Goal: Task Accomplishment & Management: Manage account settings

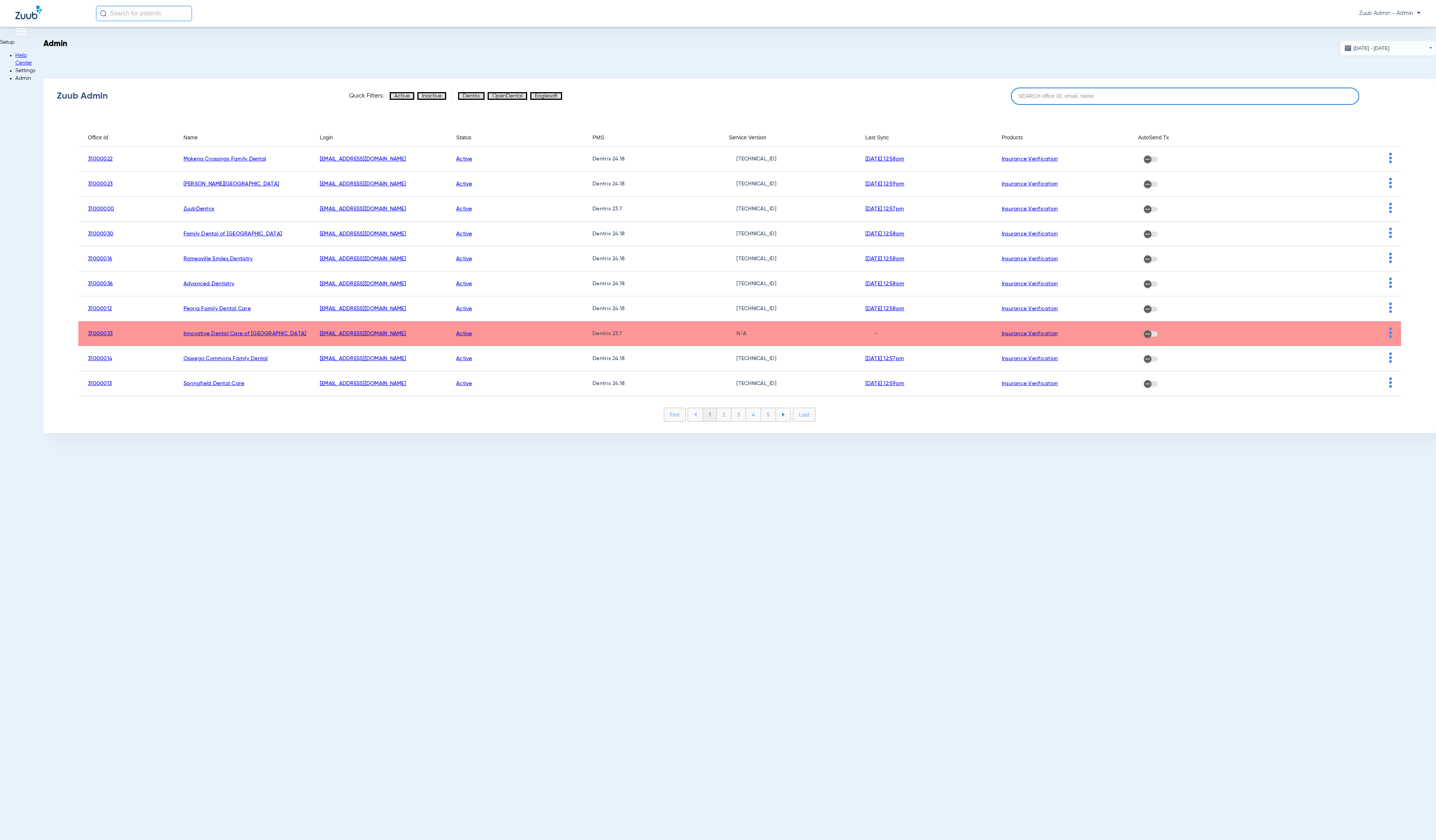
click at [1231, 101] on input at bounding box center [1185, 96] width 348 height 17
paste input "31000031"
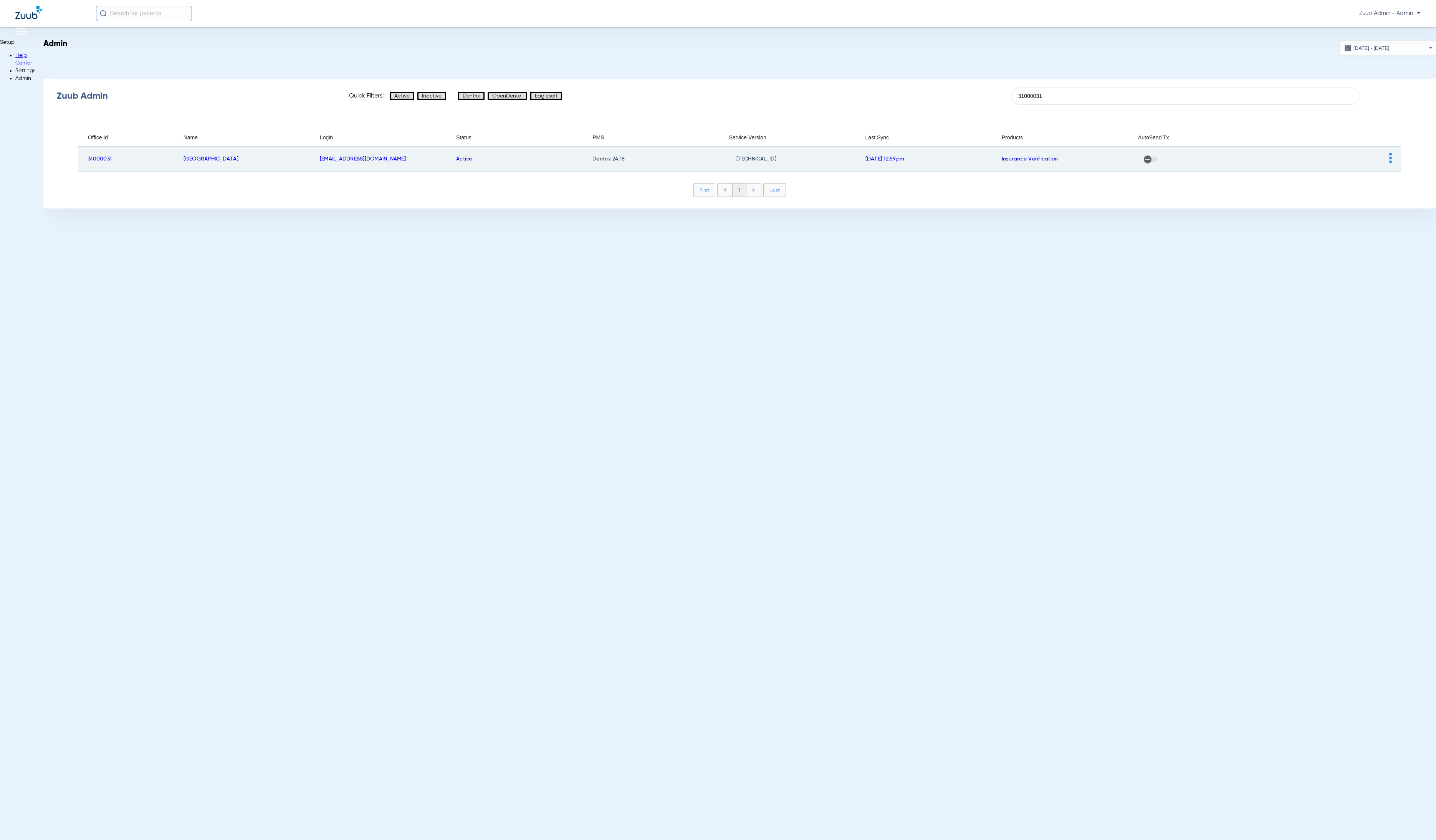
type input "31000031"
click at [1389, 159] on img at bounding box center [1390, 158] width 3 height 11
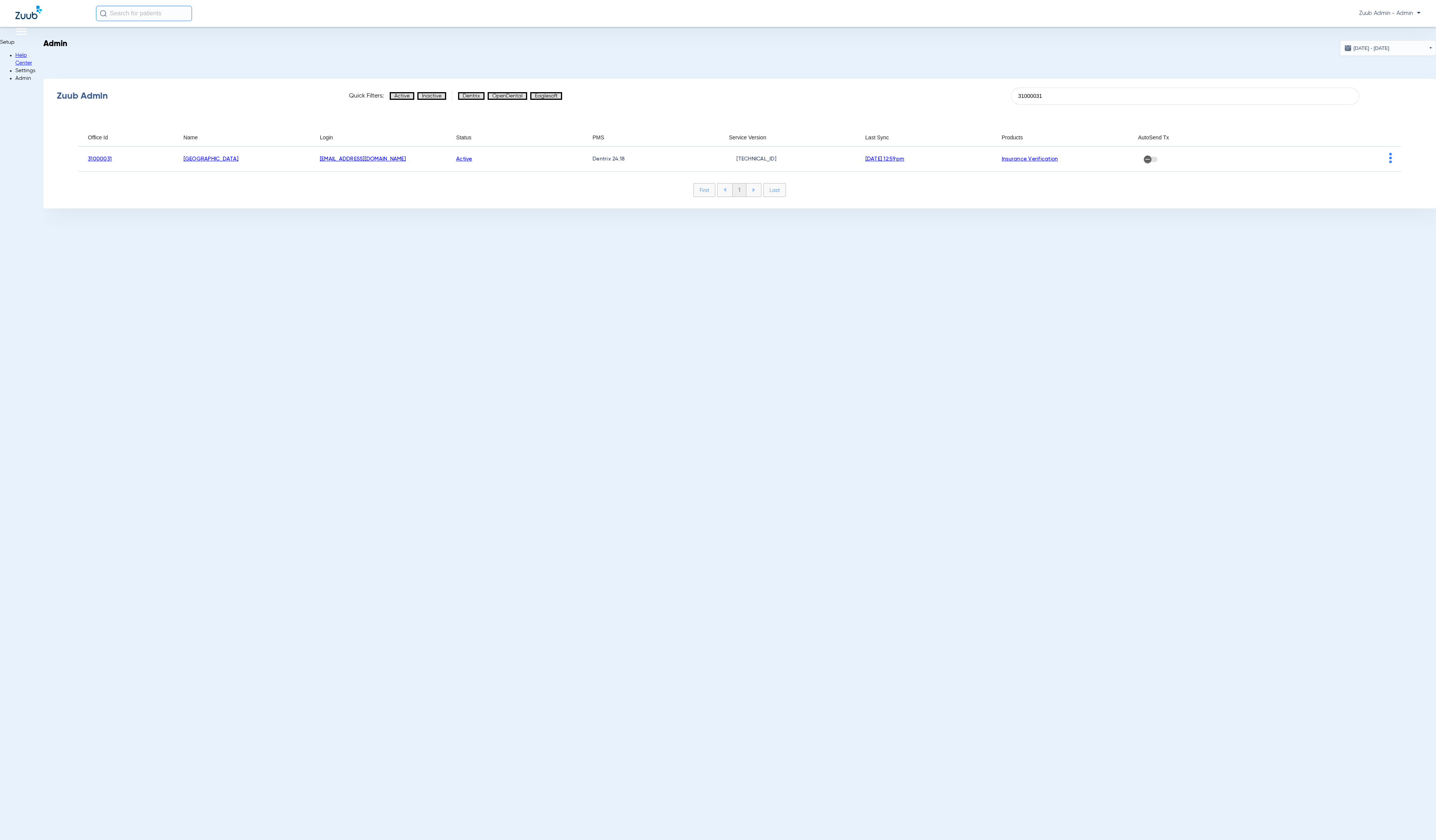
click at [60, 840] on button "View Account" at bounding box center [30, 852] width 60 height 18
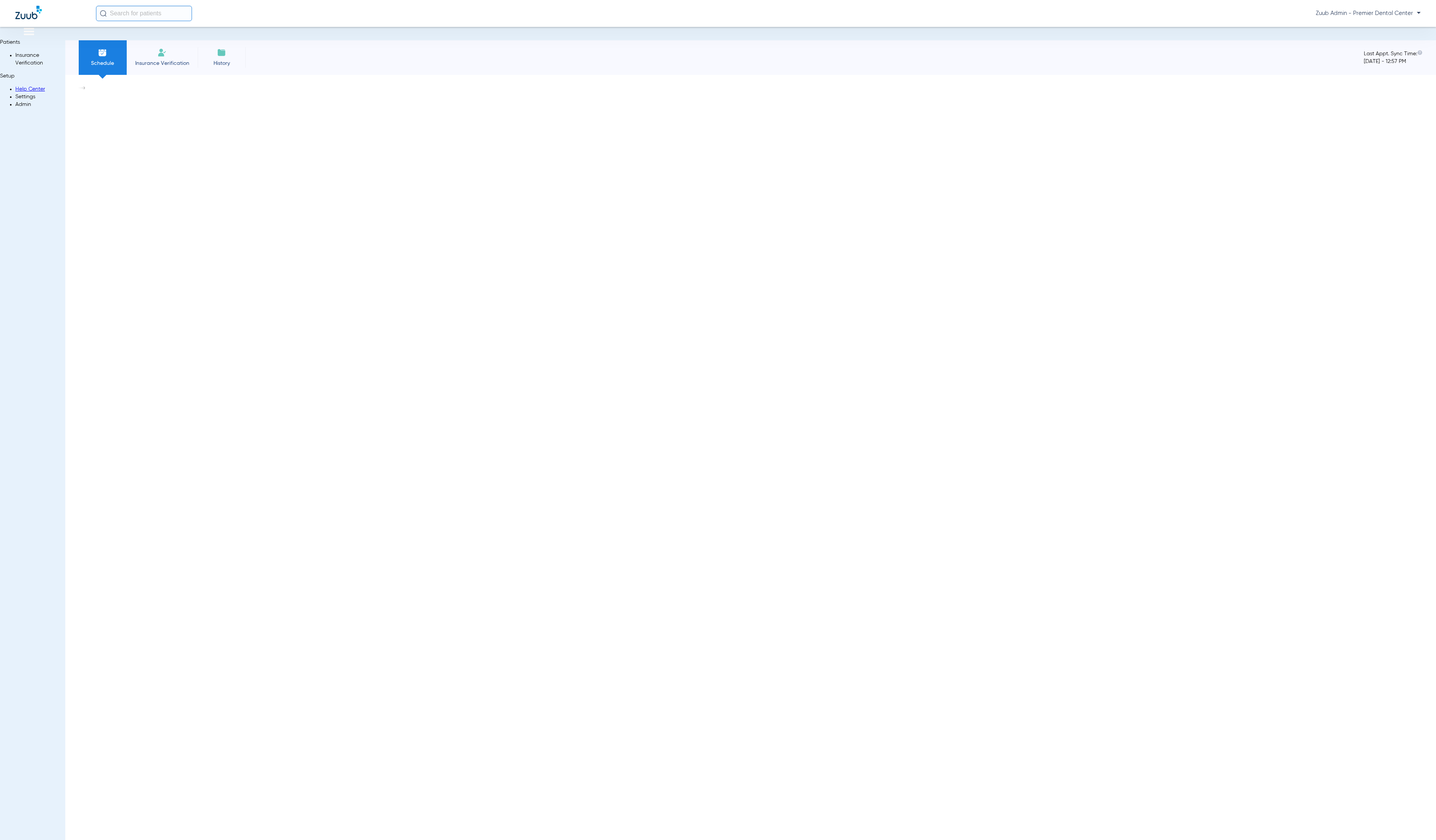
click at [15, 101] on li "Settings" at bounding box center [40, 97] width 50 height 8
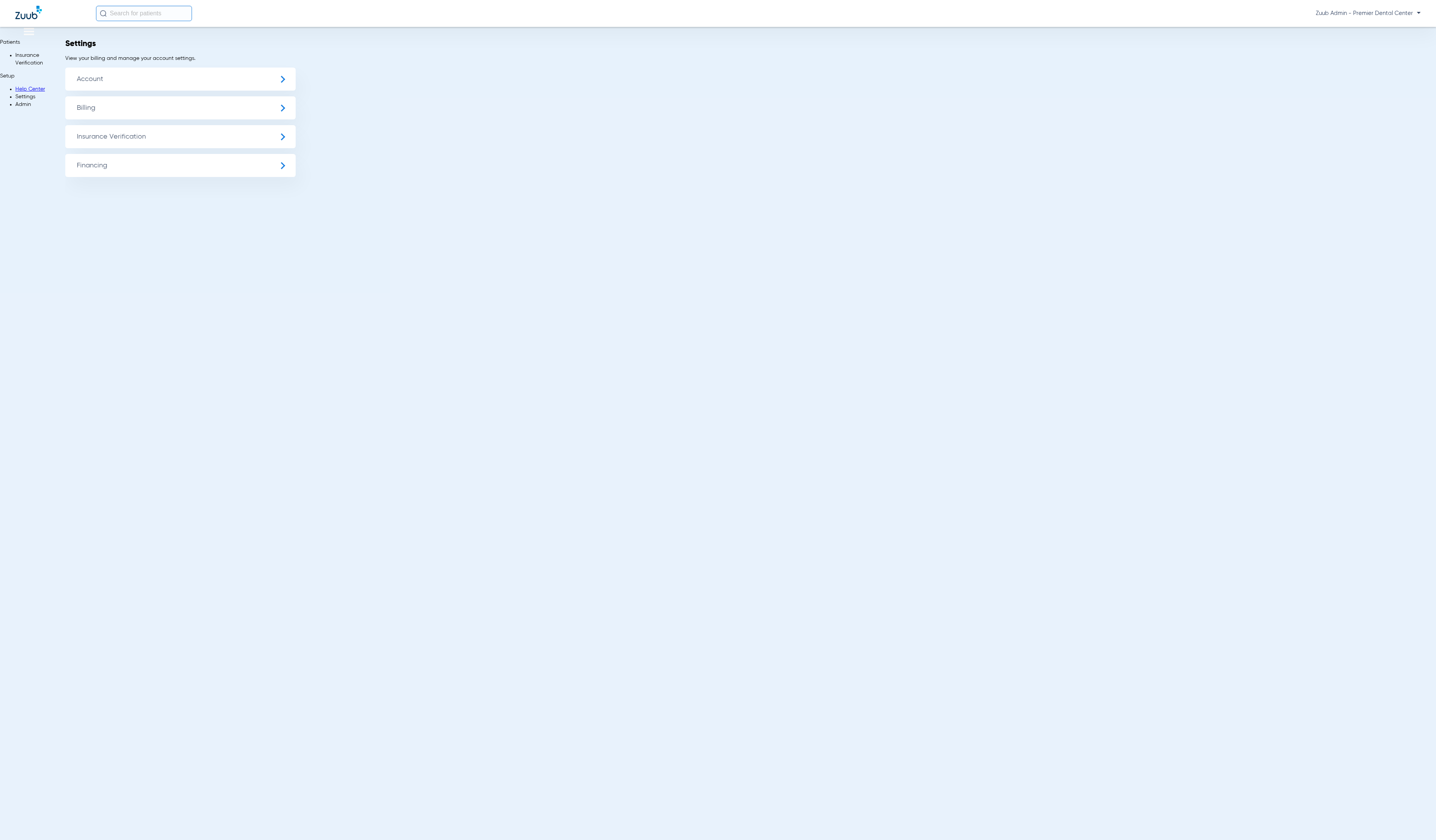
click at [127, 151] on ul "Account Billing Insurance Verification General Settings My Insurance Payers Ins…" at bounding box center [751, 122] width 1371 height 110
click at [129, 148] on span "Insurance Verification" at bounding box center [180, 136] width 230 height 23
click at [164, 206] on li "Insurance Payer Mapping" at bounding box center [180, 197] width 230 height 20
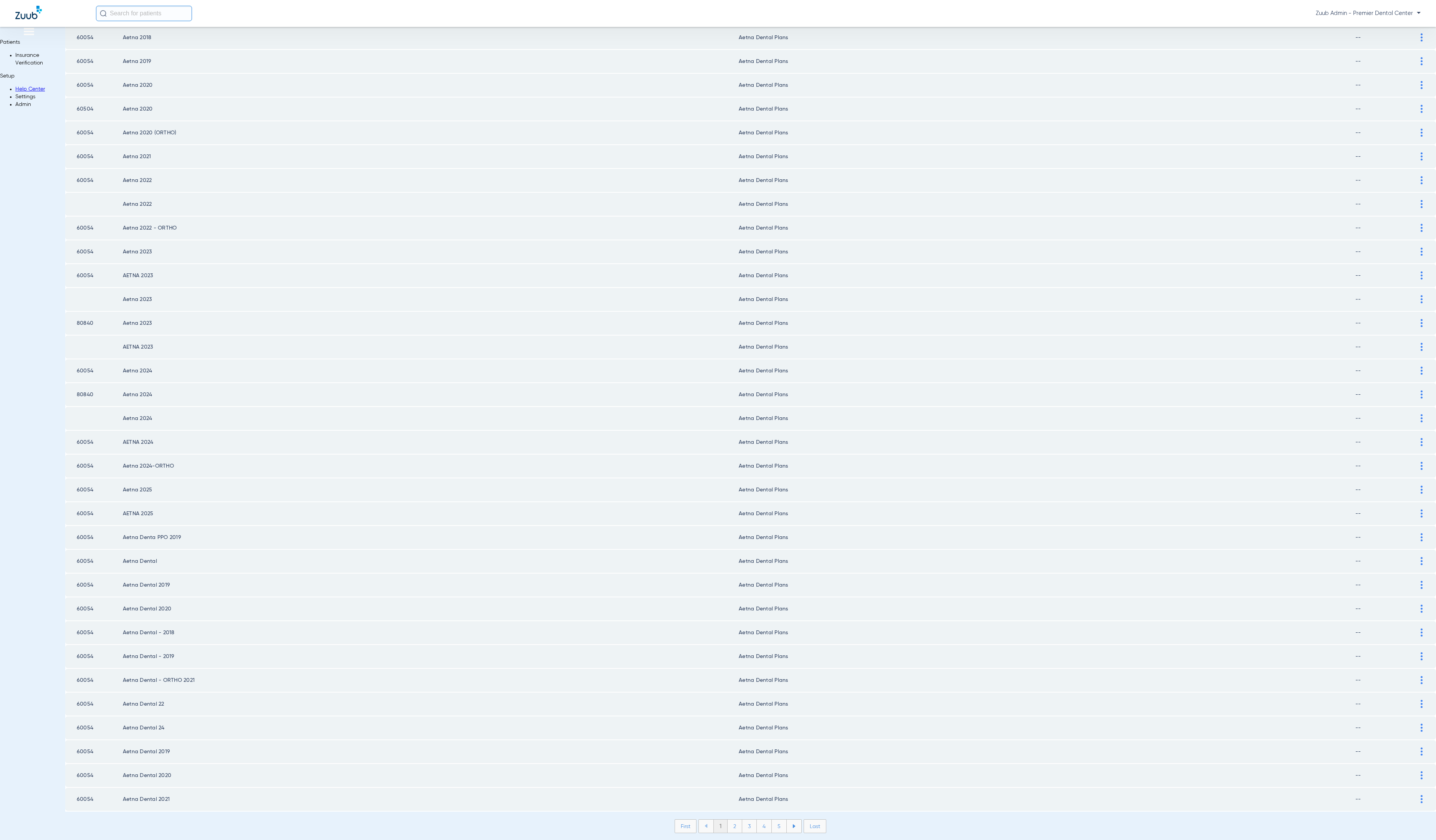
scroll to position [511, 0]
click at [727, 817] on li "2" at bounding box center [735, 823] width 15 height 13
click at [742, 817] on li "3" at bounding box center [749, 823] width 15 height 13
click at [757, 817] on li "4" at bounding box center [764, 823] width 15 height 13
click at [772, 817] on li "5" at bounding box center [779, 823] width 15 height 13
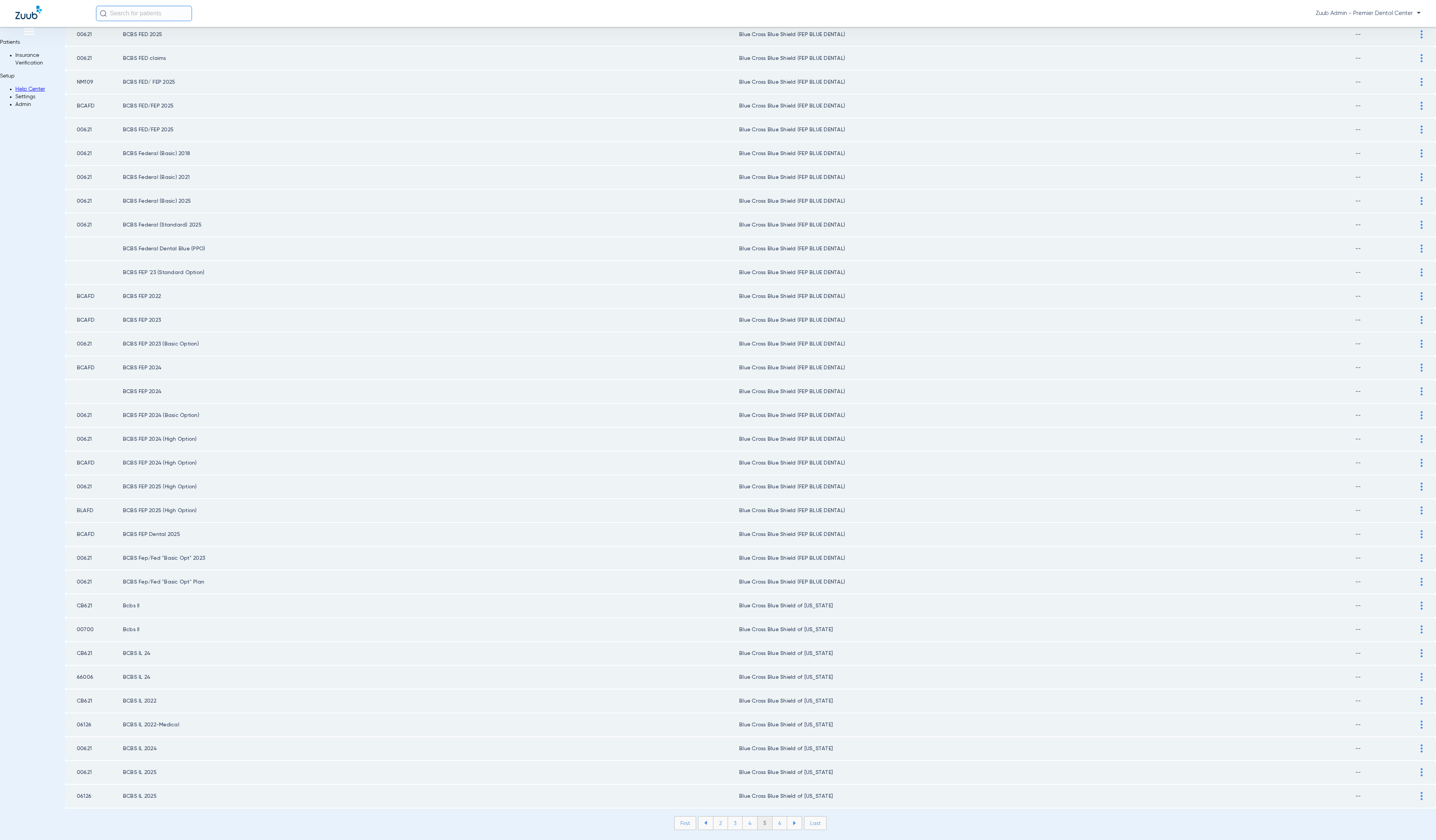
click at [773, 817] on li "6" at bounding box center [780, 823] width 15 height 13
click at [773, 817] on li "7" at bounding box center [780, 823] width 15 height 13
click at [773, 817] on li "8" at bounding box center [780, 823] width 15 height 13
click at [773, 817] on li "9" at bounding box center [780, 823] width 15 height 13
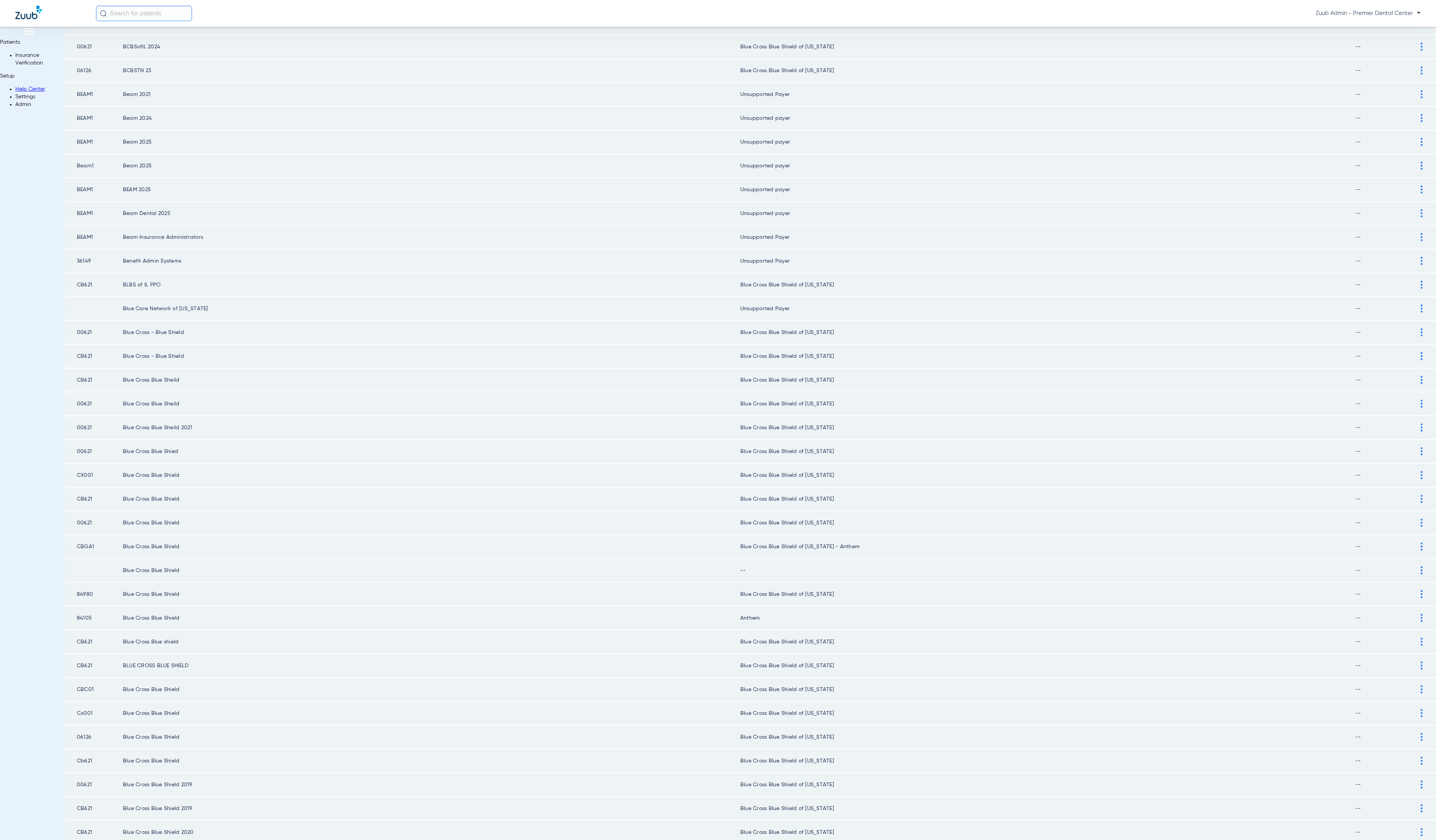
click at [1421, 566] on img at bounding box center [1421, 570] width 2 height 8
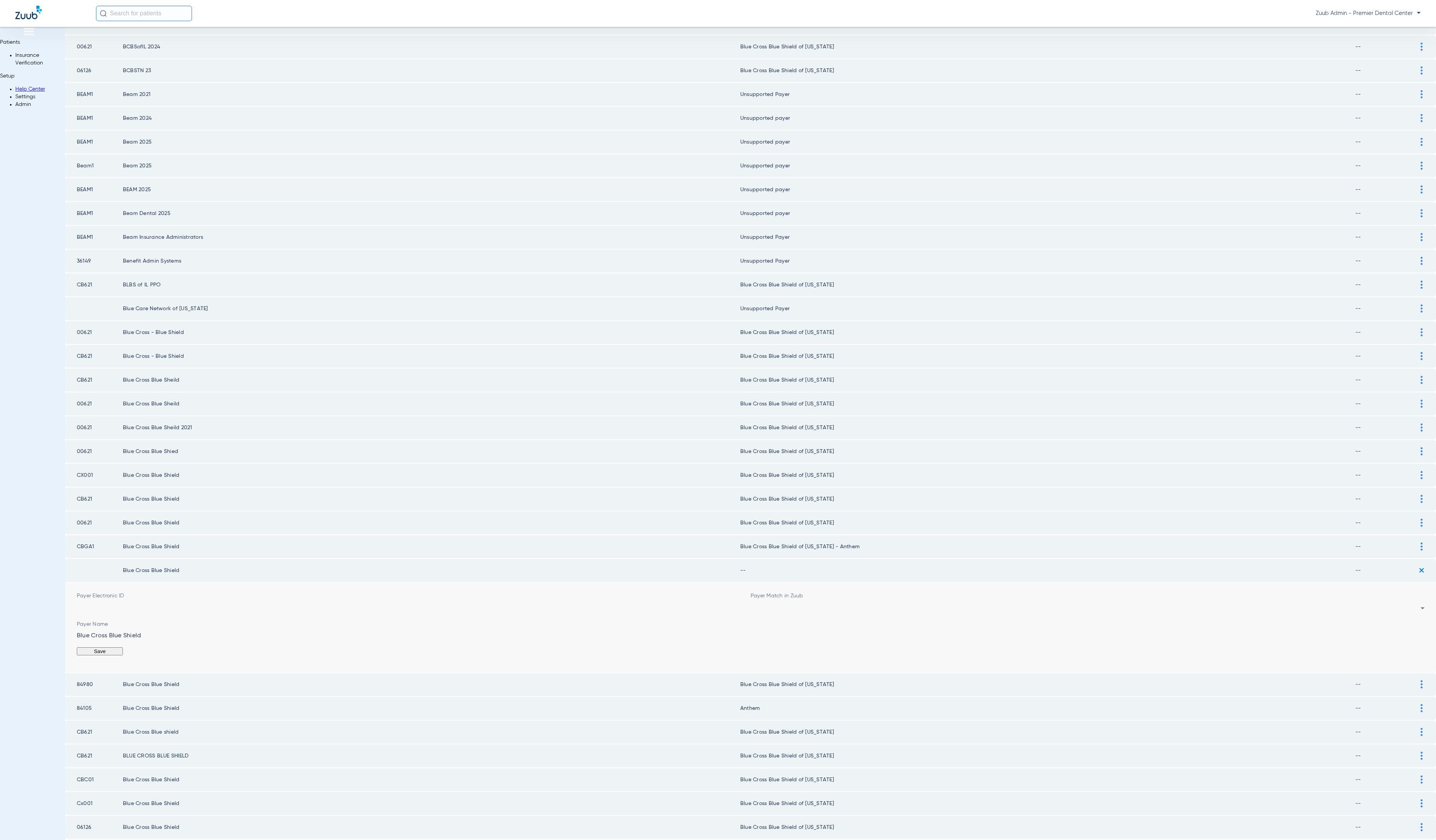
click at [804, 605] on div at bounding box center [1085, 608] width 670 height 5
type input "anth"
click at [1379, 647] on button "Save" at bounding box center [1402, 652] width 46 height 8
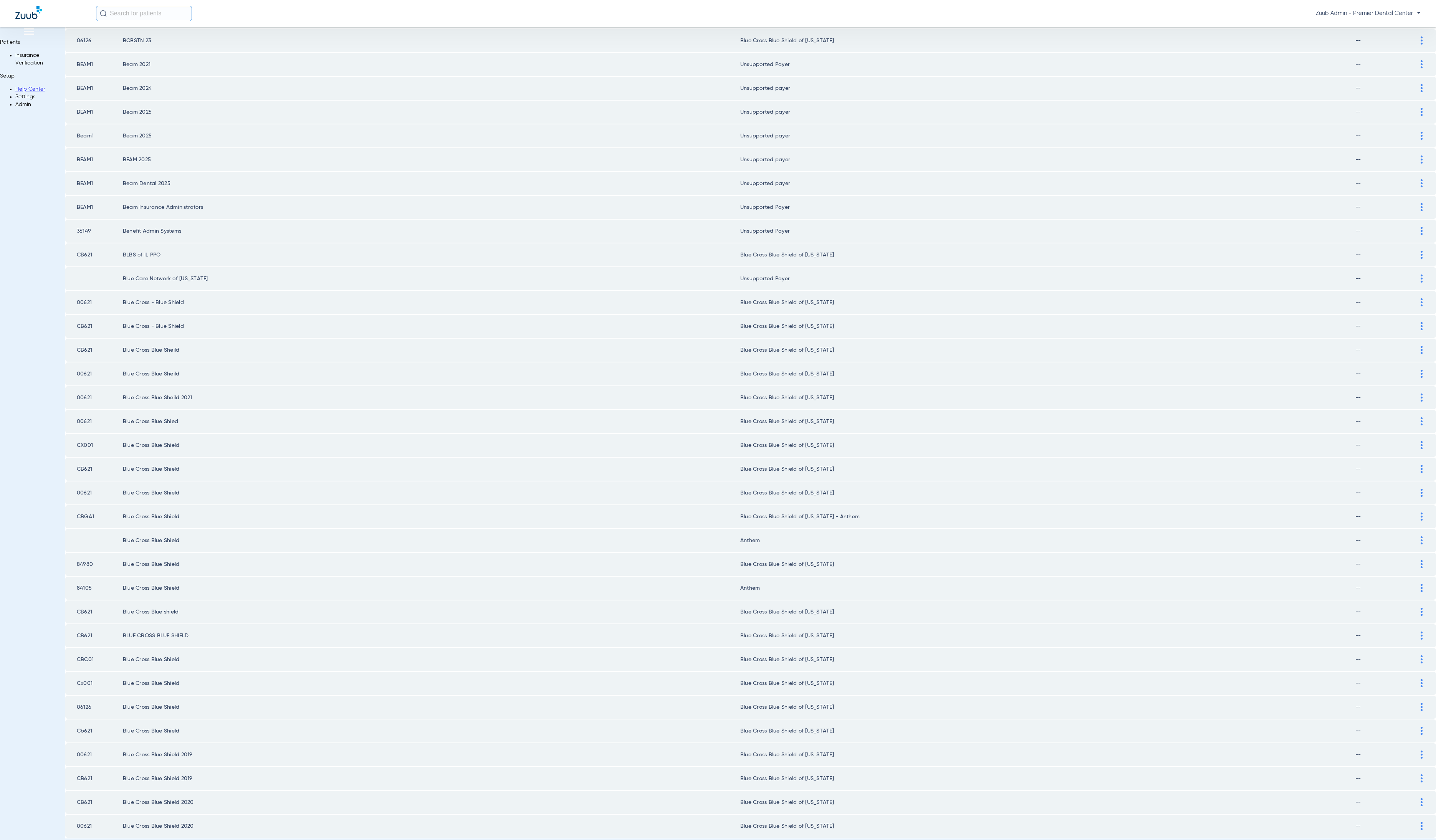
scroll to position [511, 0]
click at [771, 817] on li "10" at bounding box center [780, 823] width 17 height 13
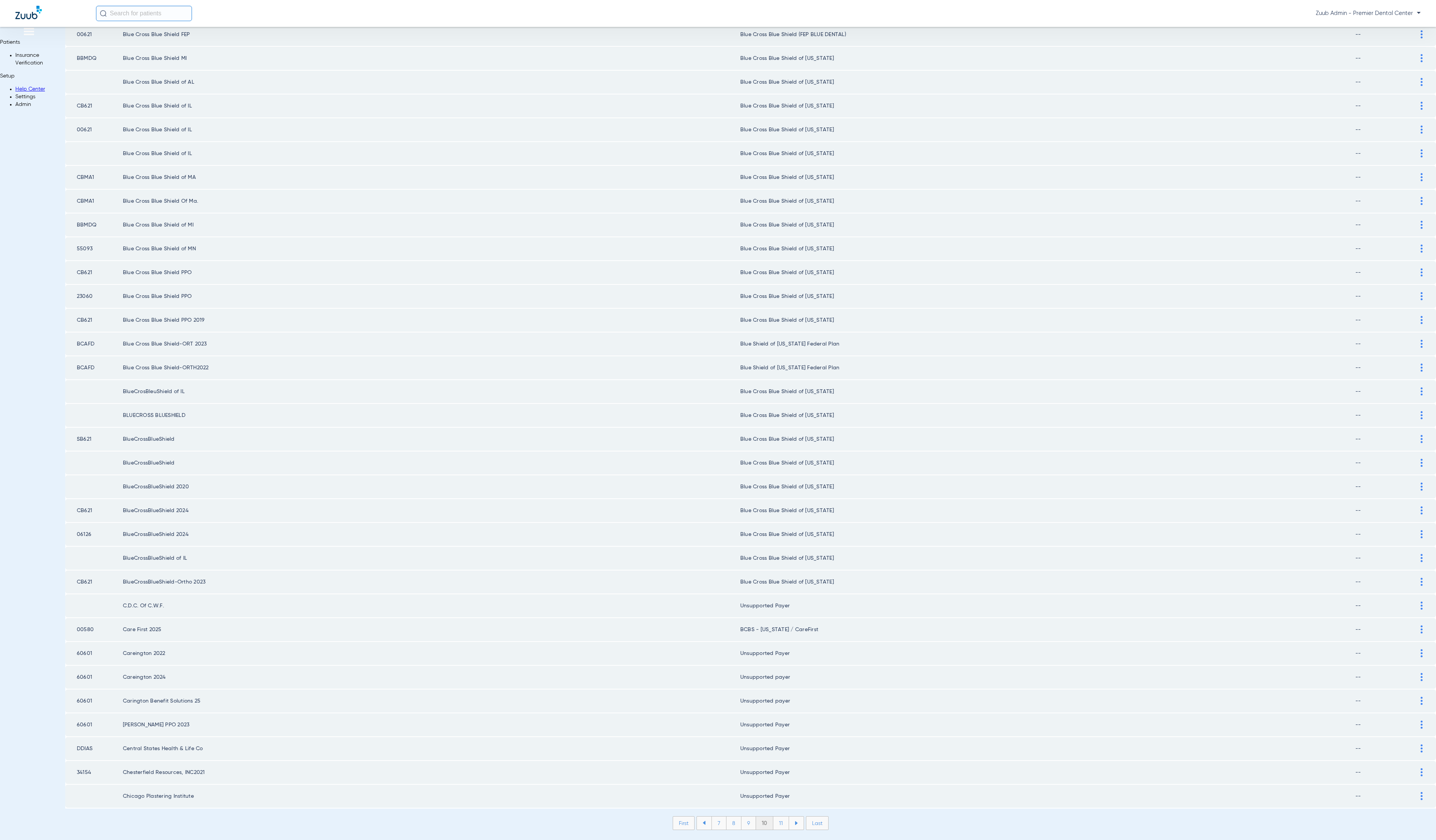
click at [774, 817] on li "11" at bounding box center [781, 823] width 16 height 13
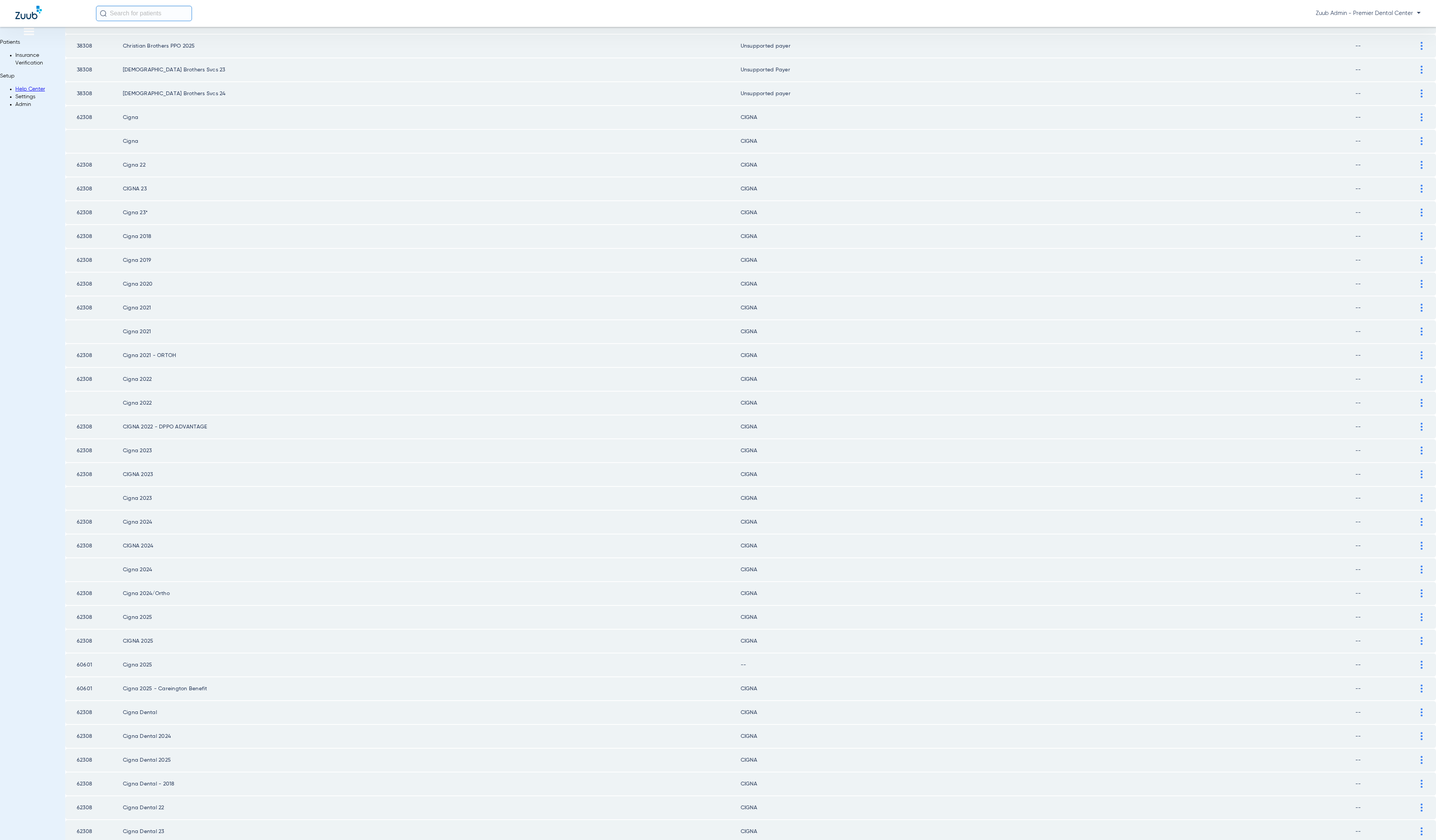
scroll to position [202, 0]
click at [1415, 577] on div at bounding box center [1422, 581] width 14 height 8
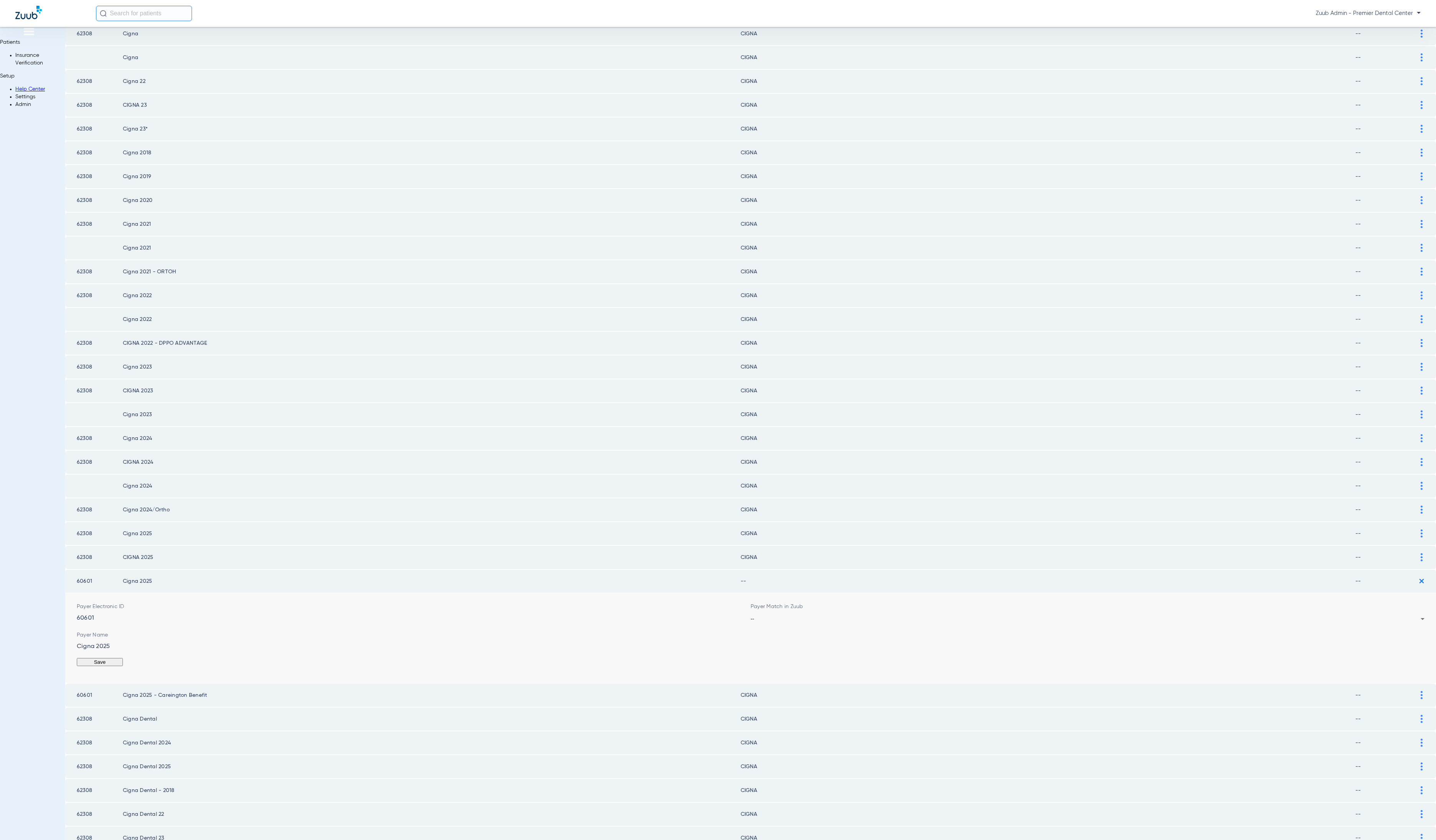
click at [861, 616] on div "--" at bounding box center [1085, 618] width 670 height 5
type input "cign"
click at [1381, 659] on button "Save" at bounding box center [1402, 662] width 46 height 8
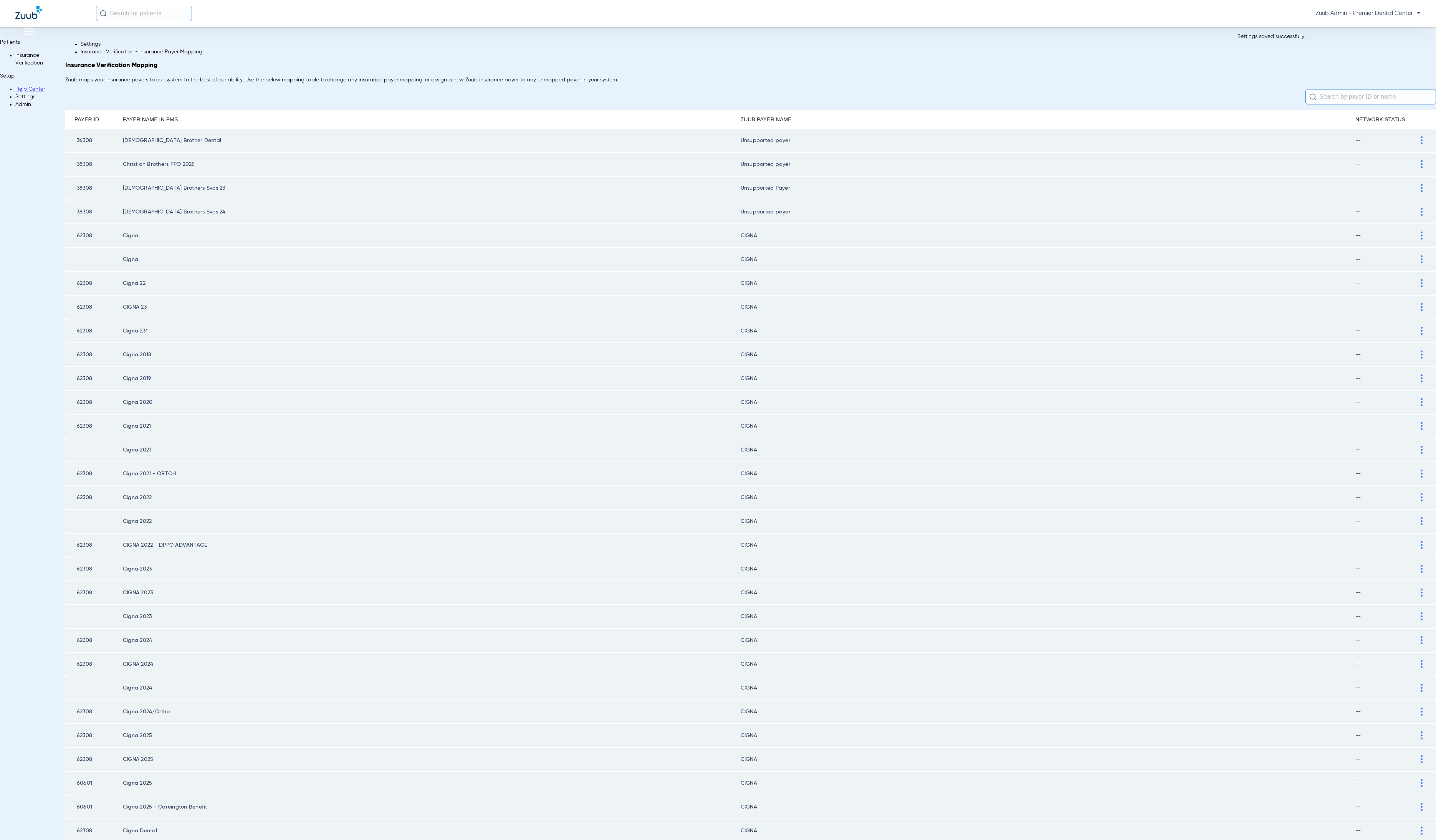
scroll to position [511, 0]
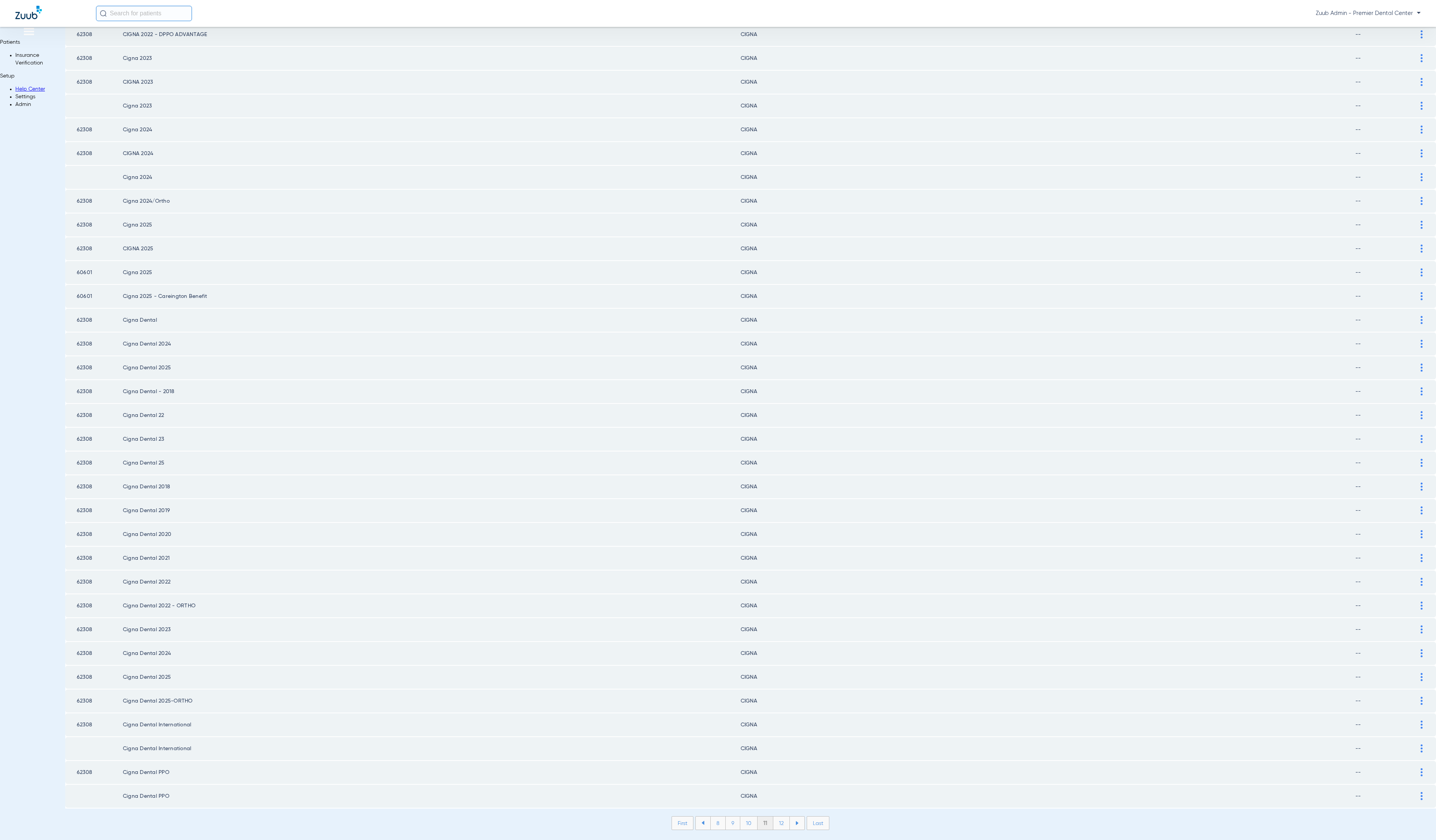
click at [774, 817] on li "12" at bounding box center [782, 823] width 17 height 13
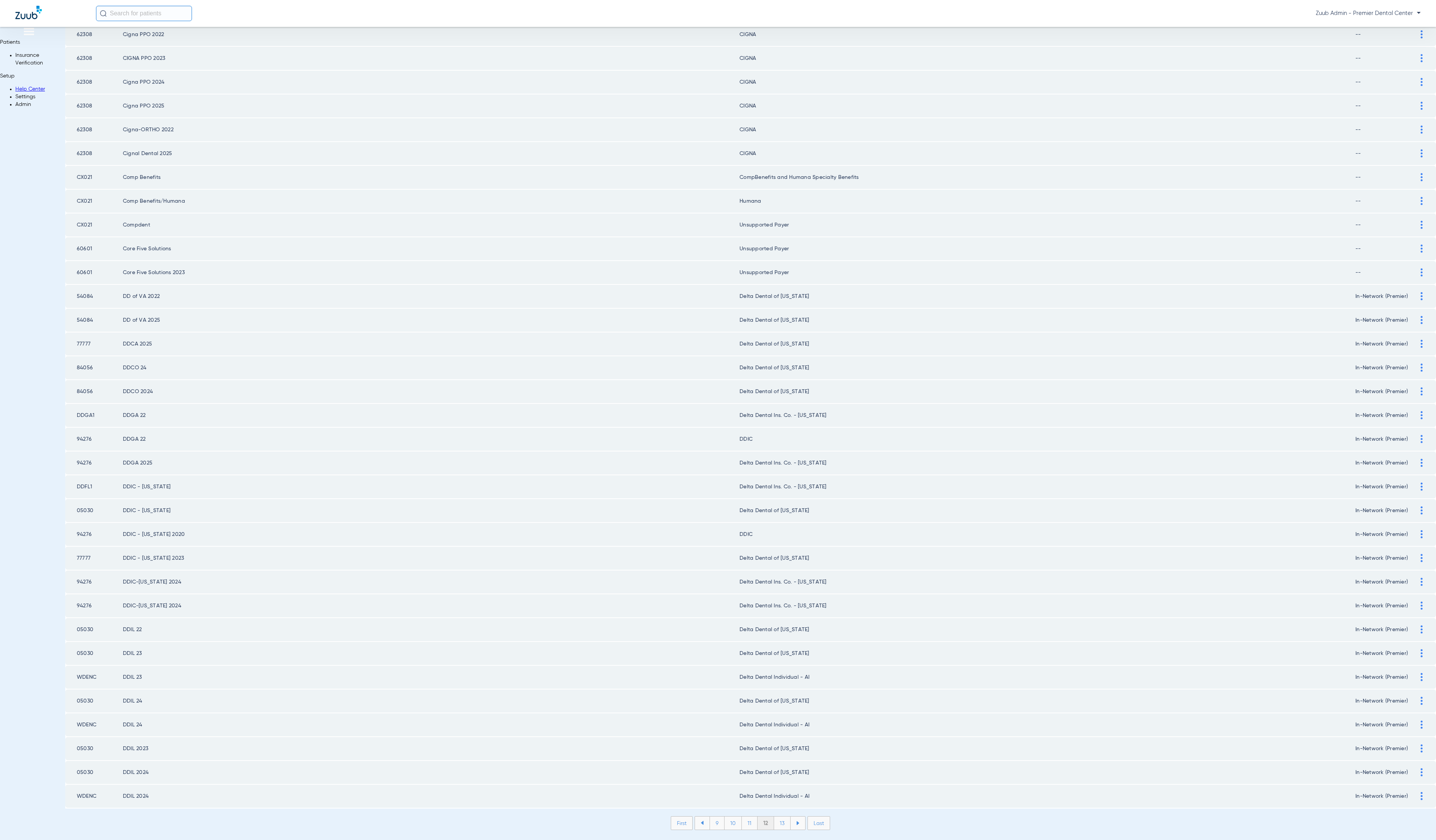
click at [774, 817] on li "13" at bounding box center [783, 823] width 17 height 13
click at [775, 817] on li "14" at bounding box center [784, 823] width 17 height 13
click at [775, 817] on li "15" at bounding box center [783, 823] width 17 height 13
click at [775, 817] on li "16" at bounding box center [784, 823] width 17 height 13
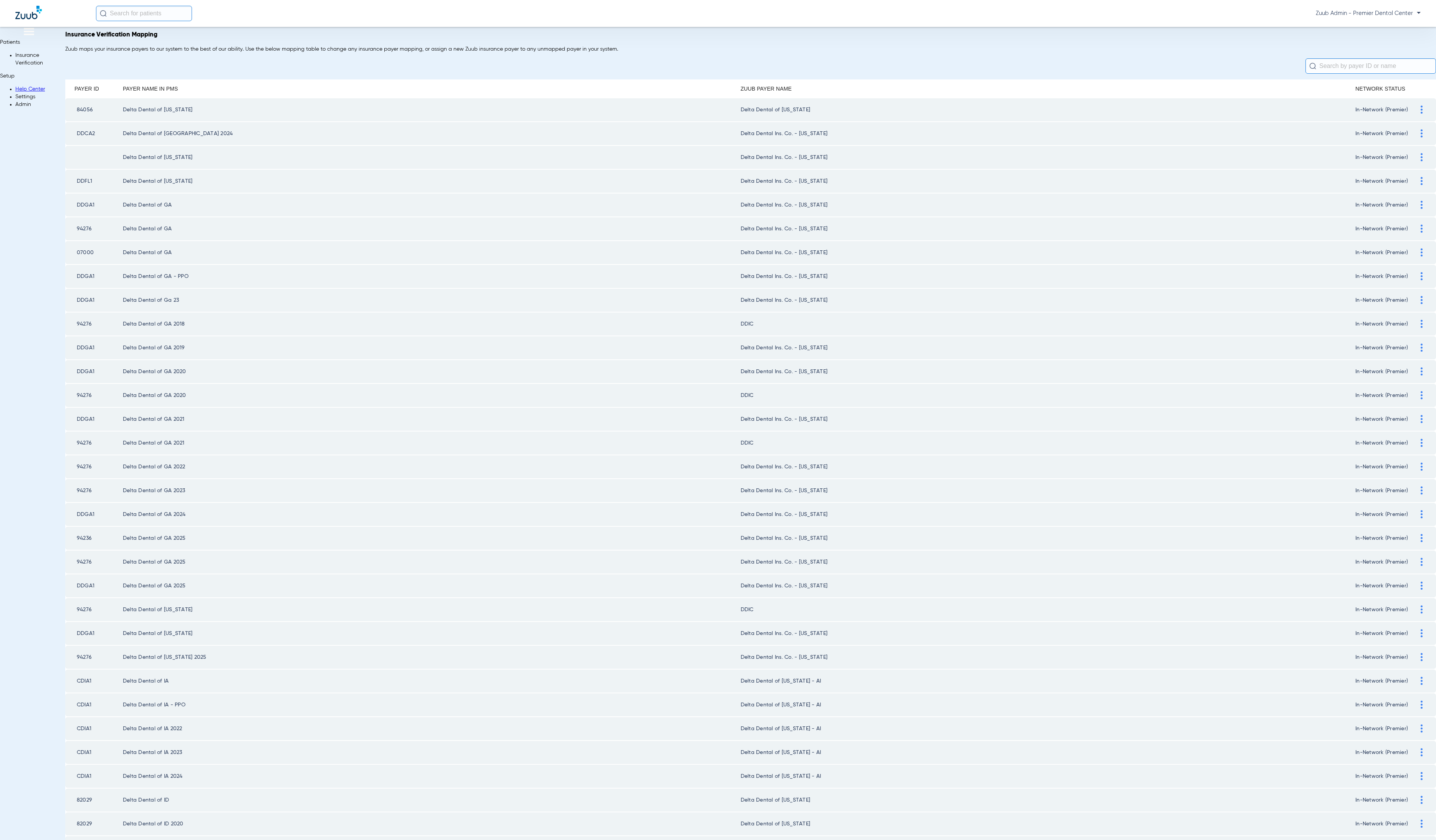
scroll to position [0, 0]
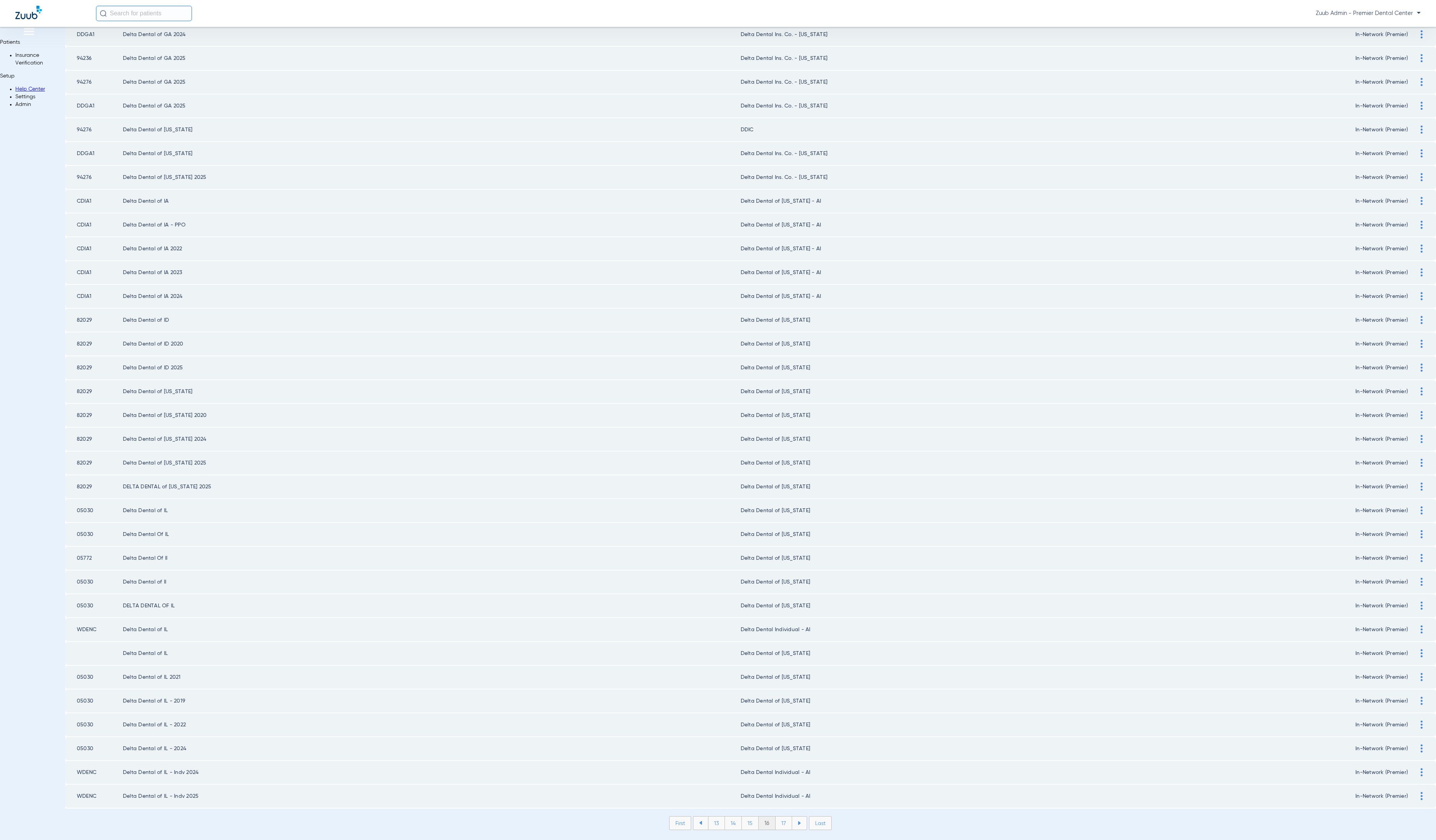
click at [775, 817] on li "17" at bounding box center [784, 823] width 17 height 13
click at [766, 816] on div "First 14 15 16 17 18 Last Items per page: 50 801 – 850 of 1792" at bounding box center [751, 829] width 1371 height 25
click at [775, 817] on li "18" at bounding box center [784, 823] width 17 height 13
click at [775, 817] on li "19" at bounding box center [784, 823] width 17 height 13
click at [775, 817] on li "20" at bounding box center [784, 823] width 18 height 13
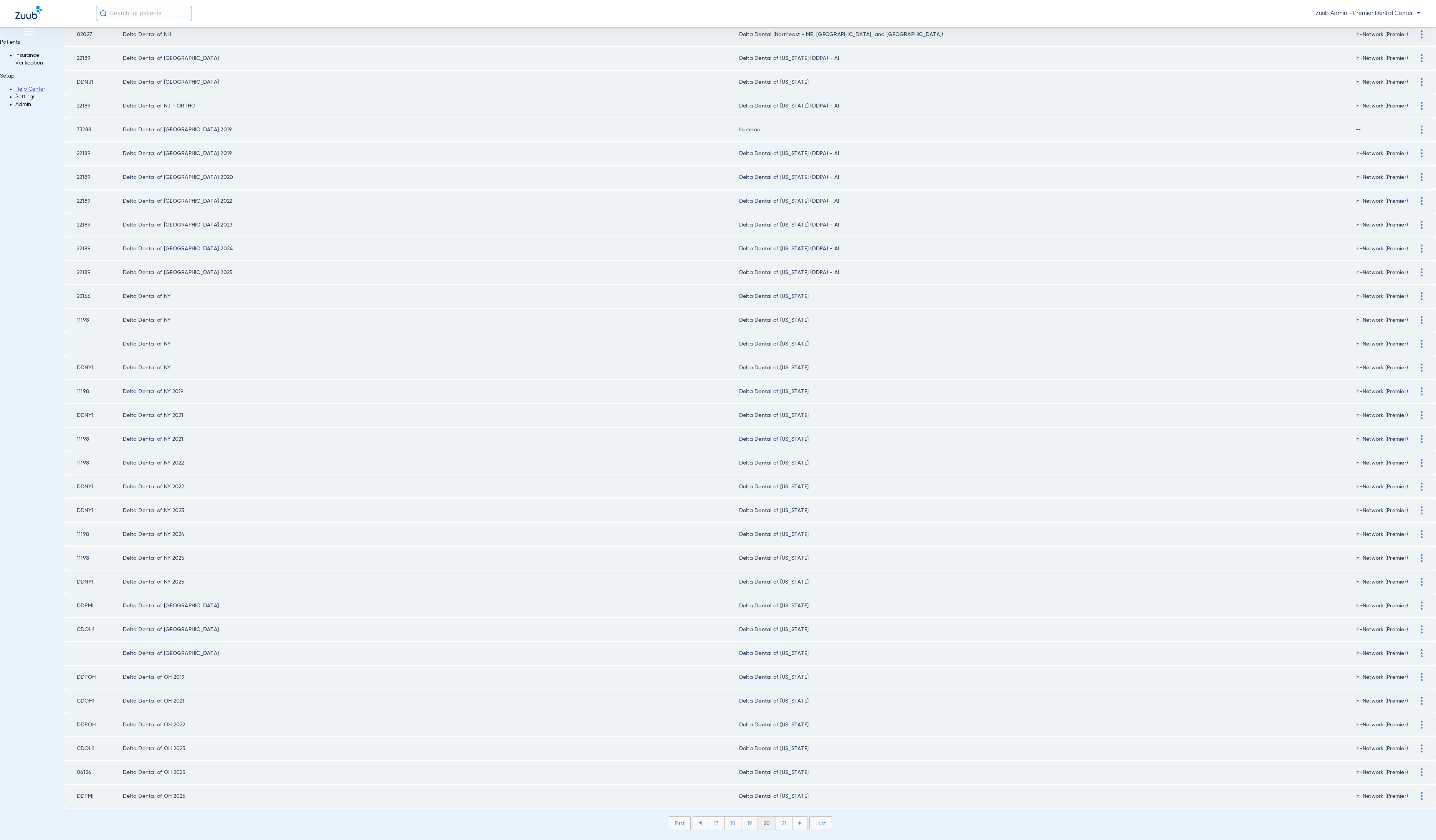
drag, startPoint x: 761, startPoint y: 796, endPoint x: 759, endPoint y: 788, distance: 8.2
click at [776, 817] on li "21" at bounding box center [784, 823] width 17 height 13
click at [775, 817] on li "22" at bounding box center [784, 823] width 17 height 13
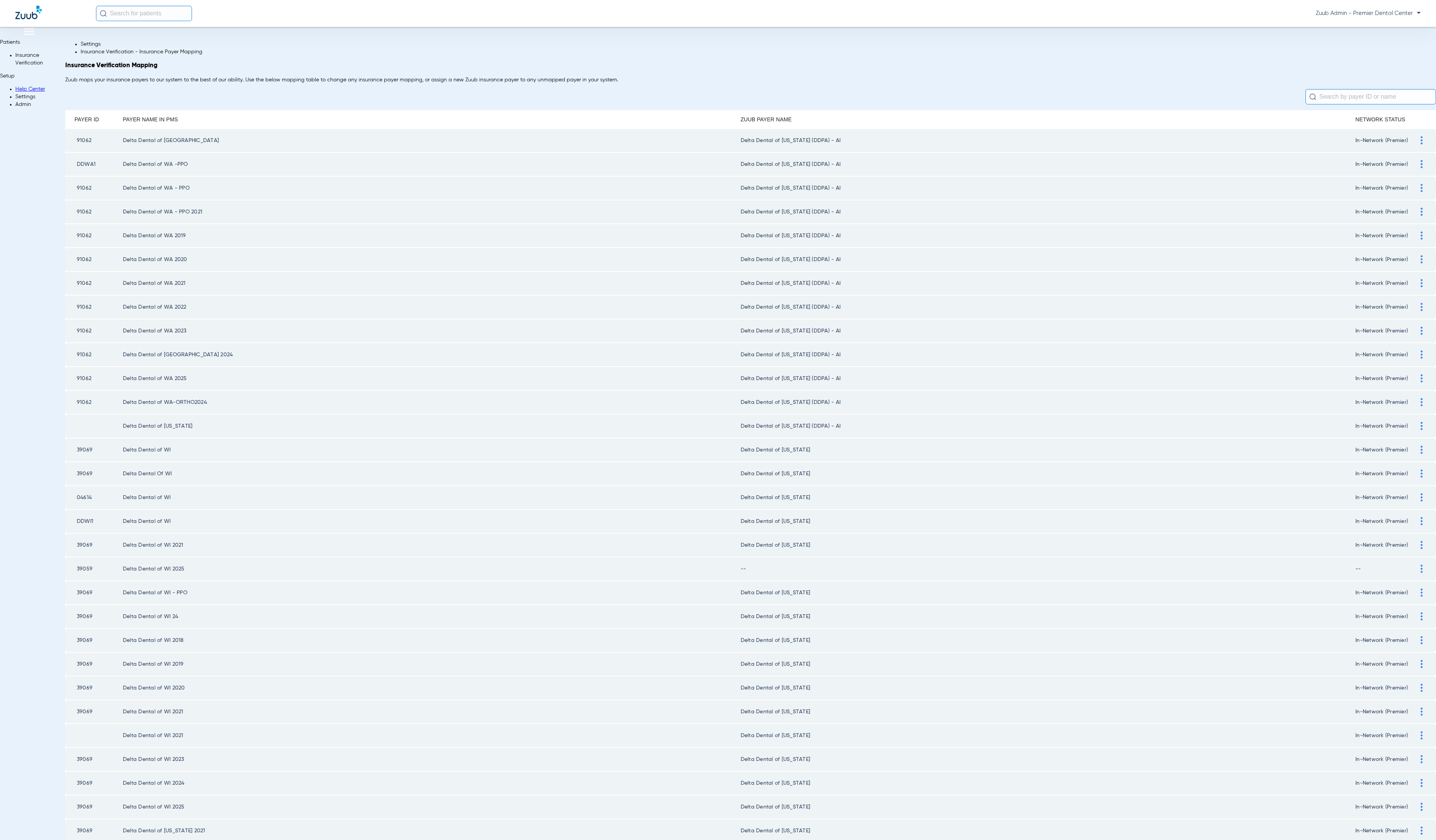
click at [1415, 565] on div at bounding box center [1422, 569] width 14 height 8
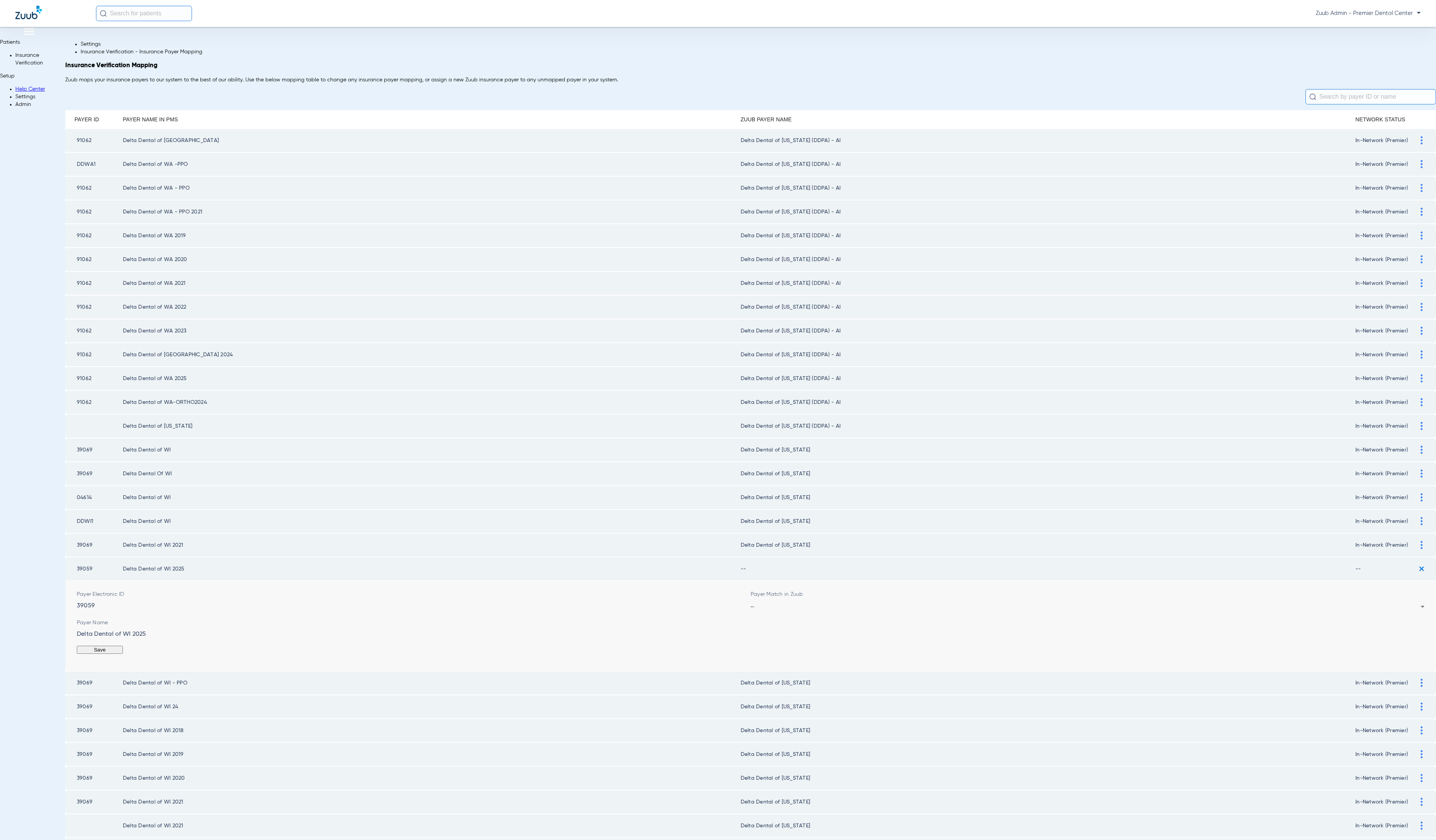
click at [948, 618] on form "Payer Electronic ID 39059 Payer Match in Zuub -- Payer Name Delta Dental of WI …" at bounding box center [751, 626] width 1348 height 90
click at [945, 614] on form "Payer Electronic ID 39059 Payer Match in Zuub -- Payer Name Delta Dental of WI …" at bounding box center [751, 626] width 1348 height 90
click at [945, 610] on div "--" at bounding box center [1085, 607] width 670 height 5
type input "wis"
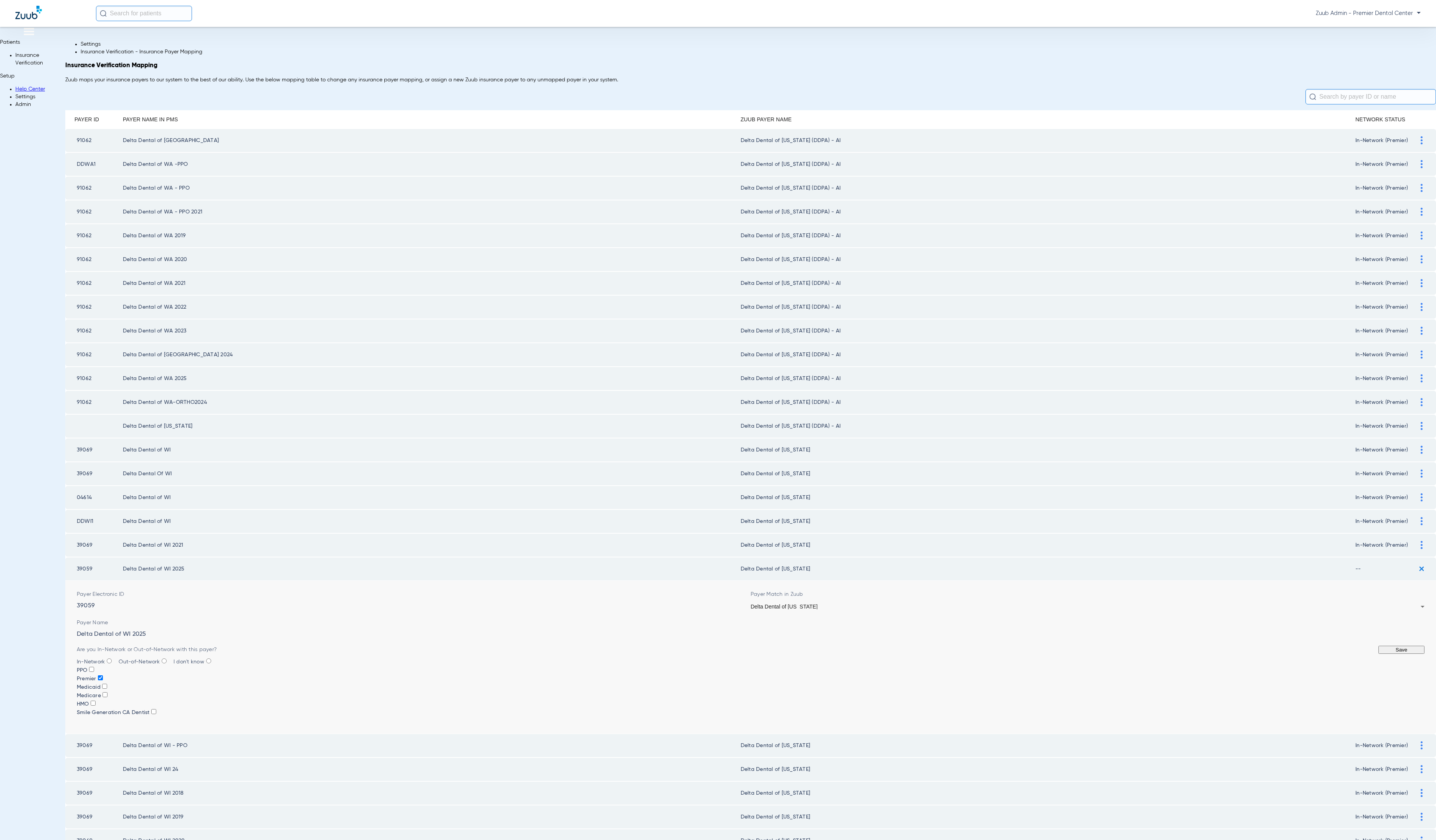
click at [1379, 648] on button "Save" at bounding box center [1402, 650] width 46 height 8
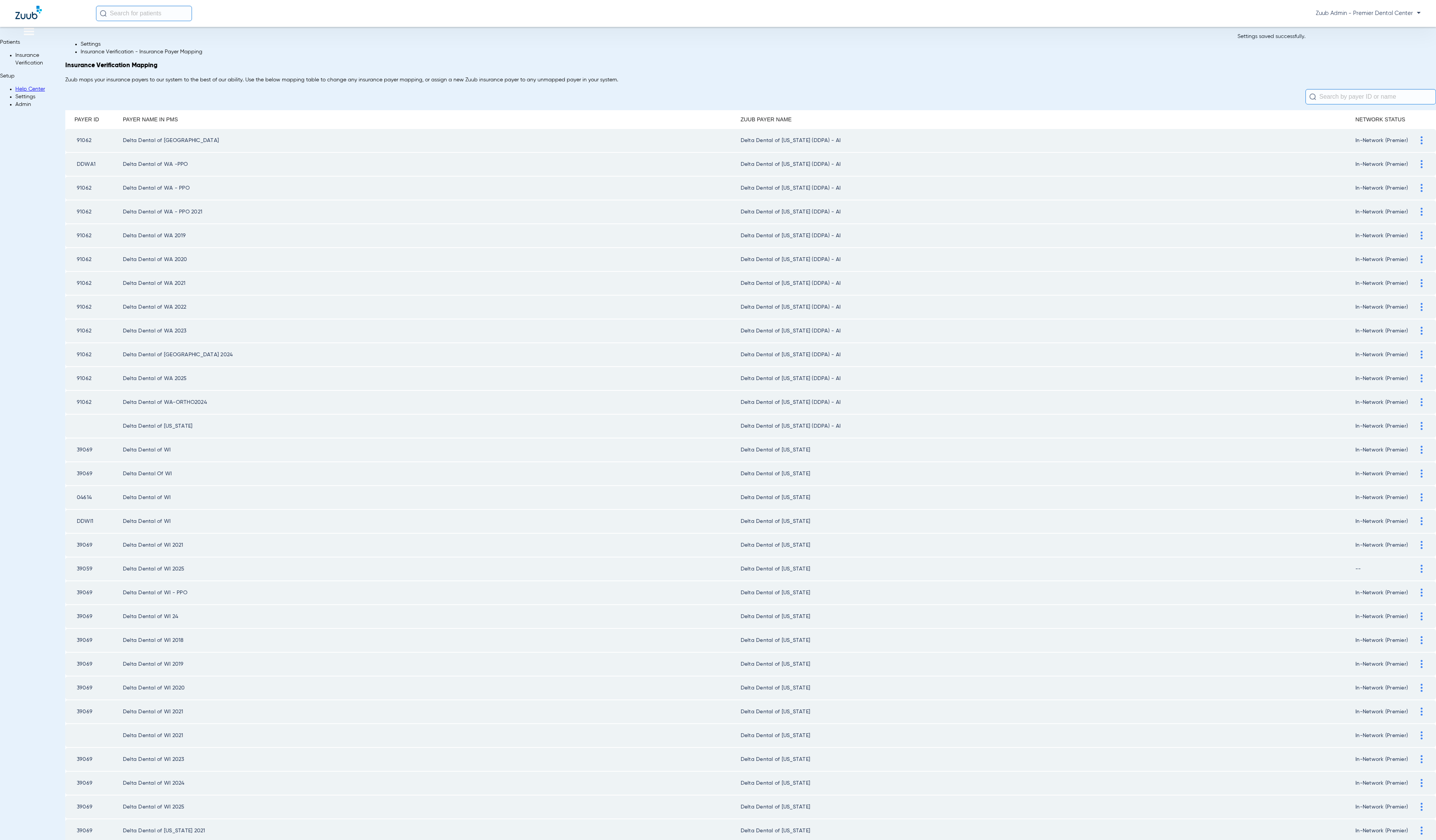
click at [1421, 569] on img at bounding box center [1421, 569] width 2 height 8
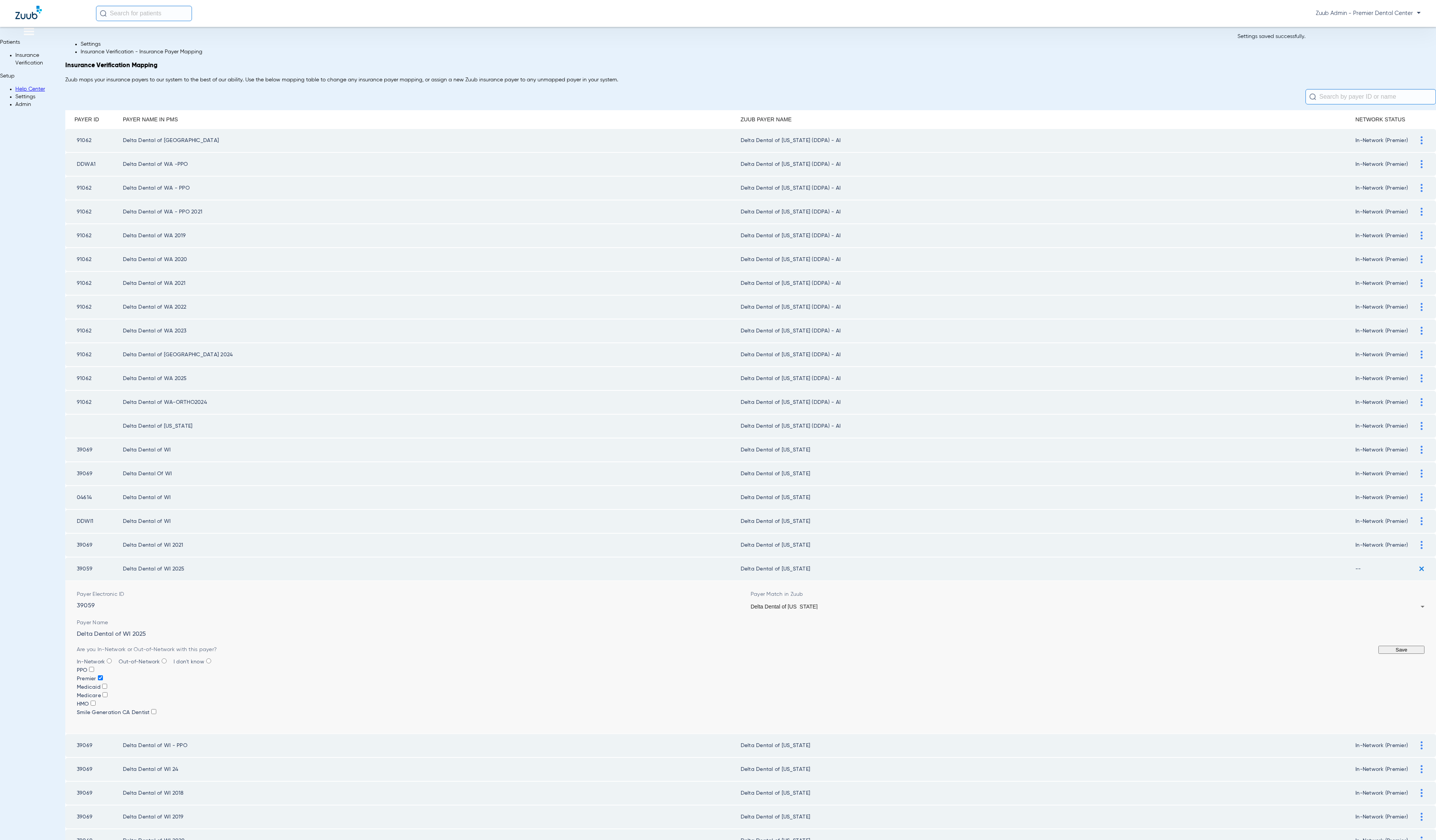
click at [1379, 647] on button "Save" at bounding box center [1402, 650] width 46 height 8
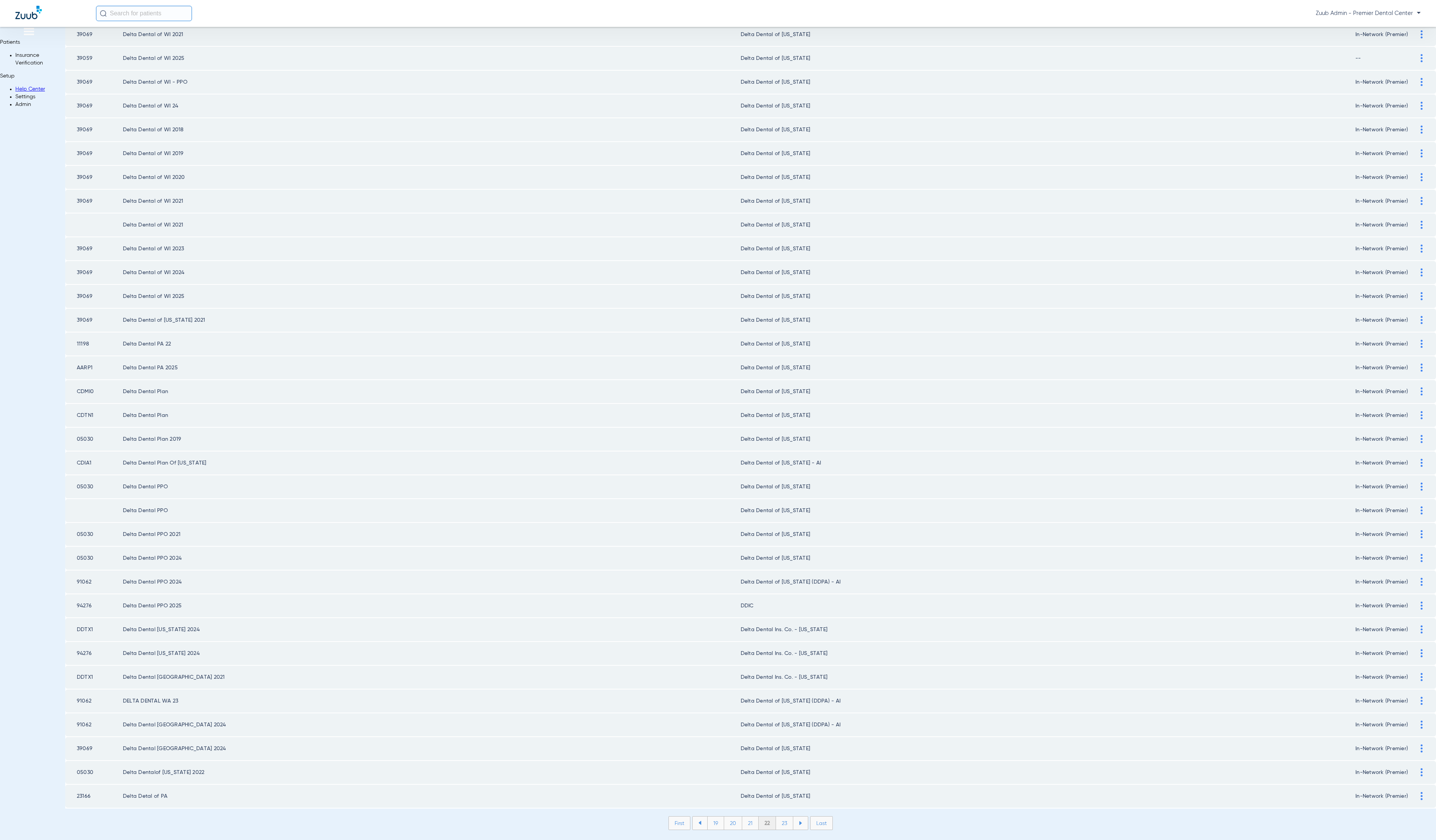
click at [776, 817] on li "23" at bounding box center [784, 823] width 17 height 13
click at [777, 817] on li "24" at bounding box center [786, 823] width 18 height 13
click at [776, 817] on li "25" at bounding box center [785, 823] width 18 height 13
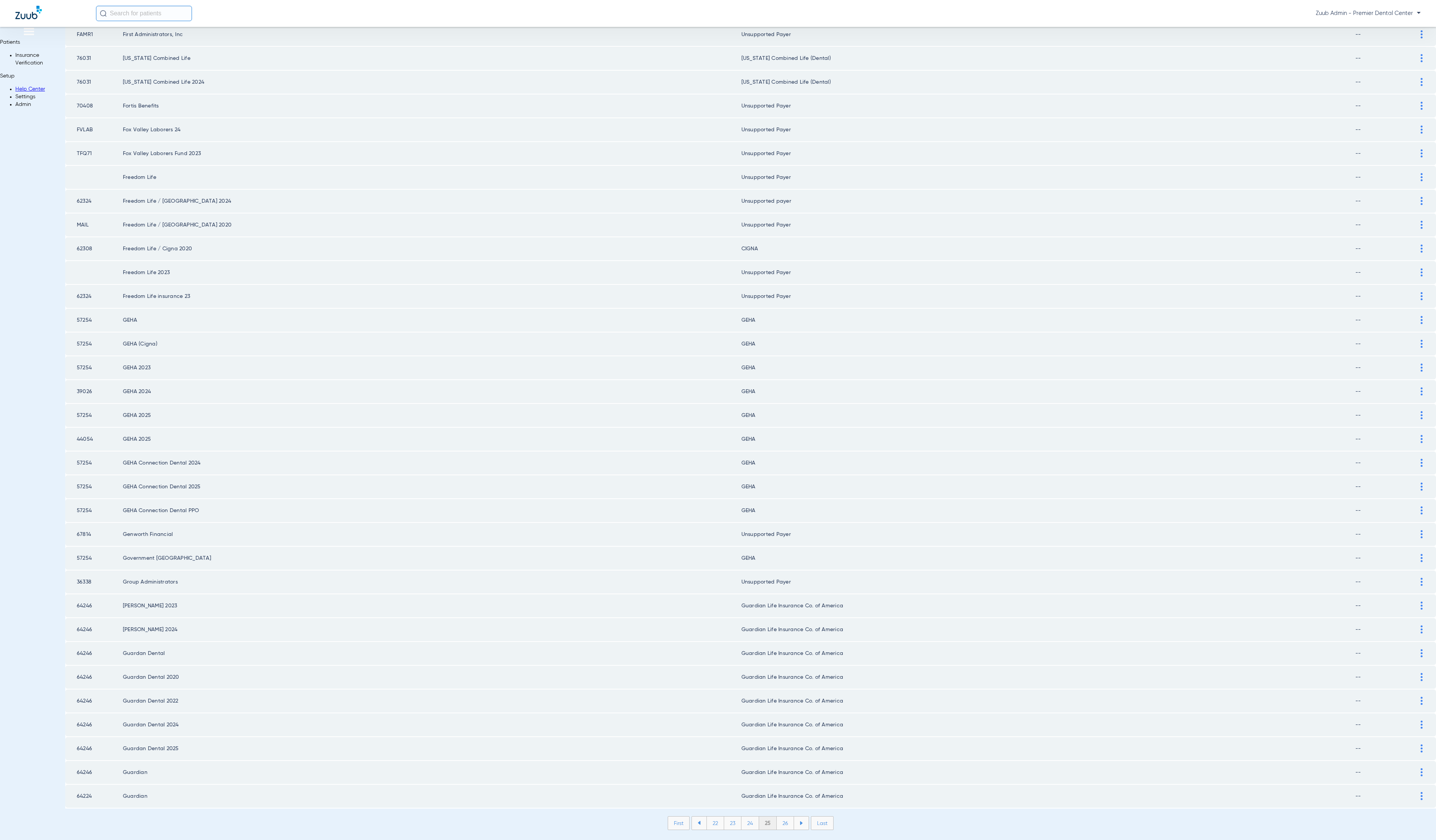
click at [777, 817] on li "26" at bounding box center [785, 823] width 17 height 13
click at [777, 817] on li "27" at bounding box center [785, 823] width 17 height 13
click at [777, 817] on li "28" at bounding box center [786, 823] width 18 height 13
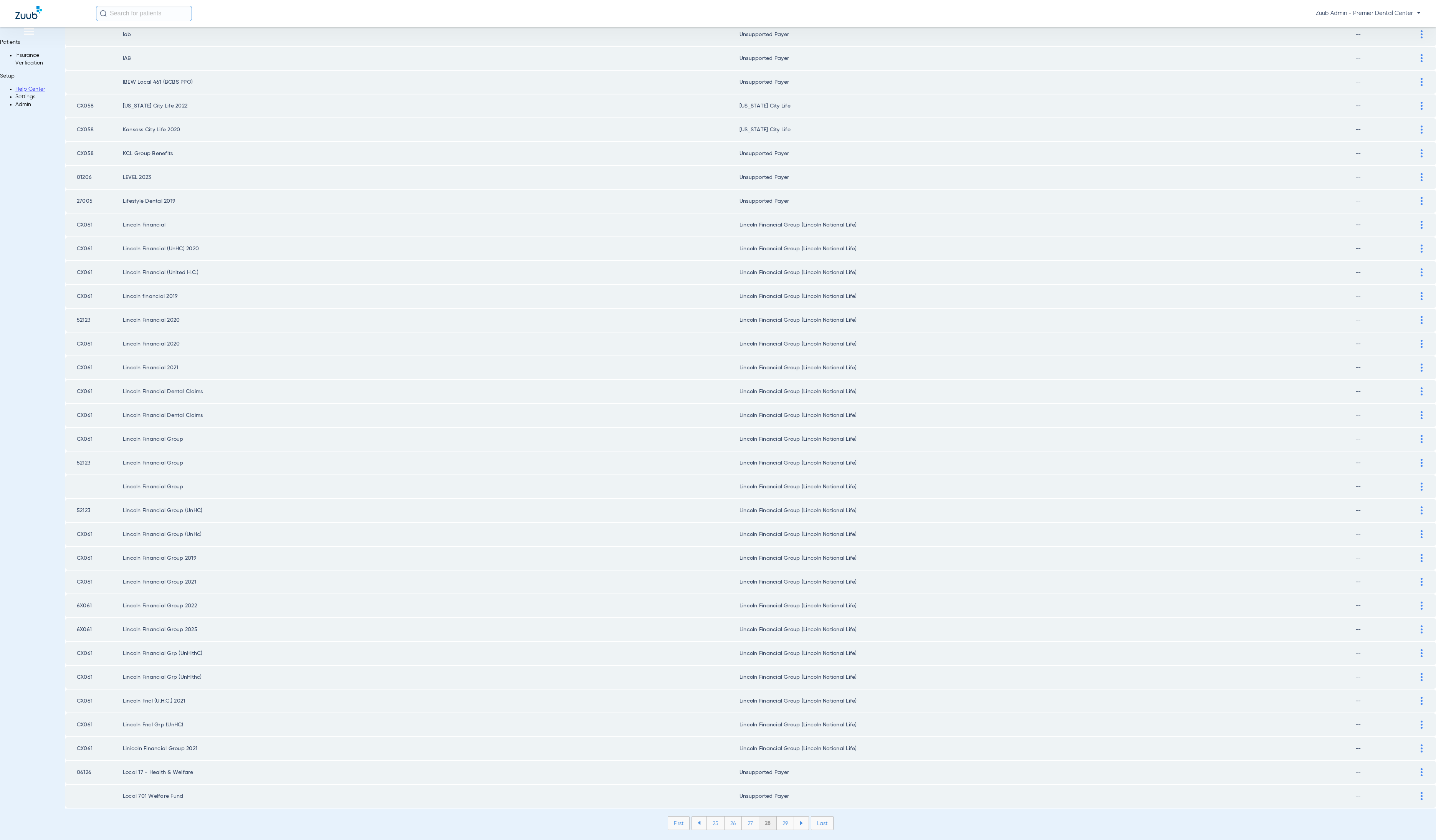
click at [777, 817] on li "29" at bounding box center [785, 823] width 17 height 13
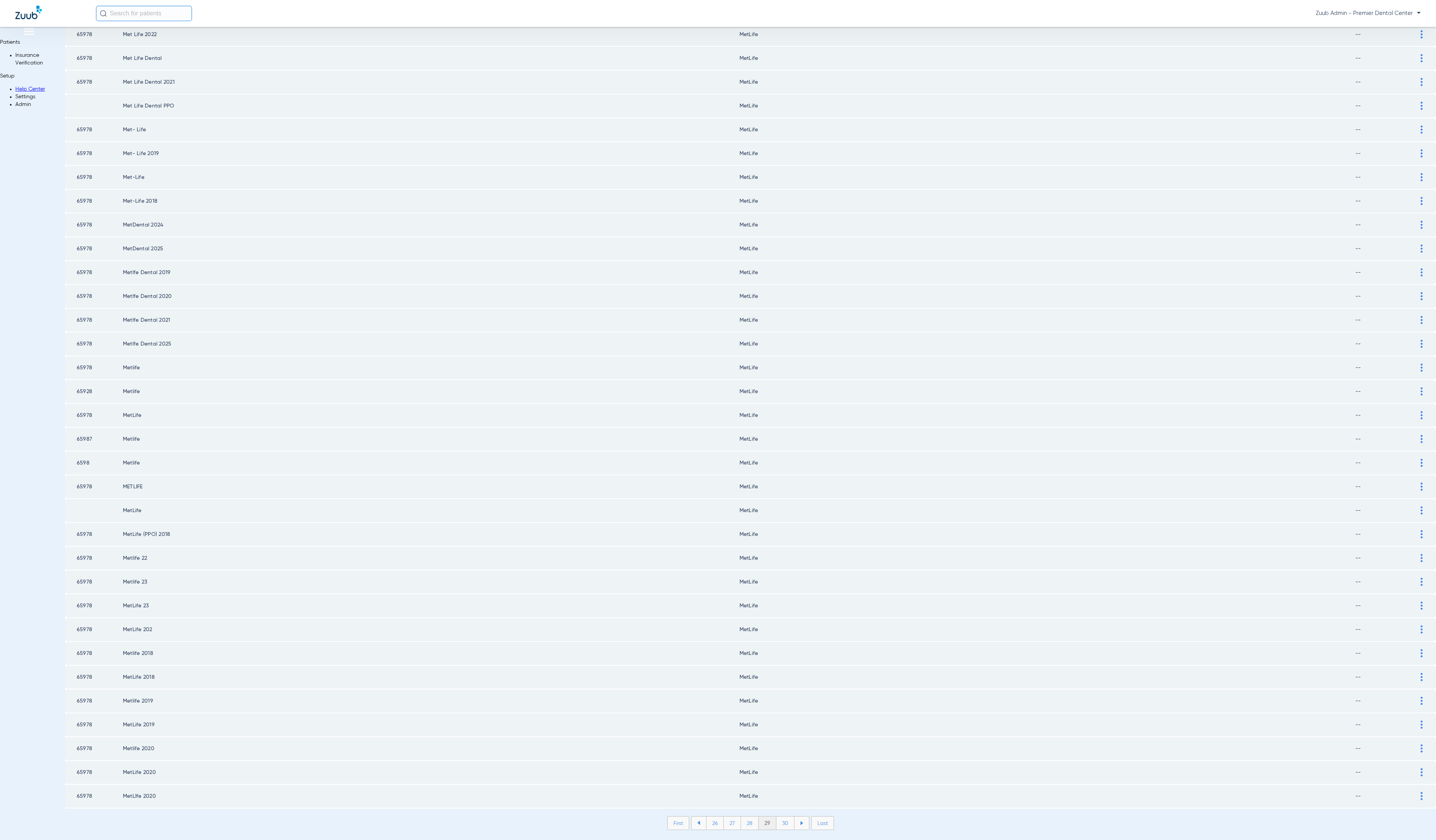
click at [777, 817] on li "30" at bounding box center [786, 823] width 18 height 13
click at [778, 817] on li "31" at bounding box center [786, 823] width 17 height 13
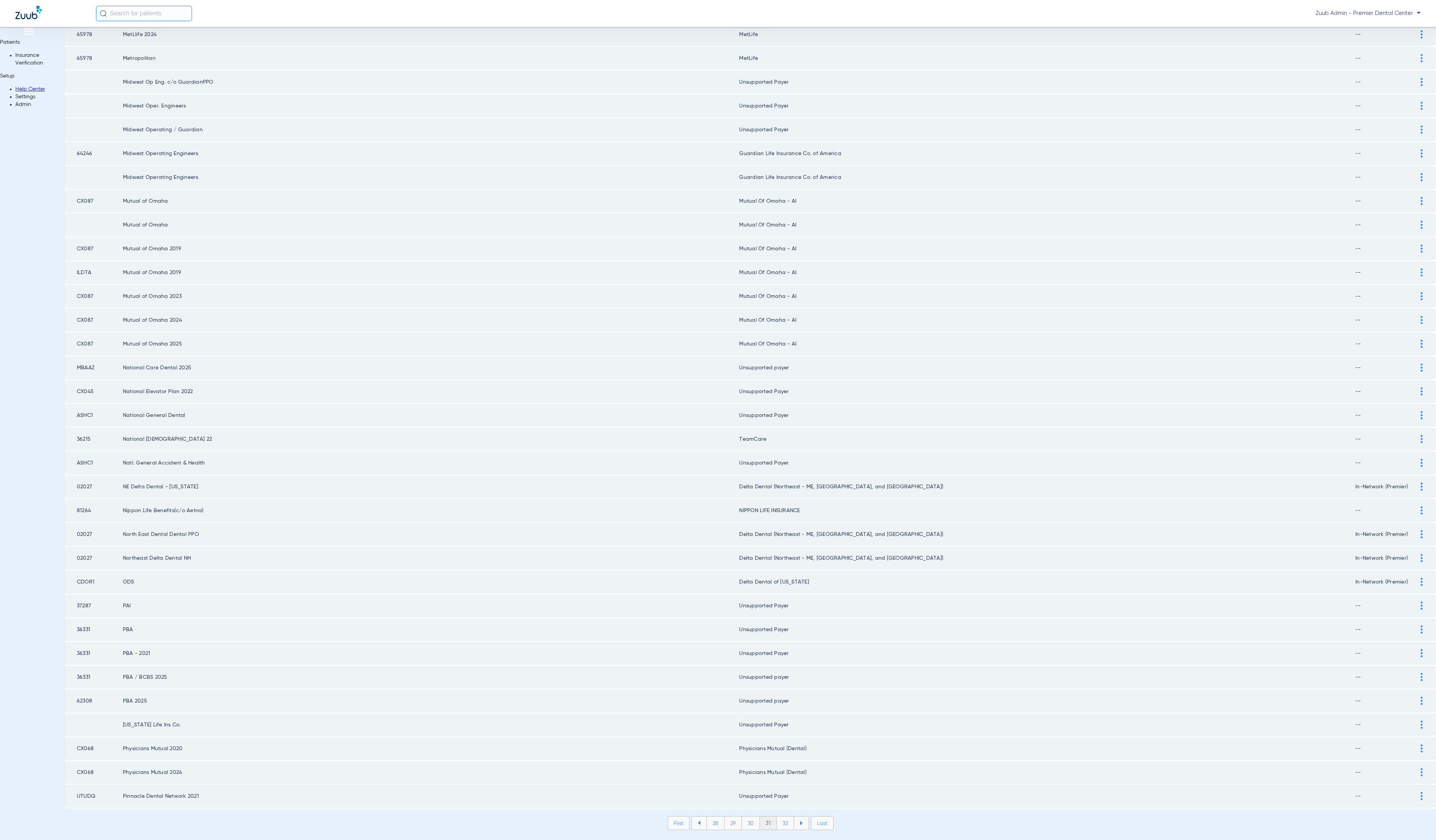
click at [777, 817] on li "32" at bounding box center [785, 823] width 17 height 13
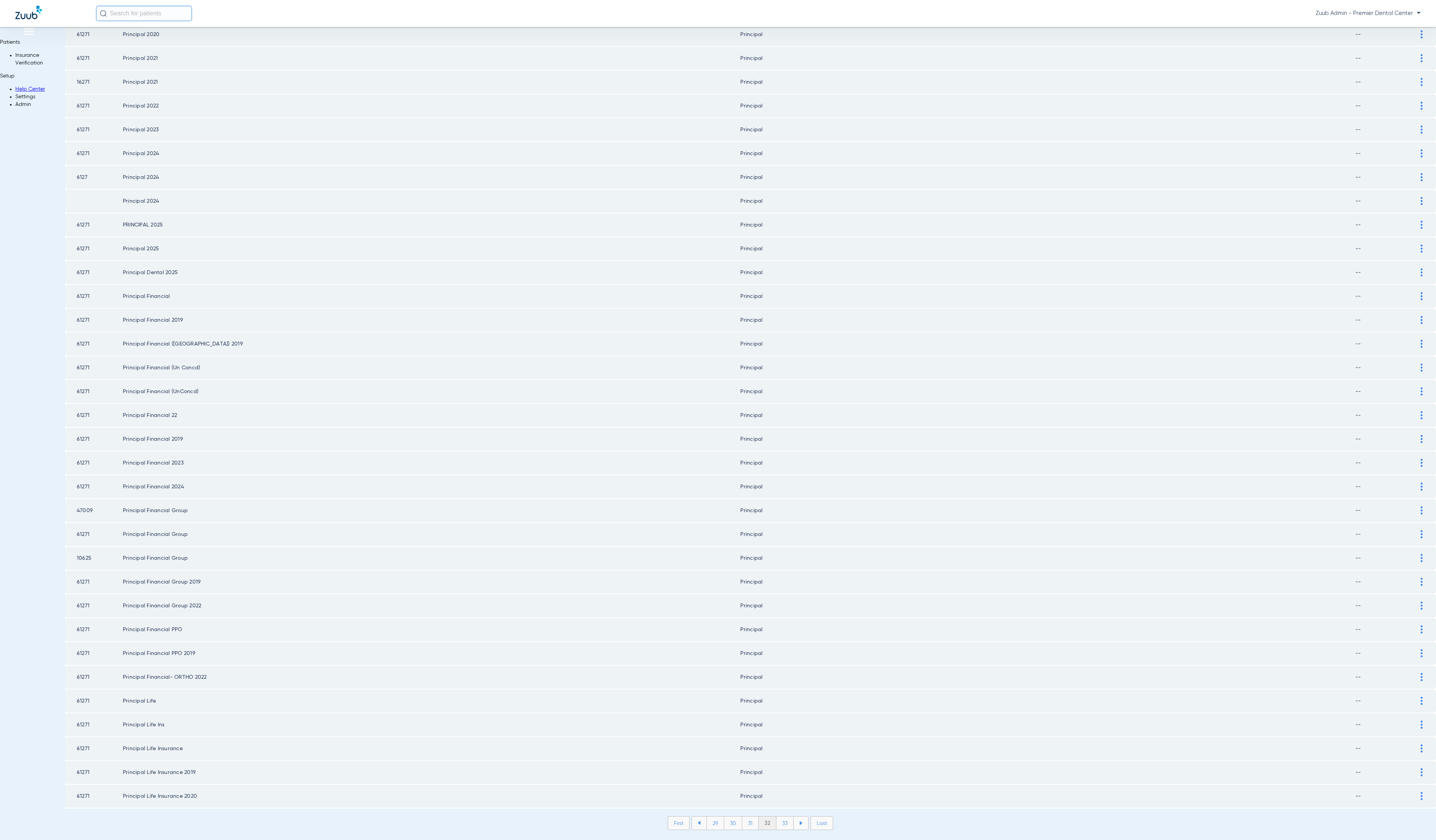
click at [777, 817] on li "33" at bounding box center [785, 823] width 17 height 13
click at [1415, 601] on div at bounding box center [1422, 605] width 14 height 8
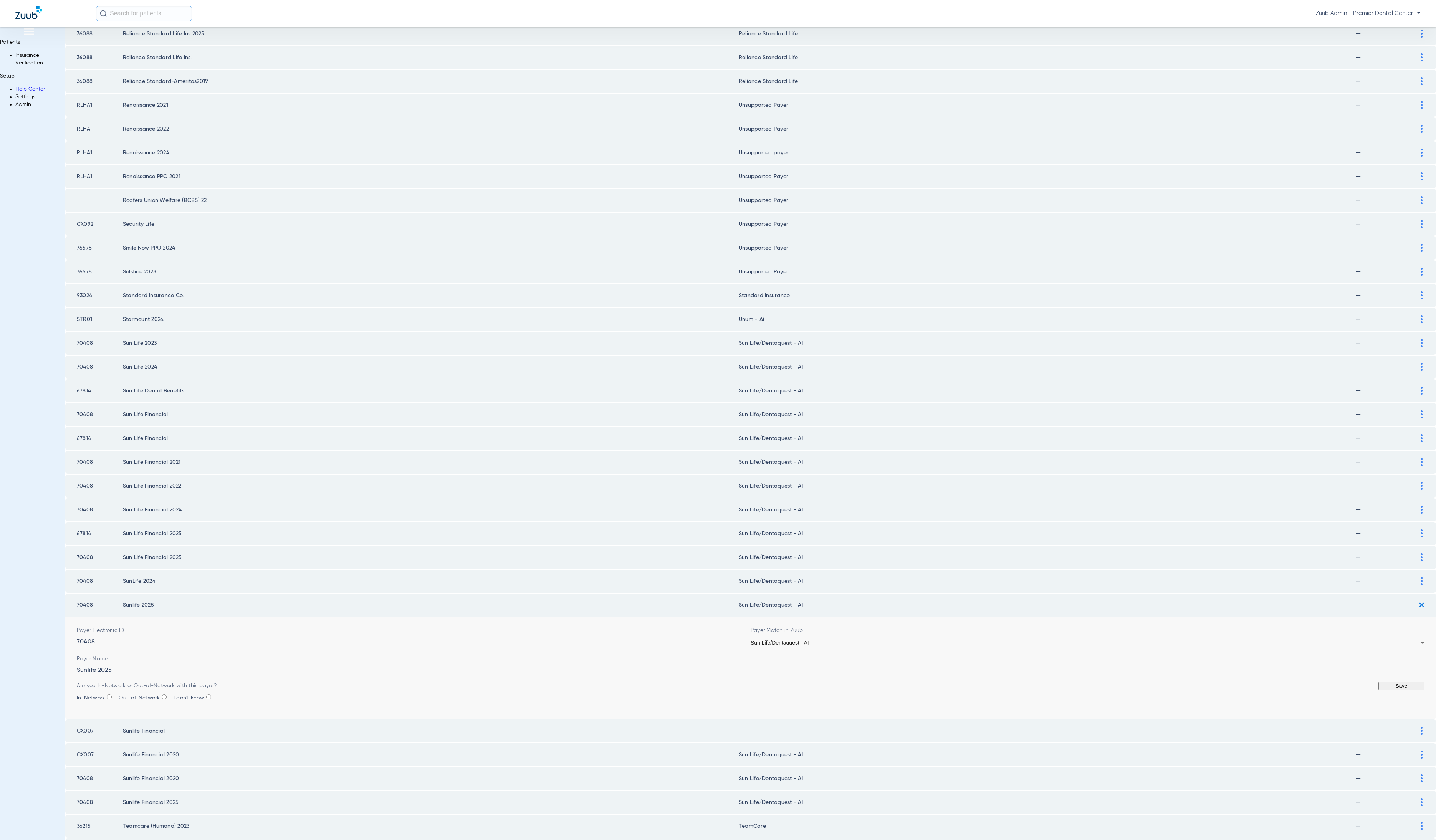
click at [1353, 670] on form "Payer Electronic ID 70408 Payer Match in Zuub Sun Life/Dentaquest - AI Payer Na…" at bounding box center [751, 668] width 1348 height 102
click at [1379, 682] on button "Save" at bounding box center [1402, 686] width 46 height 8
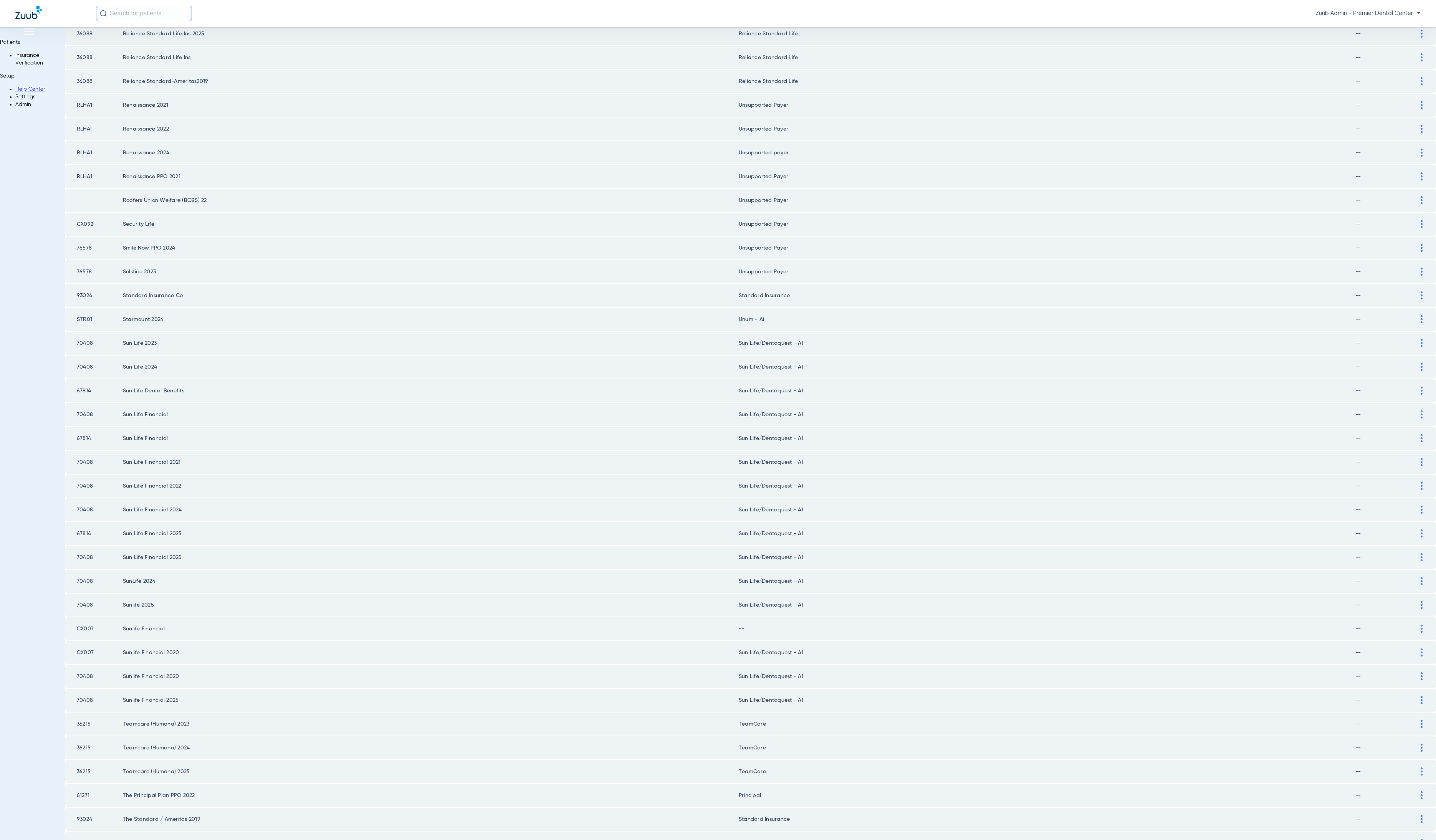
click at [1415, 625] on div at bounding box center [1422, 629] width 14 height 8
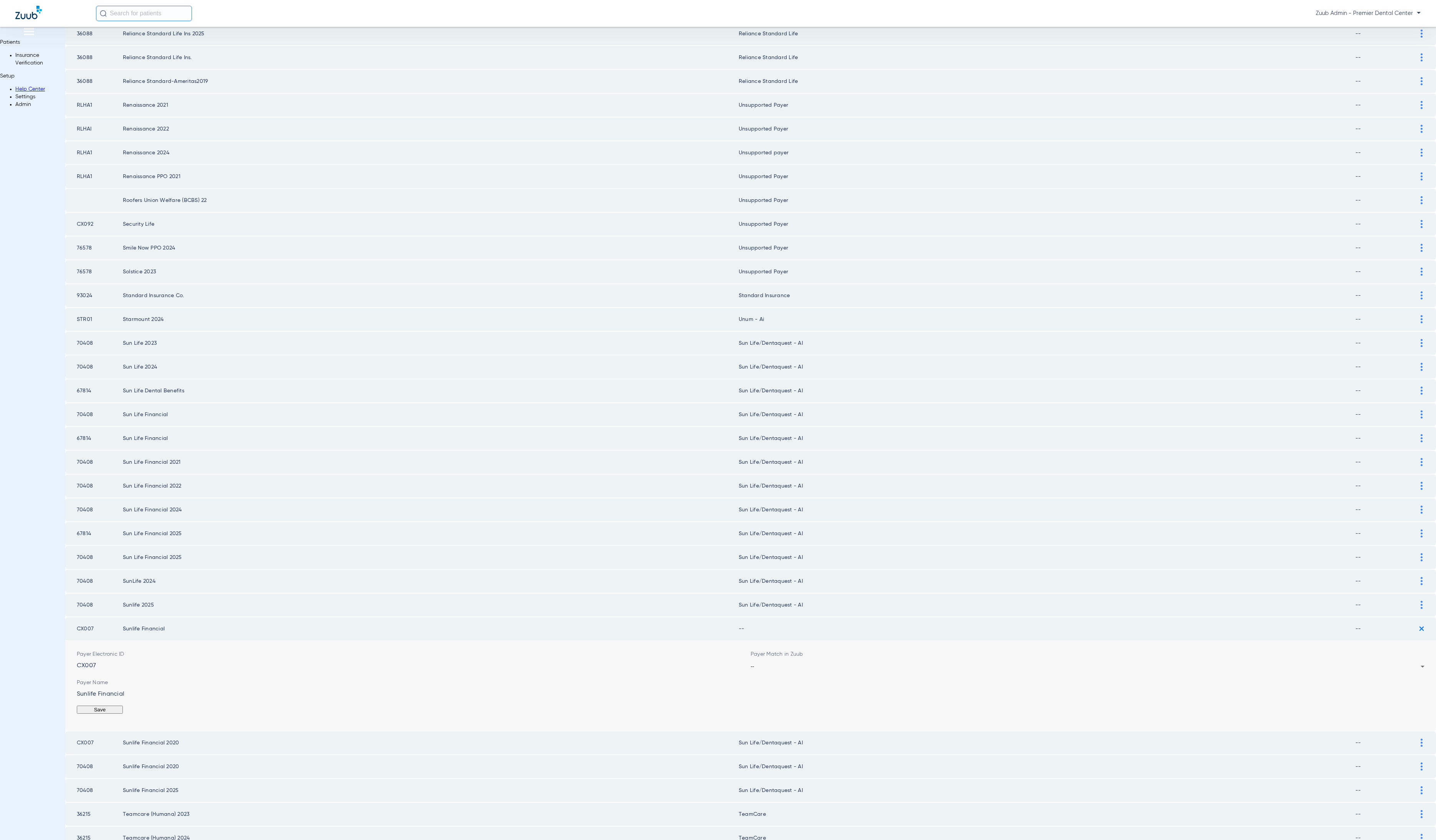
click at [945, 665] on form "Payer Electronic ID CX007 Payer Match in Zuub -- Payer Name Sunlife Financial S…" at bounding box center [751, 686] width 1348 height 90
click at [945, 664] on div "--" at bounding box center [1085, 666] width 670 height 5
type input "[PERSON_NAME]"
click at [1379, 706] on button "Save" at bounding box center [1402, 710] width 46 height 8
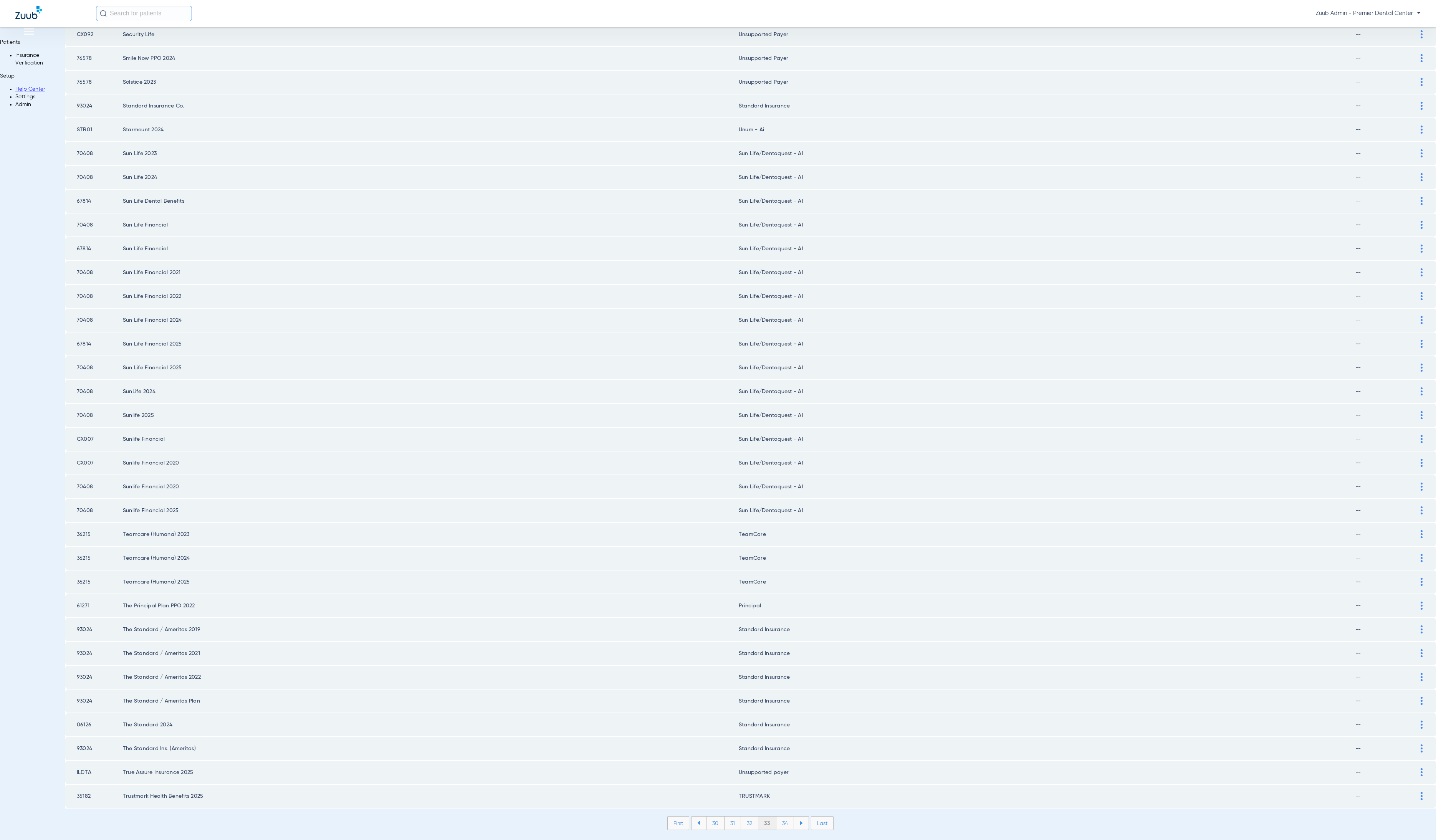
click at [777, 817] on li "34" at bounding box center [786, 823] width 18 height 13
click at [776, 817] on li "35" at bounding box center [785, 823] width 18 height 13
click at [777, 817] on li "36" at bounding box center [785, 823] width 17 height 13
click at [777, 810] on li "36" at bounding box center [786, 817] width 18 height 13
click at [23, 108] on li "Admin" at bounding box center [40, 104] width 50 height 8
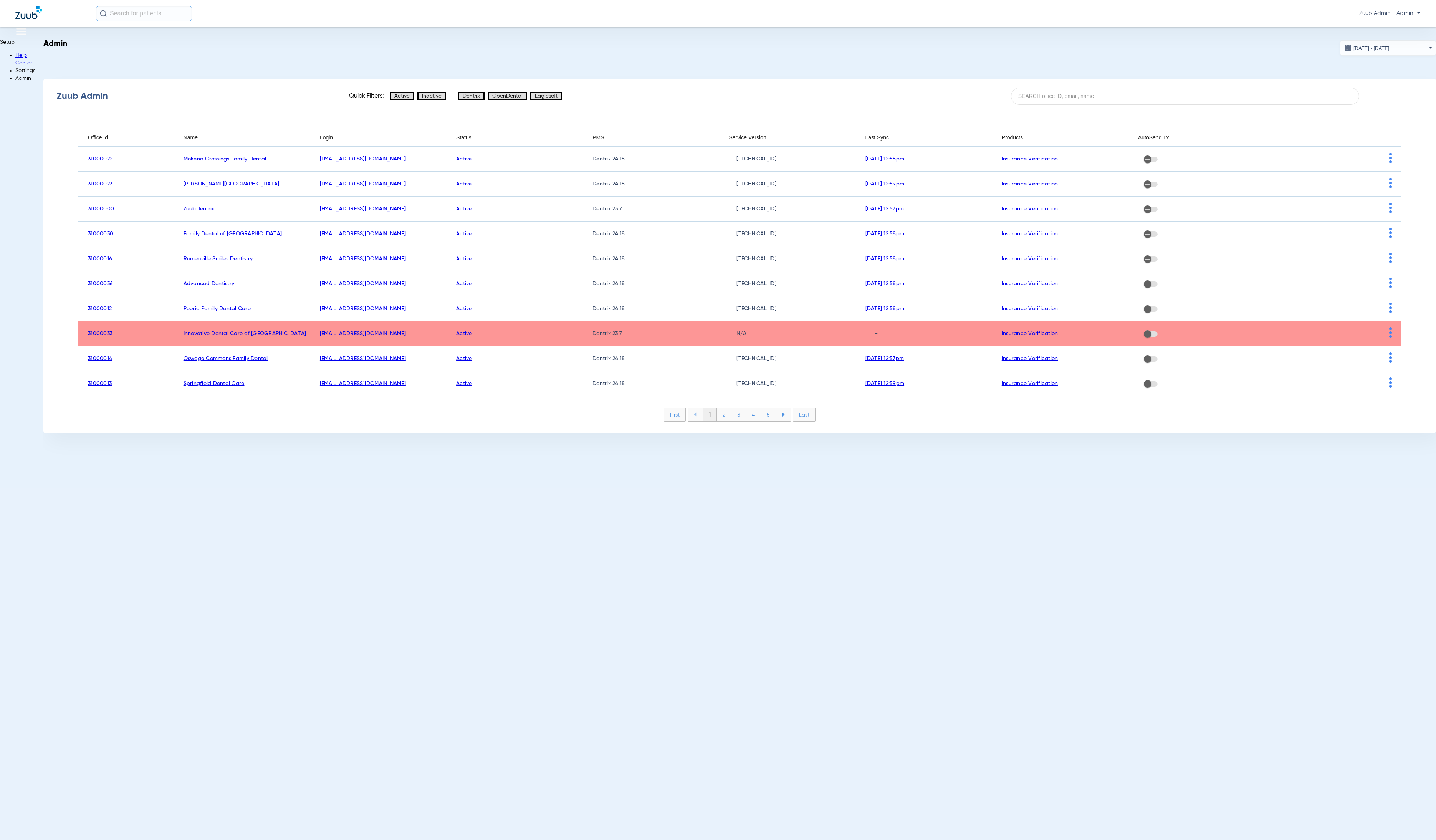
click at [1221, 79] on div "Zuub Admin Quick Filters: Active Inactive Dentrix OpenDental Eaglesoft Office I…" at bounding box center [739, 256] width 1393 height 354
click at [1225, 94] on input at bounding box center [1185, 96] width 348 height 17
paste input "31000040"
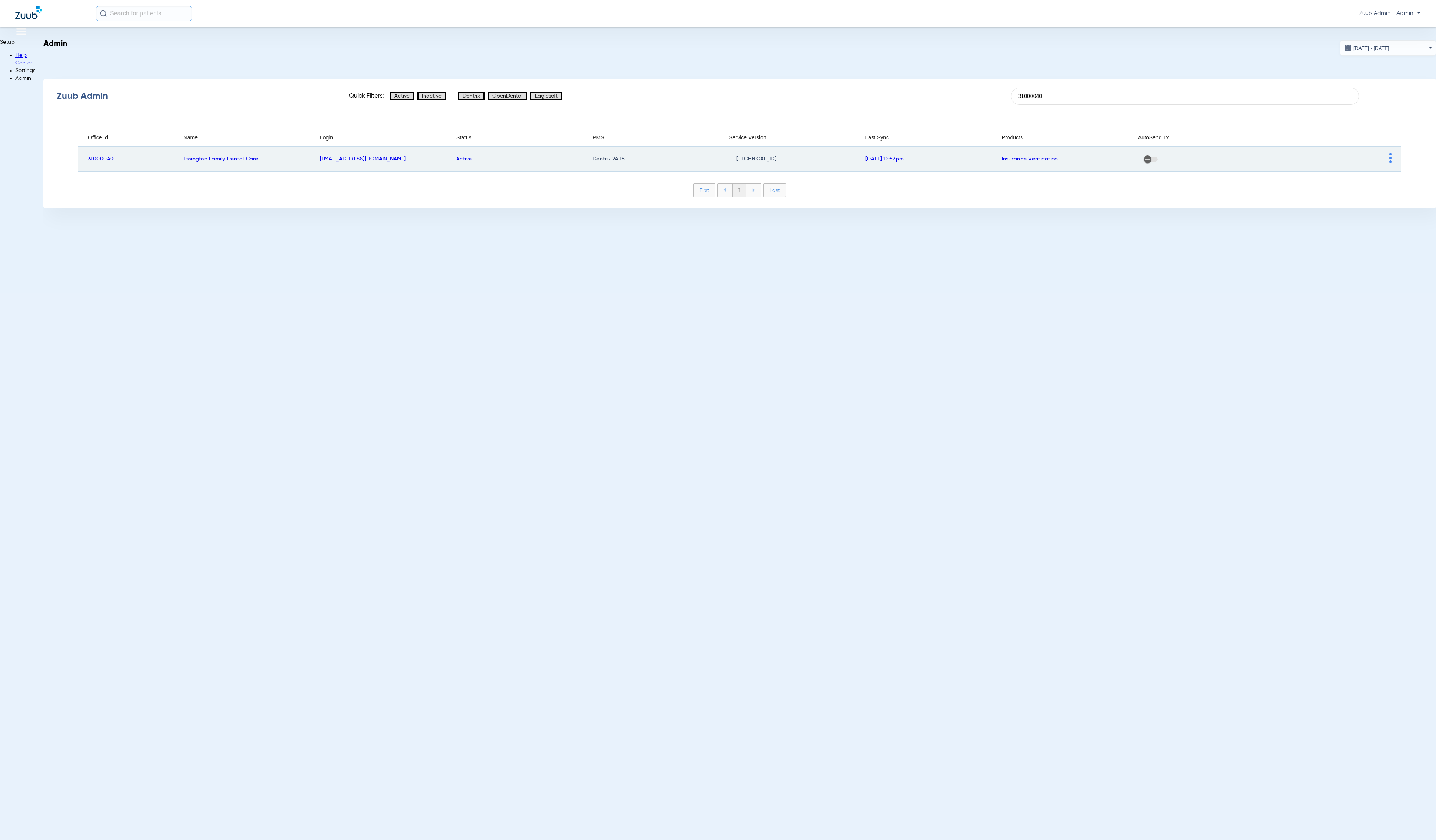
type input "31000040"
click at [1389, 159] on img at bounding box center [1390, 158] width 3 height 11
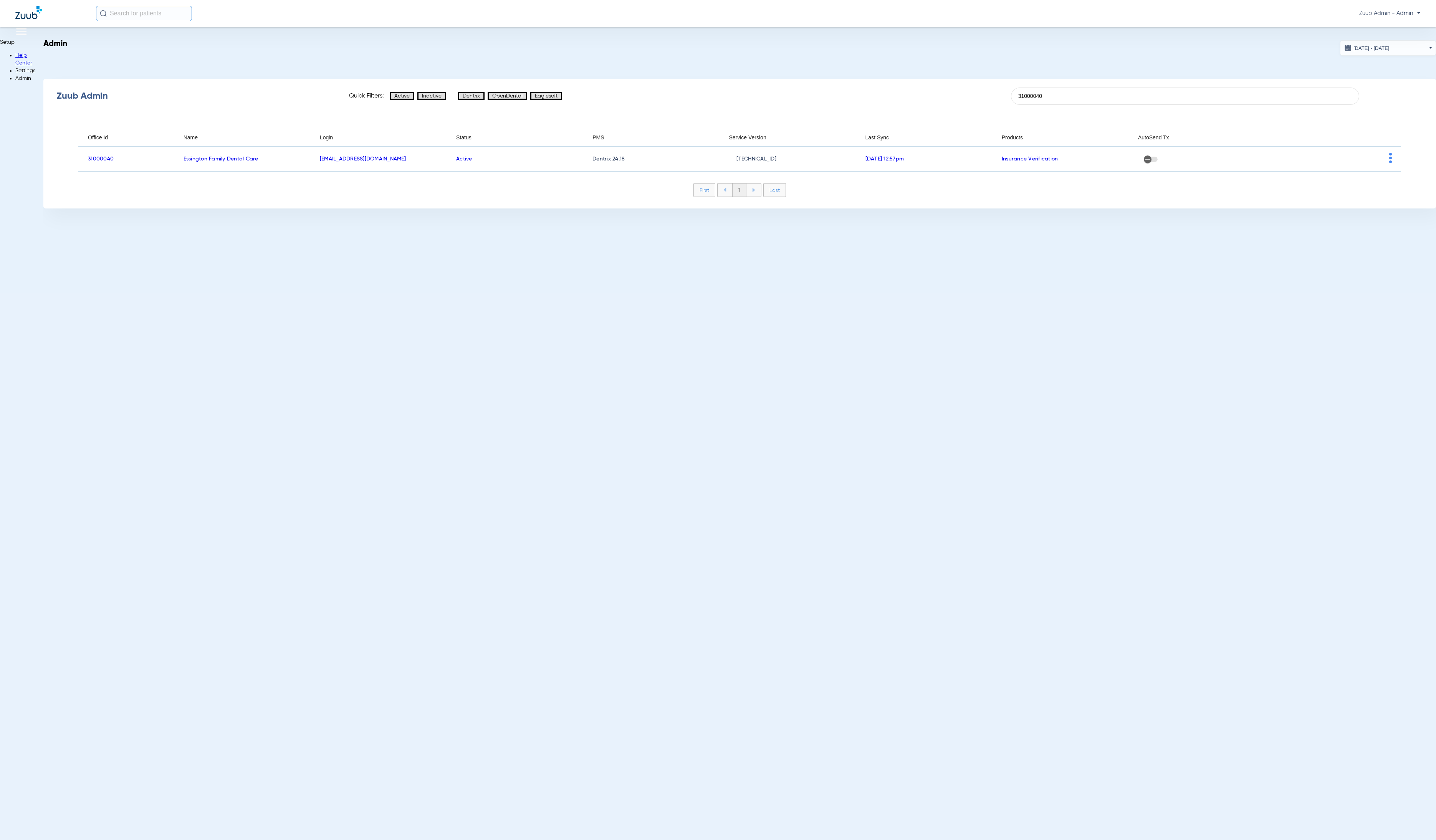
click at [54, 840] on span "View Account" at bounding box center [30, 852] width 47 height 5
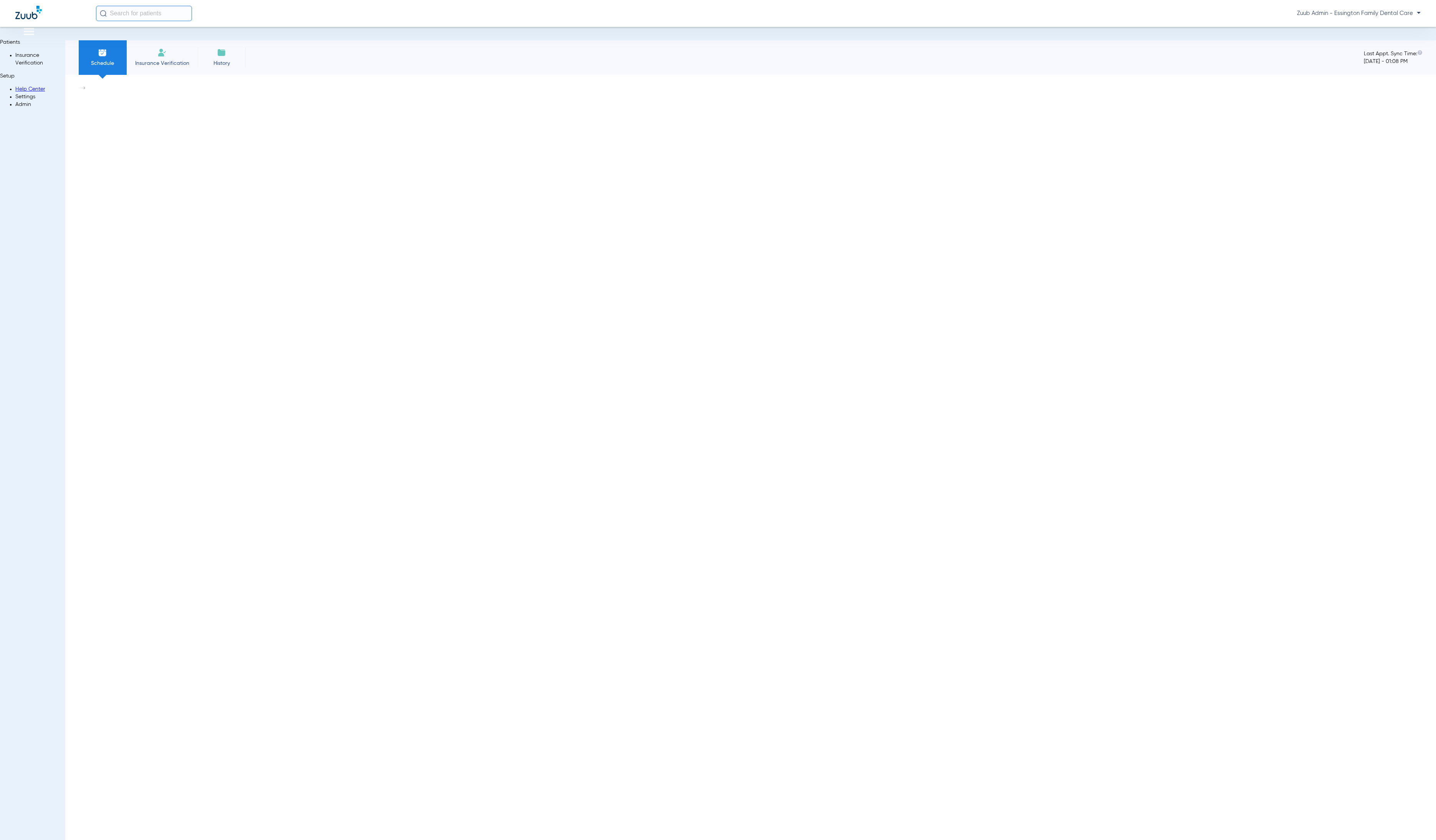
click at [17, 101] on li "Settings" at bounding box center [40, 97] width 50 height 8
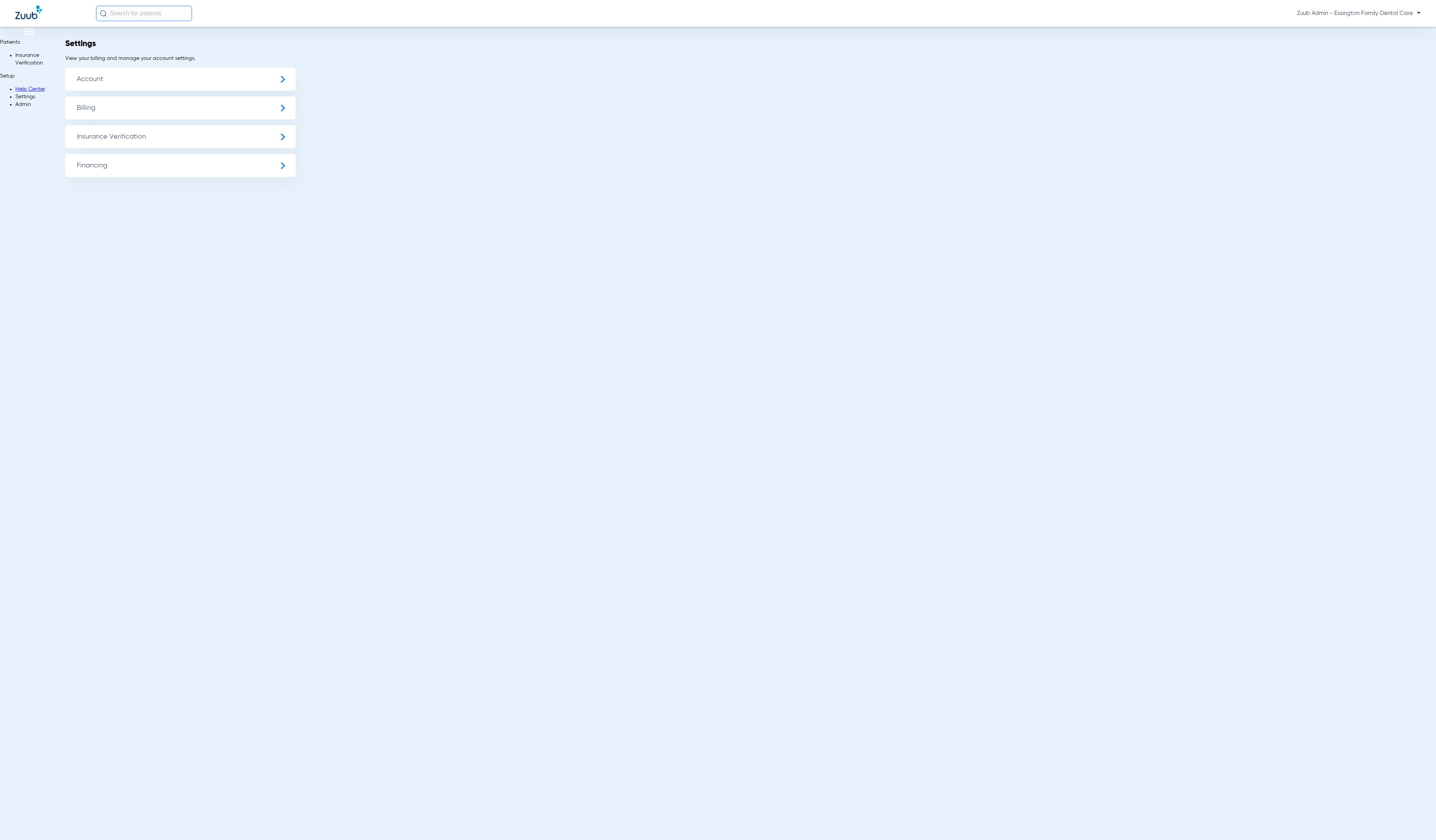
click at [65, 137] on span "Insurance Verification" at bounding box center [180, 136] width 230 height 23
click at [156, 198] on li "Insurance Payer Mapping" at bounding box center [180, 197] width 230 height 20
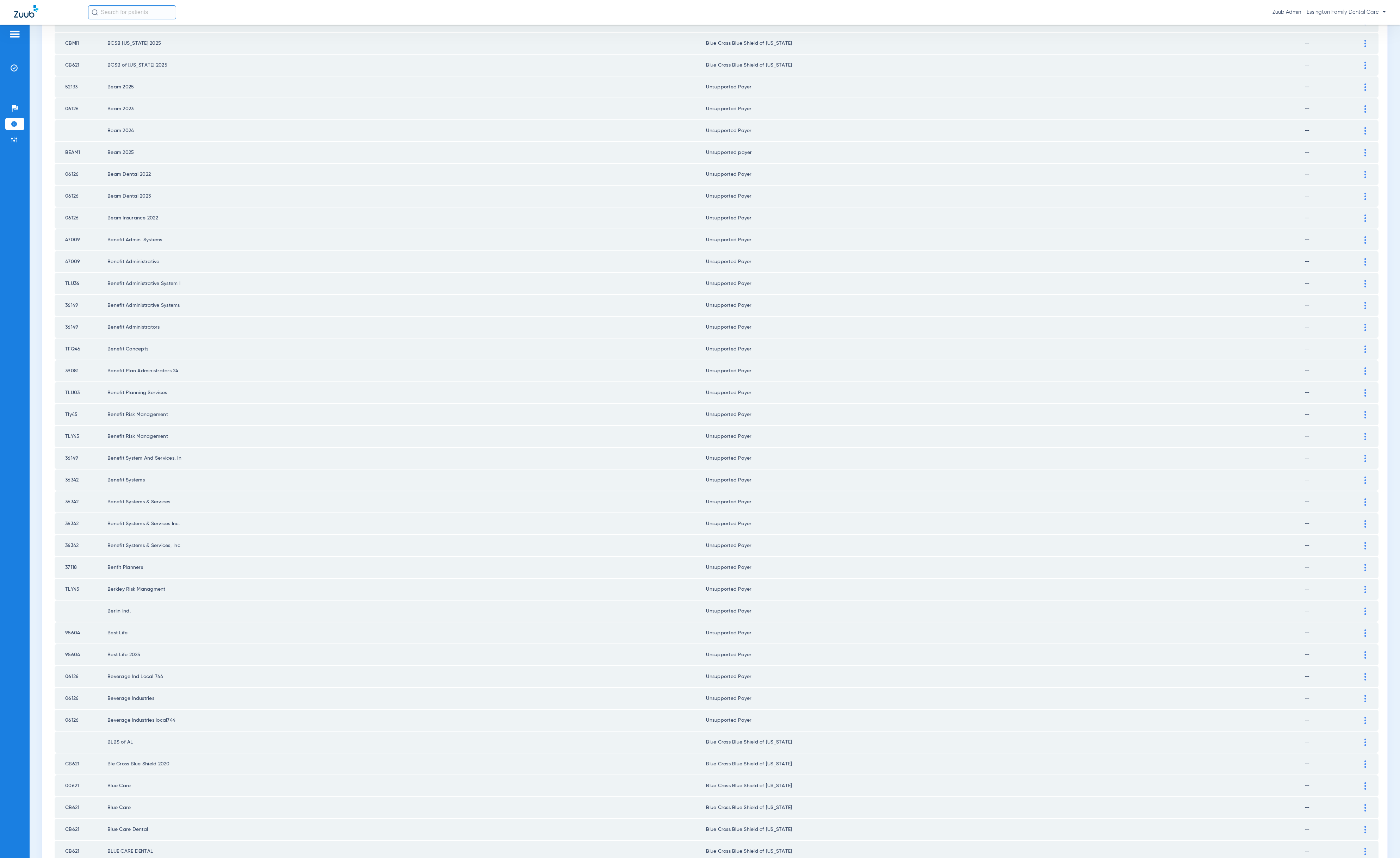
scroll to position [381, 0]
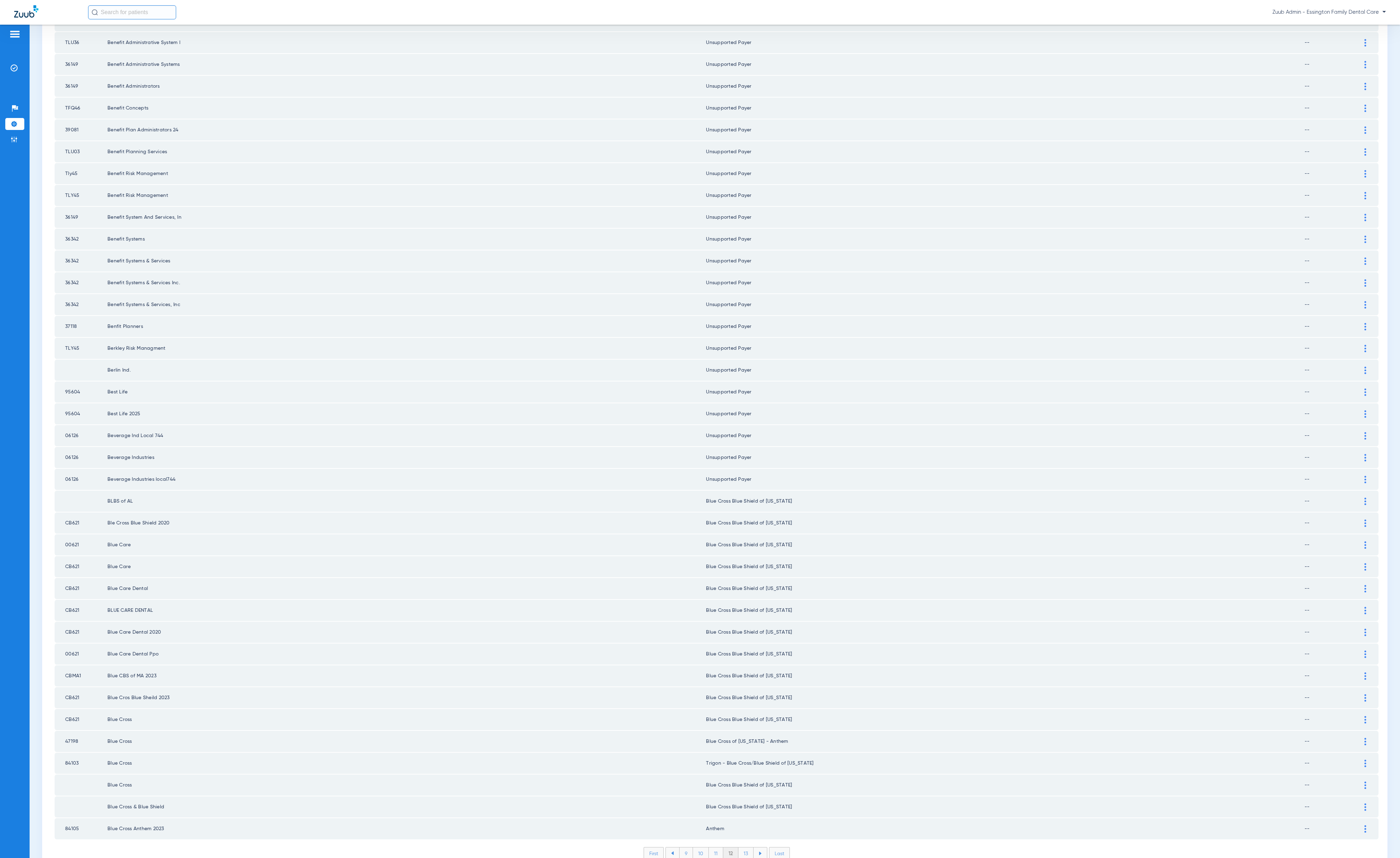
click at [741, 771] on li "13" at bounding box center [746, 854] width 15 height 12
click at [741, 771] on li "14" at bounding box center [747, 854] width 16 height 12
click at [741, 771] on li "15" at bounding box center [746, 854] width 16 height 12
click at [741, 771] on li "16" at bounding box center [747, 854] width 15 height 12
click at [741, 771] on li "17" at bounding box center [747, 854] width 15 height 12
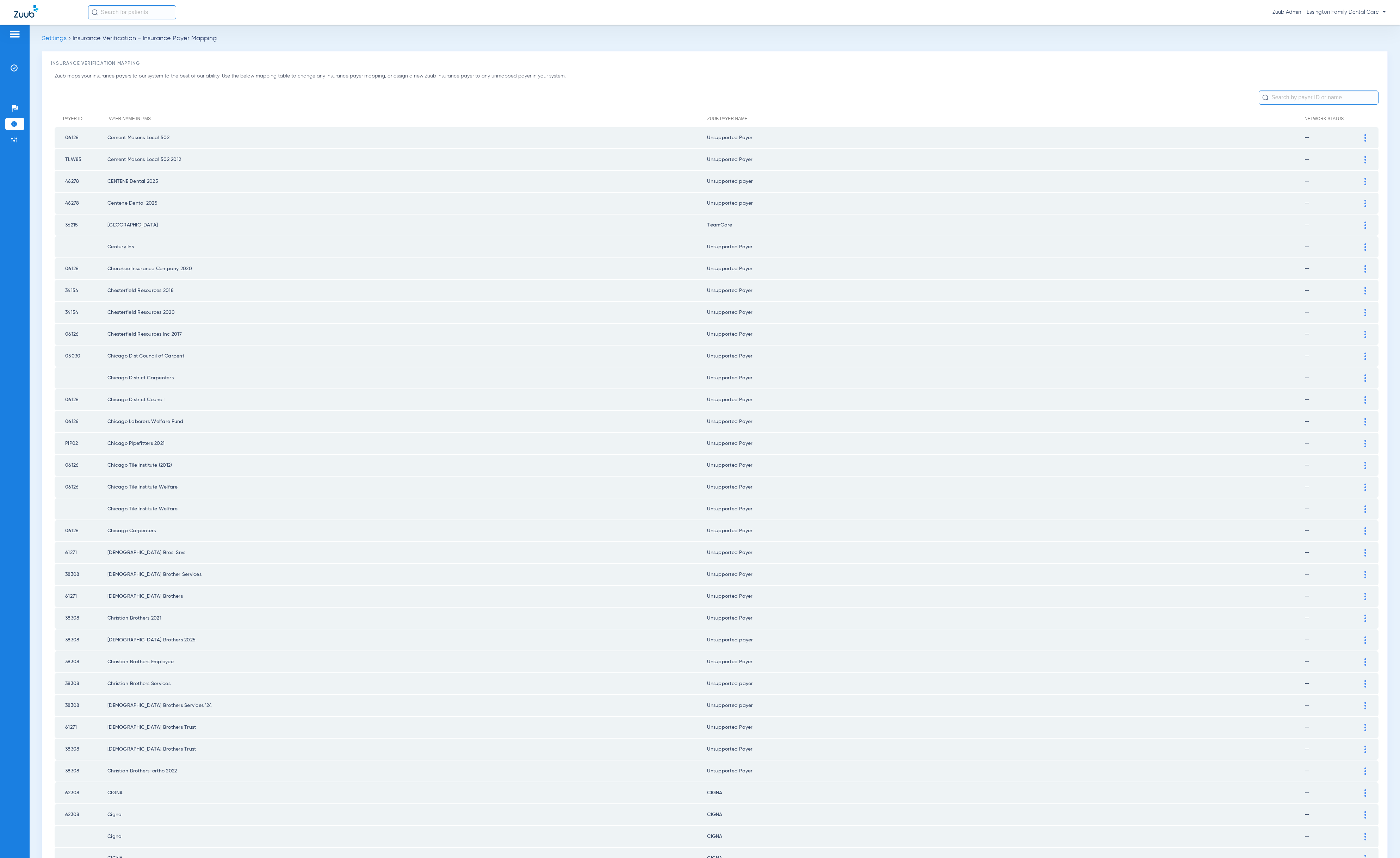
scroll to position [0, 0]
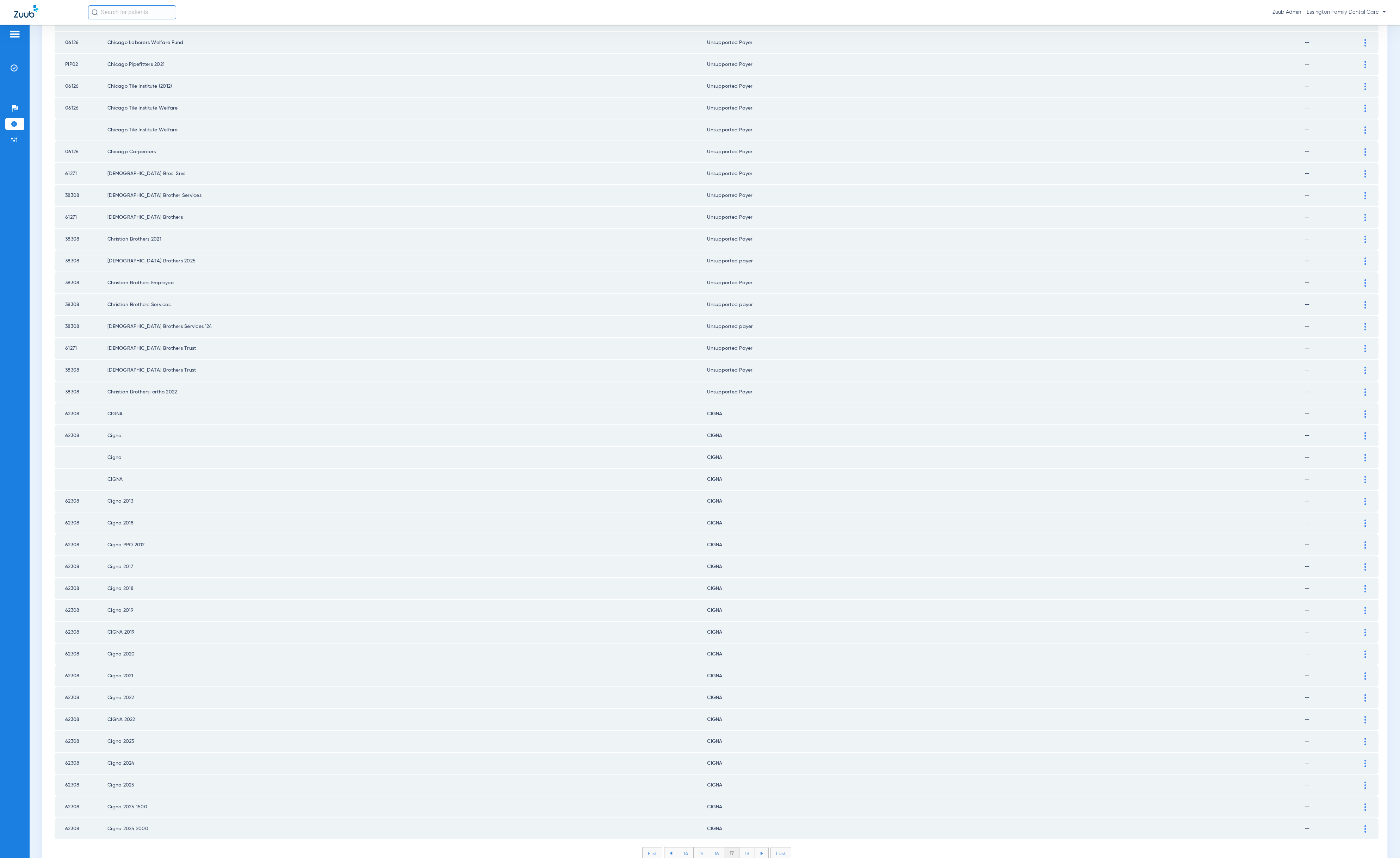
click at [741, 771] on li "18" at bounding box center [747, 854] width 16 height 12
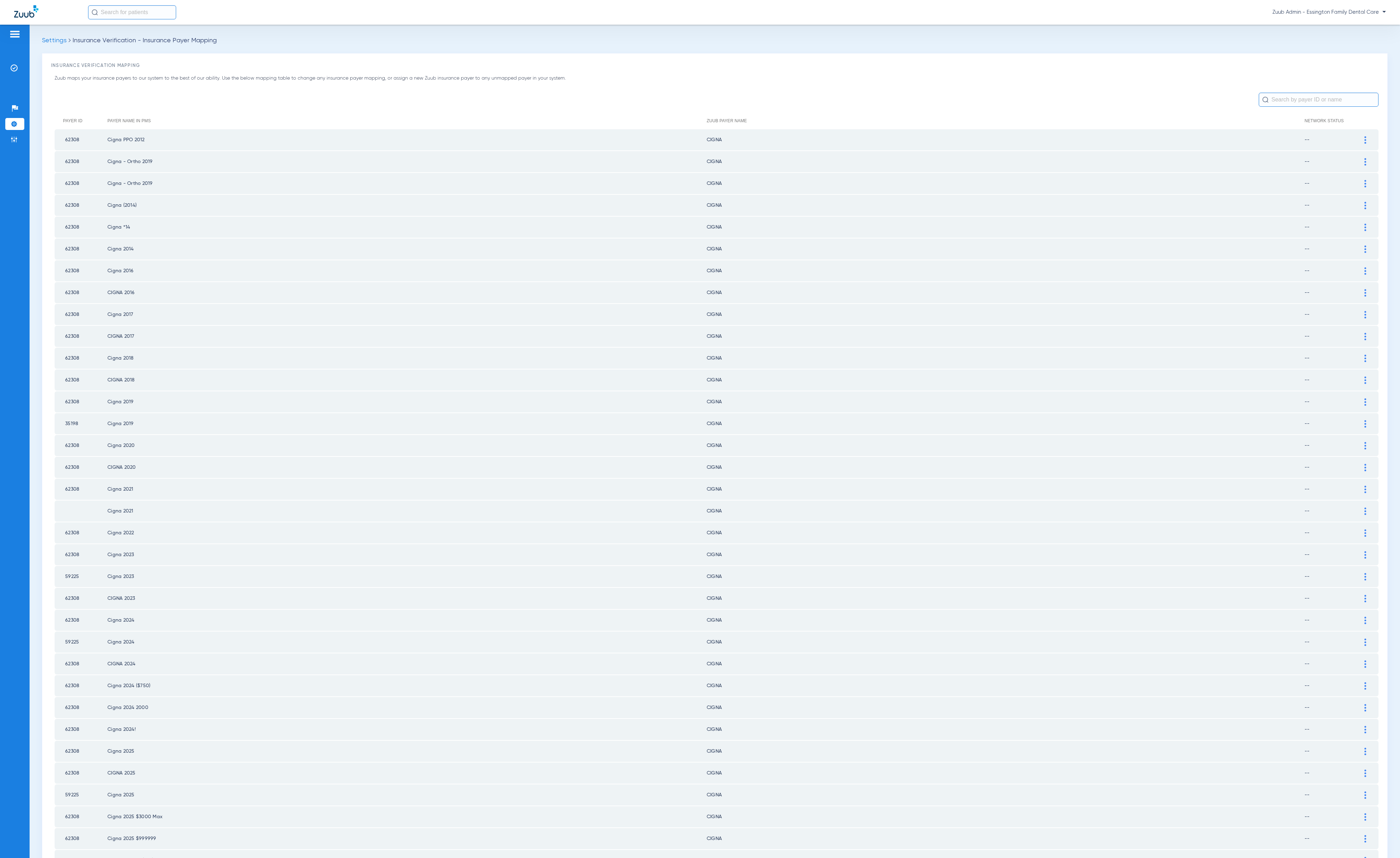
scroll to position [381, 0]
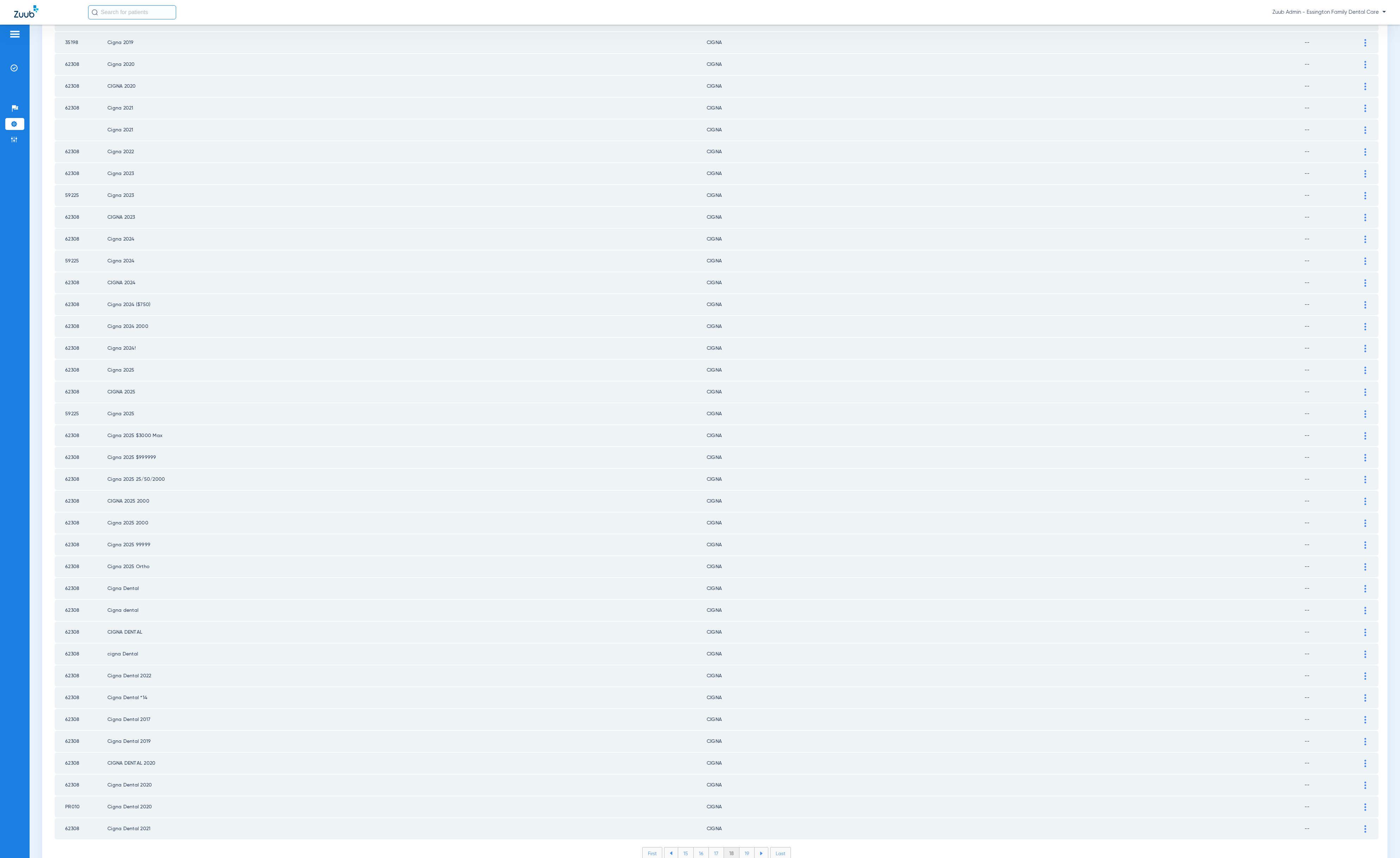
click at [741, 771] on li "19" at bounding box center [747, 854] width 15 height 12
click at [741, 771] on li "20" at bounding box center [747, 854] width 16 height 12
click at [741, 771] on li "21" at bounding box center [748, 854] width 15 height 12
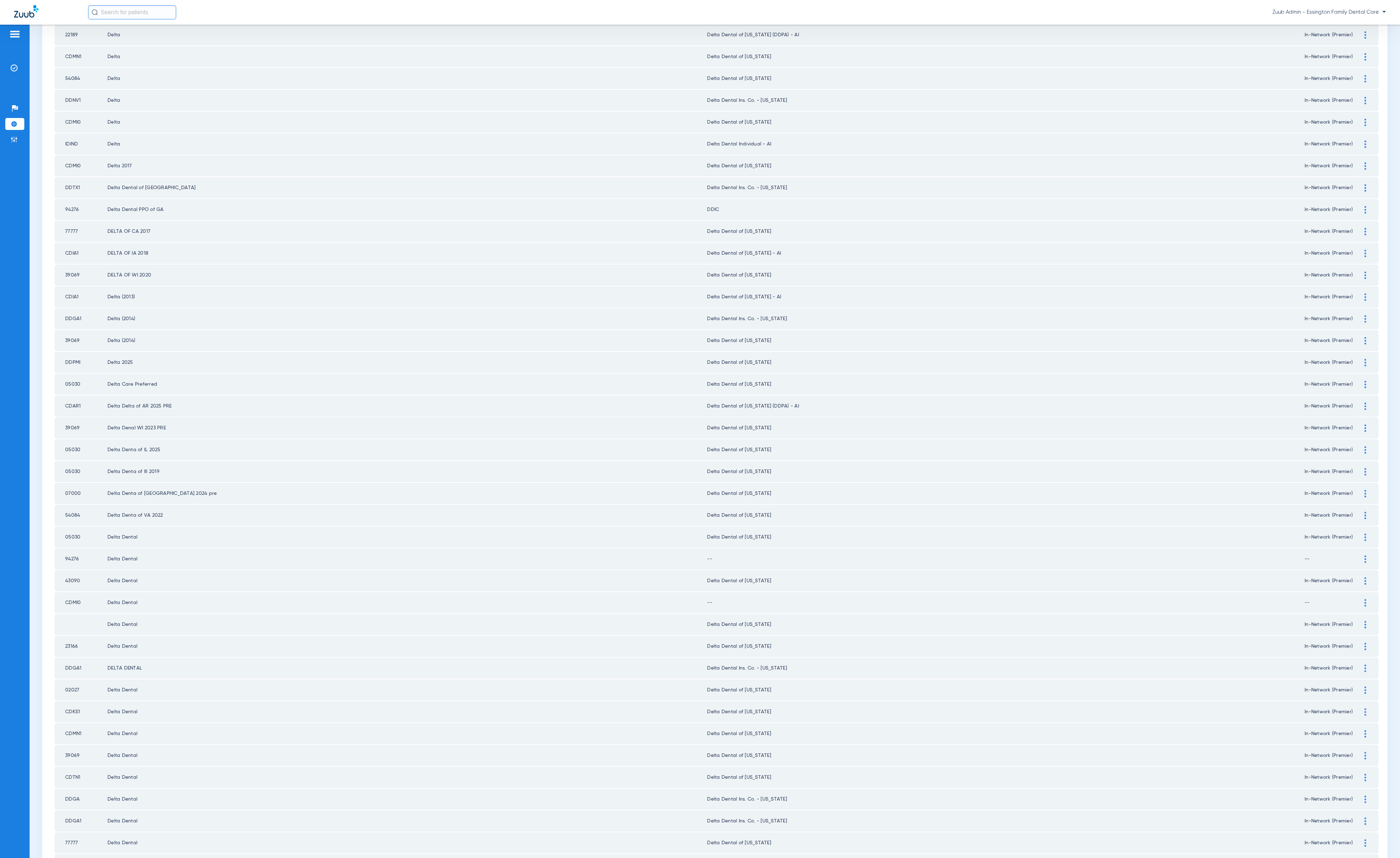
click at [72, 548] on td "94276" at bounding box center [80, 559] width 53 height 21
copy td "94276"
click at [1317, 555] on div at bounding box center [1365, 559] width 12 height 8
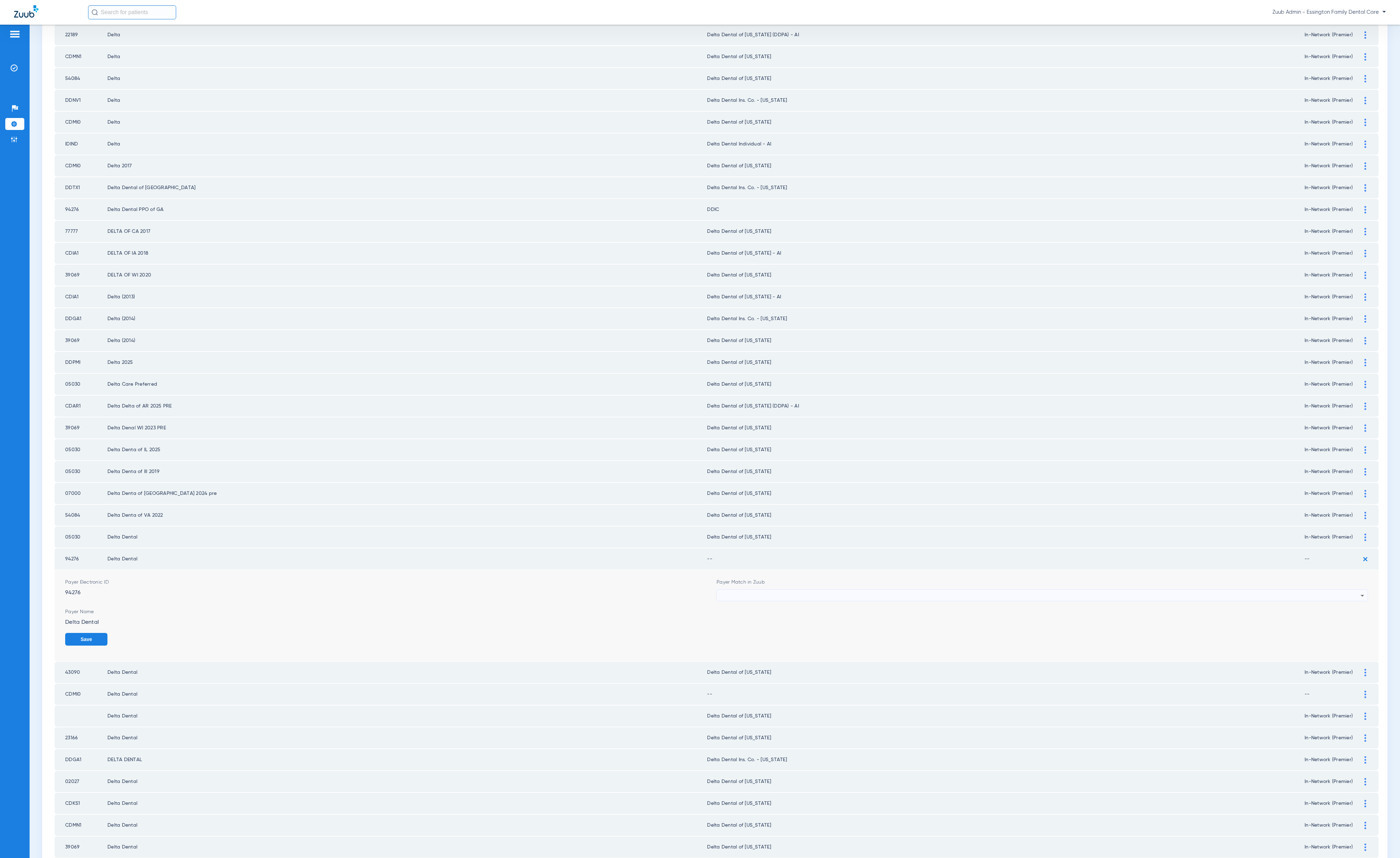
click at [818, 585] on form "Payer Electronic ID 94276 Payer Match in Zuub Payer Name Delta Dental Save" at bounding box center [716, 616] width 1303 height 92
click at [816, 590] on div at bounding box center [1041, 596] width 640 height 12
type input "ddic"
click at [814, 613] on mat-option "DDIC" at bounding box center [1035, 617] width 646 height 12
click at [91, 643] on label "In-Network" at bounding box center [83, 647] width 36 height 7
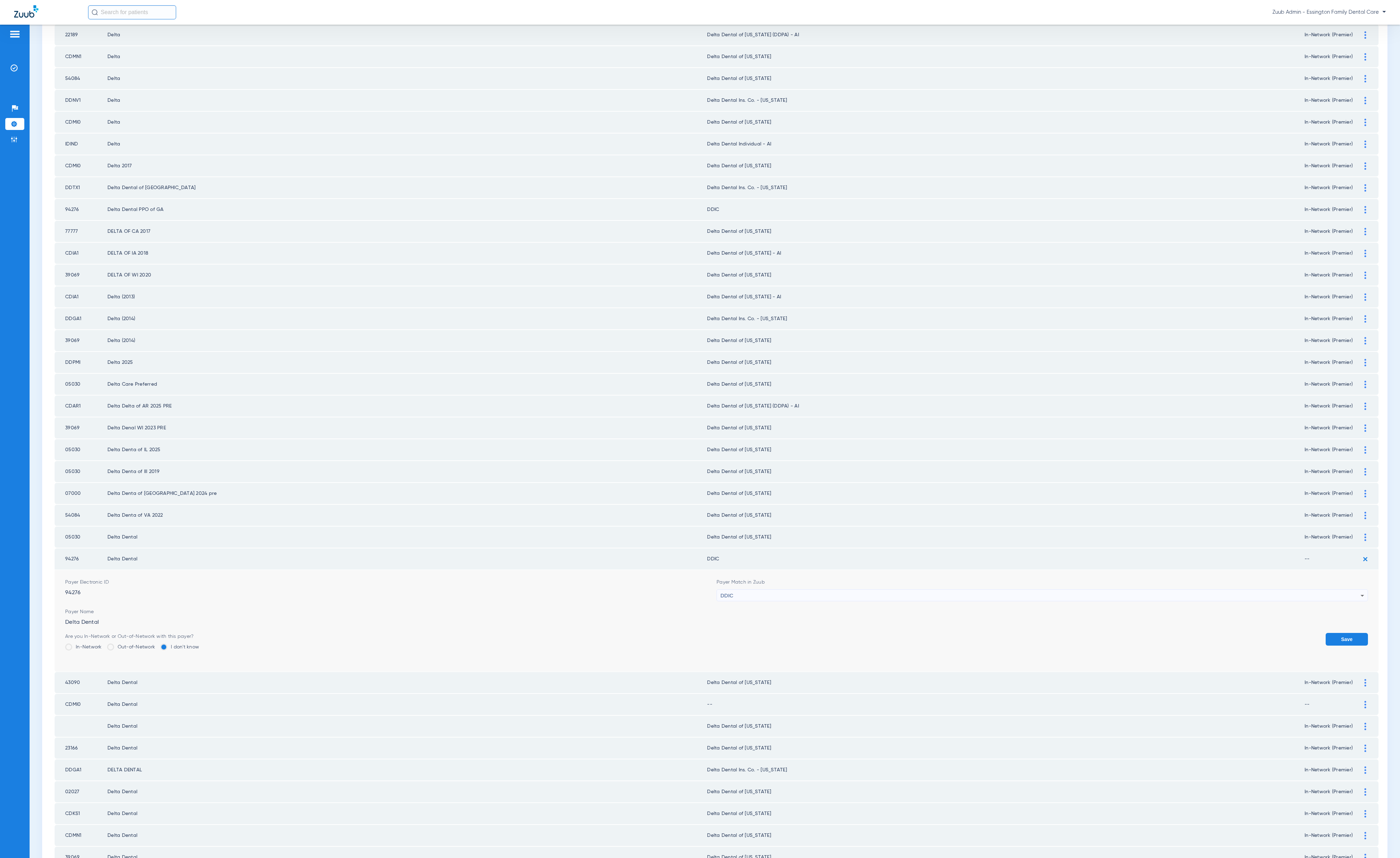
click at [104, 644] on input "In-Network" at bounding box center [104, 644] width 0 height 0
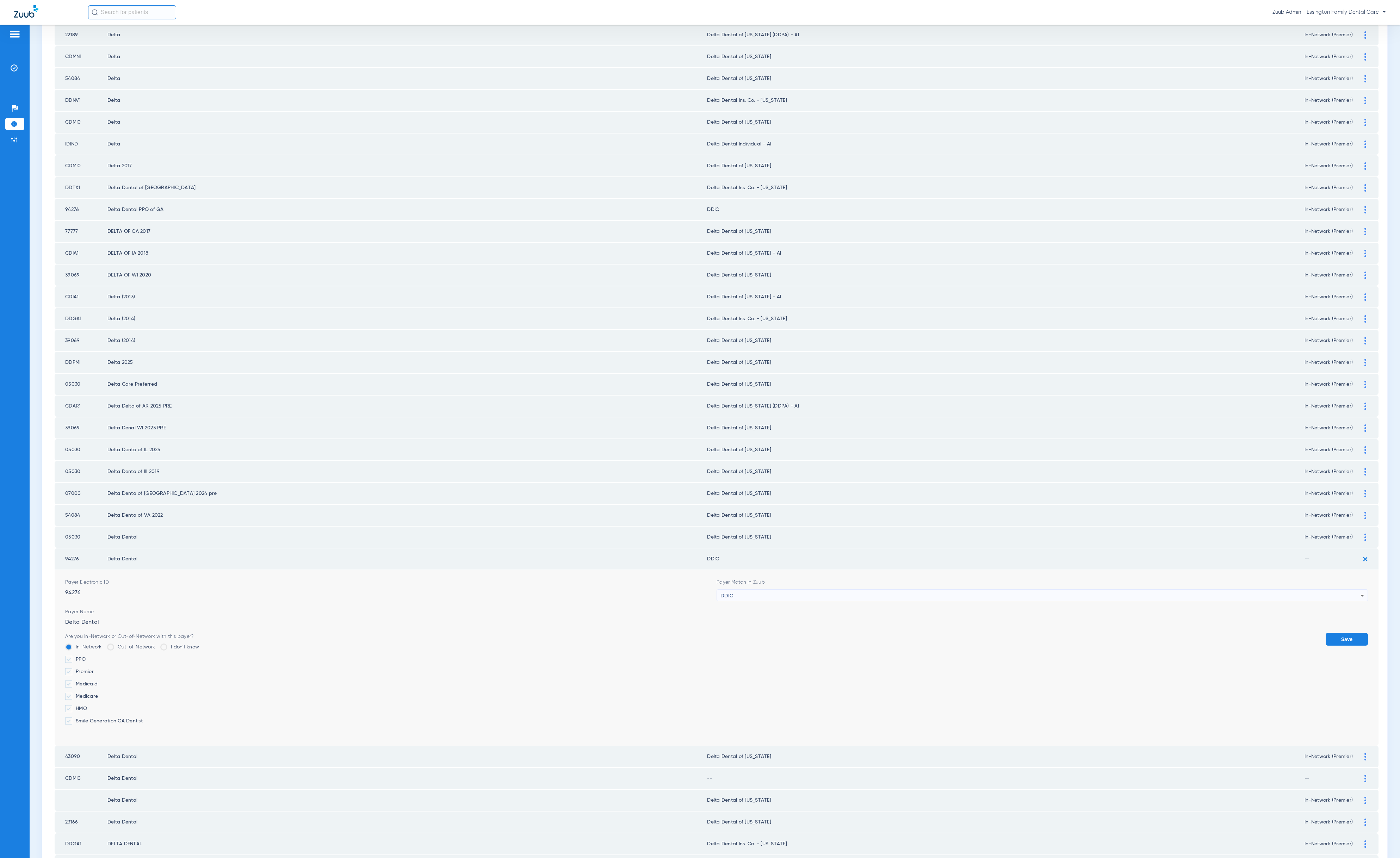
click at [92, 668] on label "Premier" at bounding box center [132, 672] width 134 height 7
click at [95, 669] on input "Premier" at bounding box center [95, 669] width 0 height 0
click at [1317, 633] on button "Save" at bounding box center [1347, 639] width 42 height 12
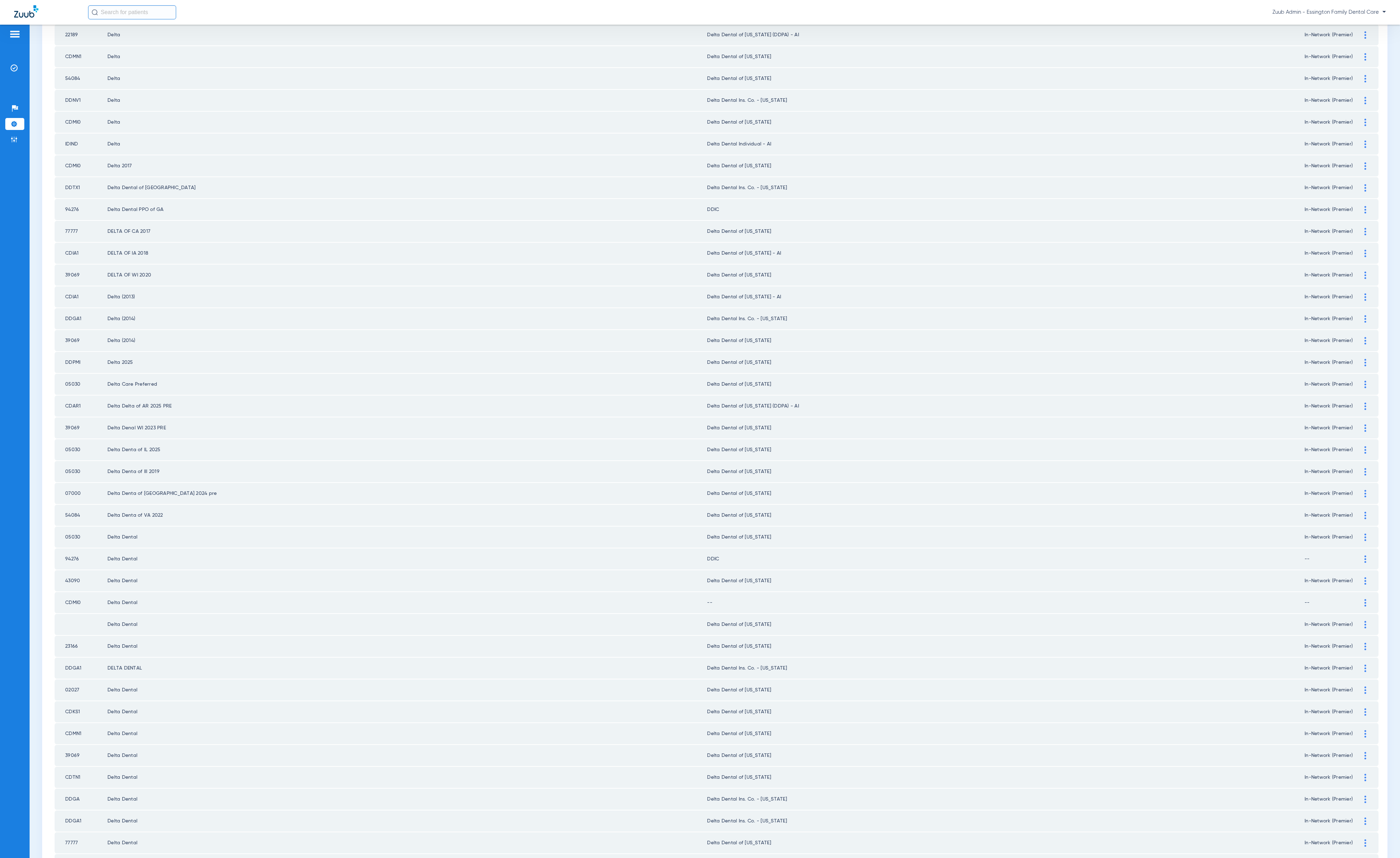
click at [68, 592] on td "CDMI0" at bounding box center [80, 603] width 53 height 21
copy td "CDMI0"
click at [1317, 599] on div at bounding box center [1365, 603] width 12 height 8
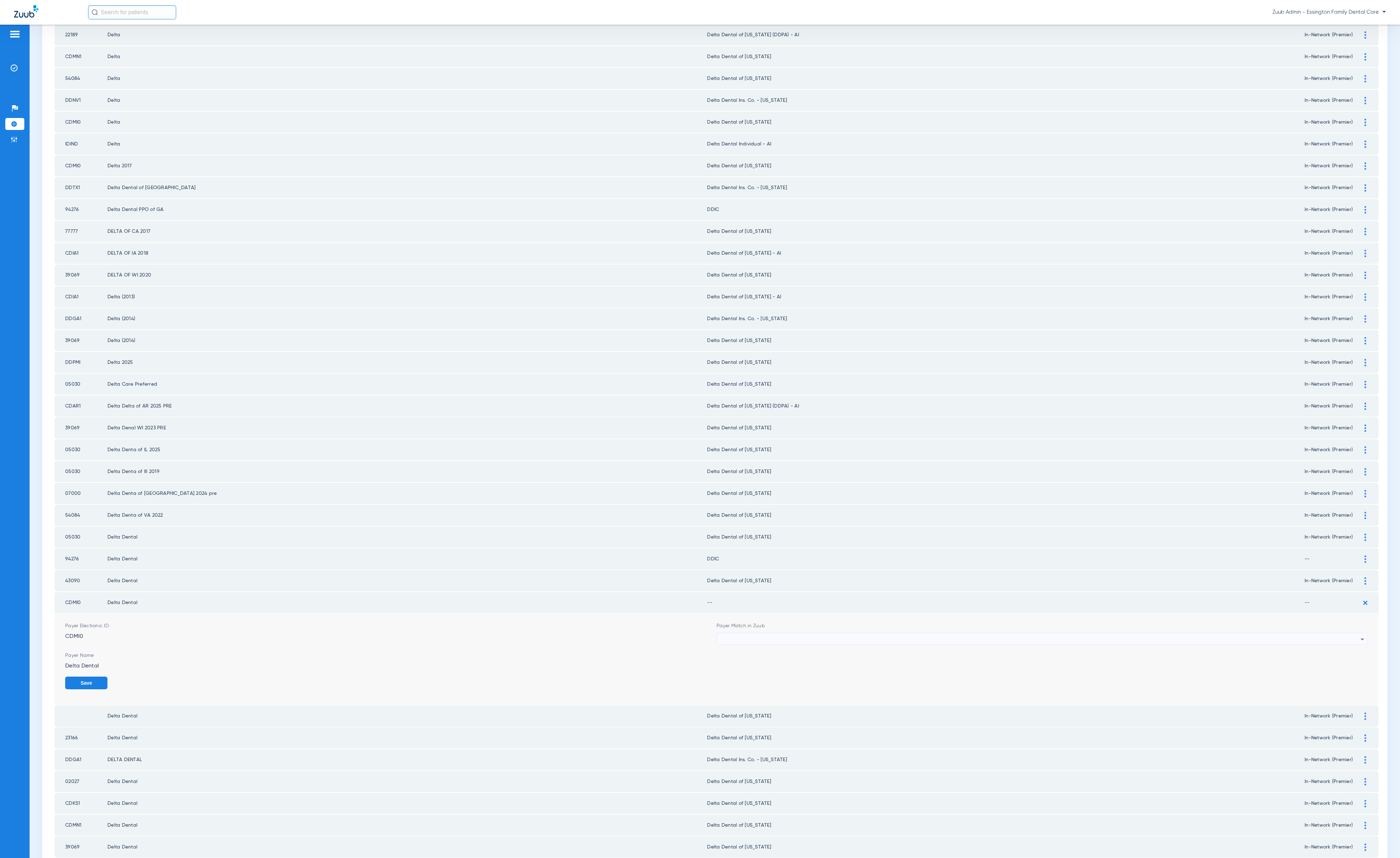
click at [851, 633] on div at bounding box center [1041, 639] width 640 height 12
type input "ddi"
click at [838, 655] on mat-option "DDIC" at bounding box center [1035, 659] width 646 height 12
click at [1317, 677] on button "Save" at bounding box center [1347, 682] width 42 height 12
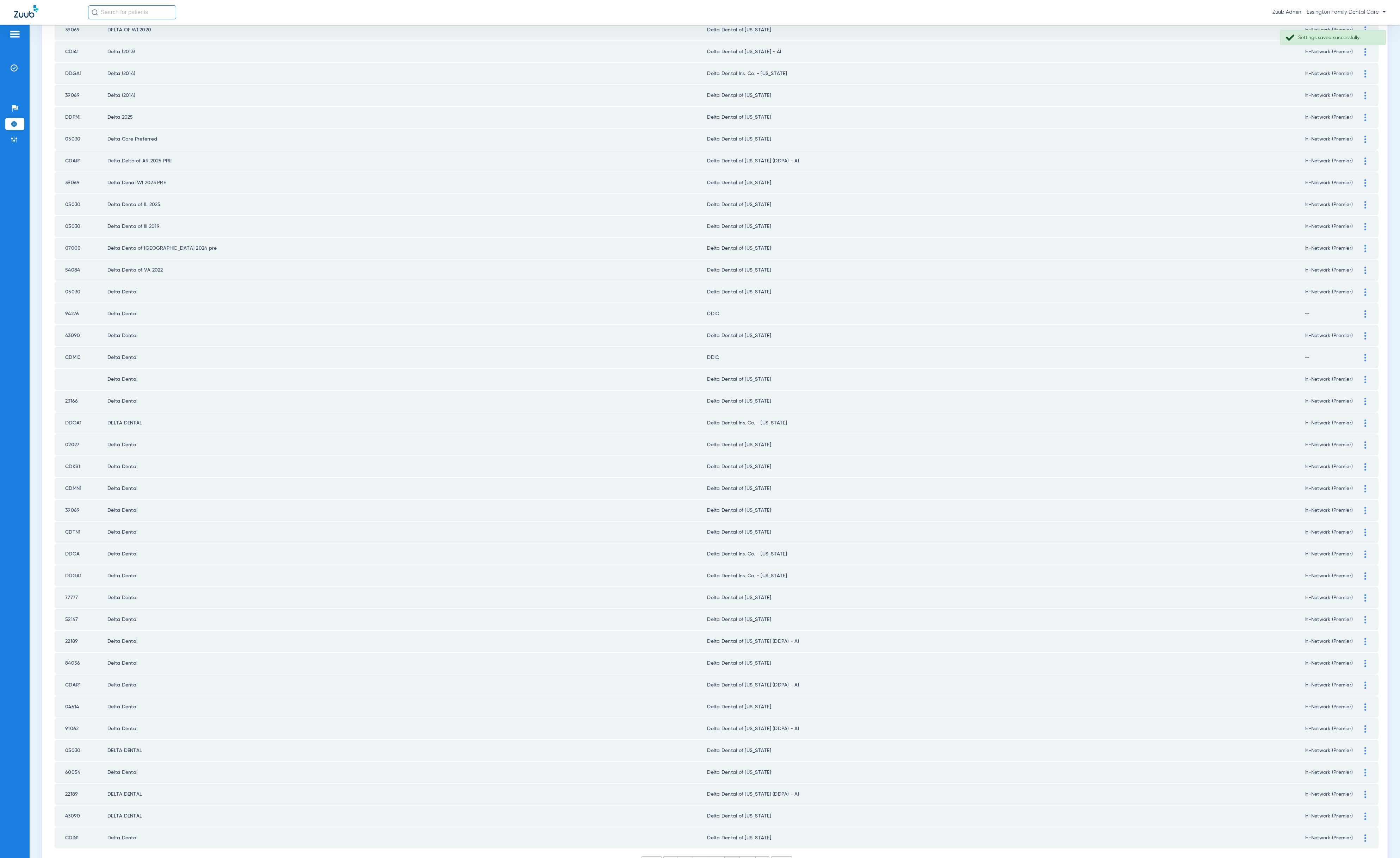
scroll to position [381, 0]
click at [742, 771] on li "22" at bounding box center [747, 854] width 16 height 12
click at [743, 771] on li "23" at bounding box center [747, 854] width 16 height 12
click at [740, 771] on li "24" at bounding box center [748, 854] width 16 height 12
click at [744, 771] on li "25" at bounding box center [748, 854] width 16 height 12
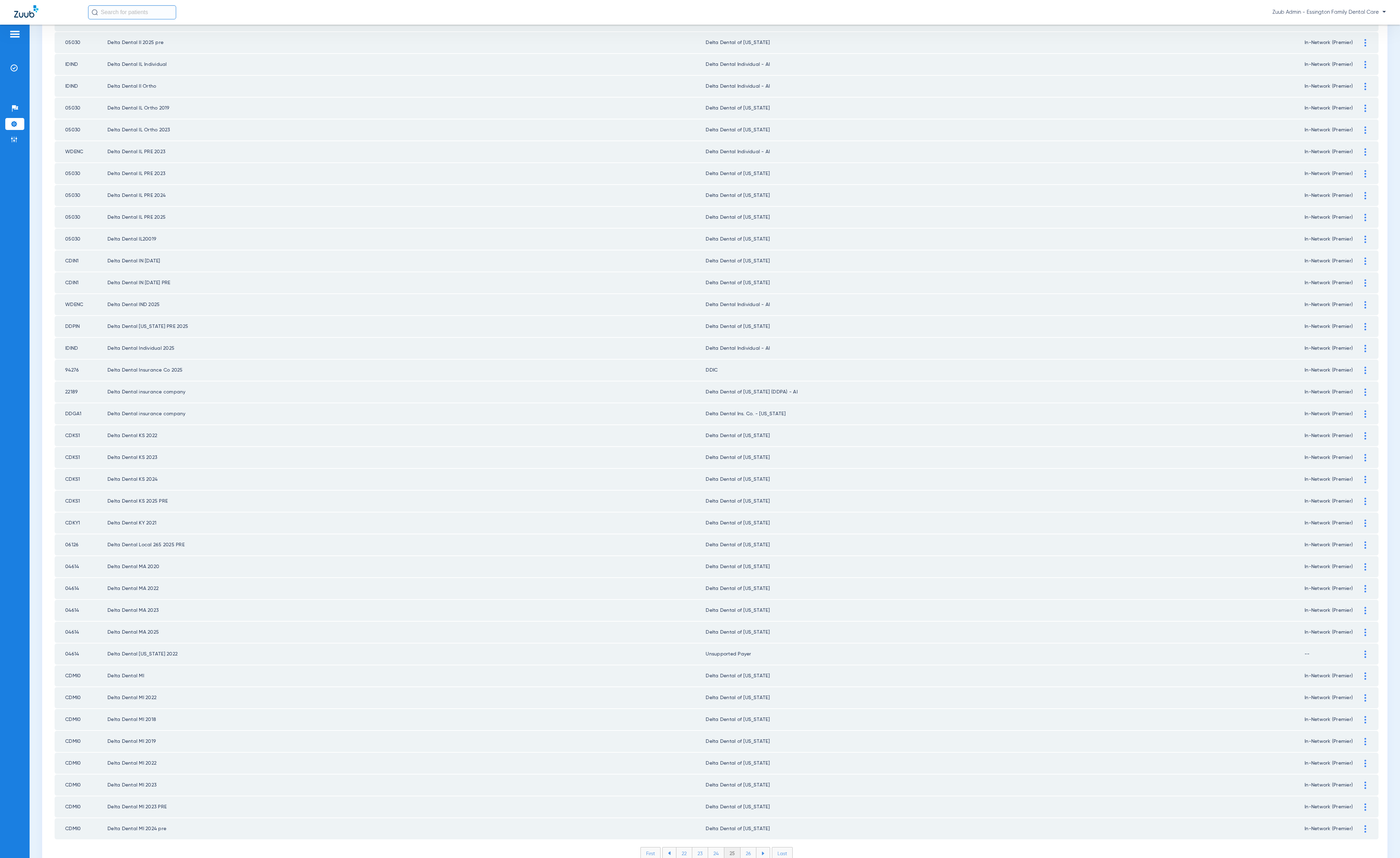
click at [741, 771] on li "26" at bounding box center [748, 854] width 16 height 12
click at [747, 771] on ul "23 24 25 26 27" at bounding box center [716, 853] width 108 height 12
click at [747, 771] on li "27" at bounding box center [748, 854] width 16 height 12
click at [742, 771] on li "28" at bounding box center [749, 854] width 16 height 12
click at [741, 771] on li "29" at bounding box center [748, 854] width 16 height 12
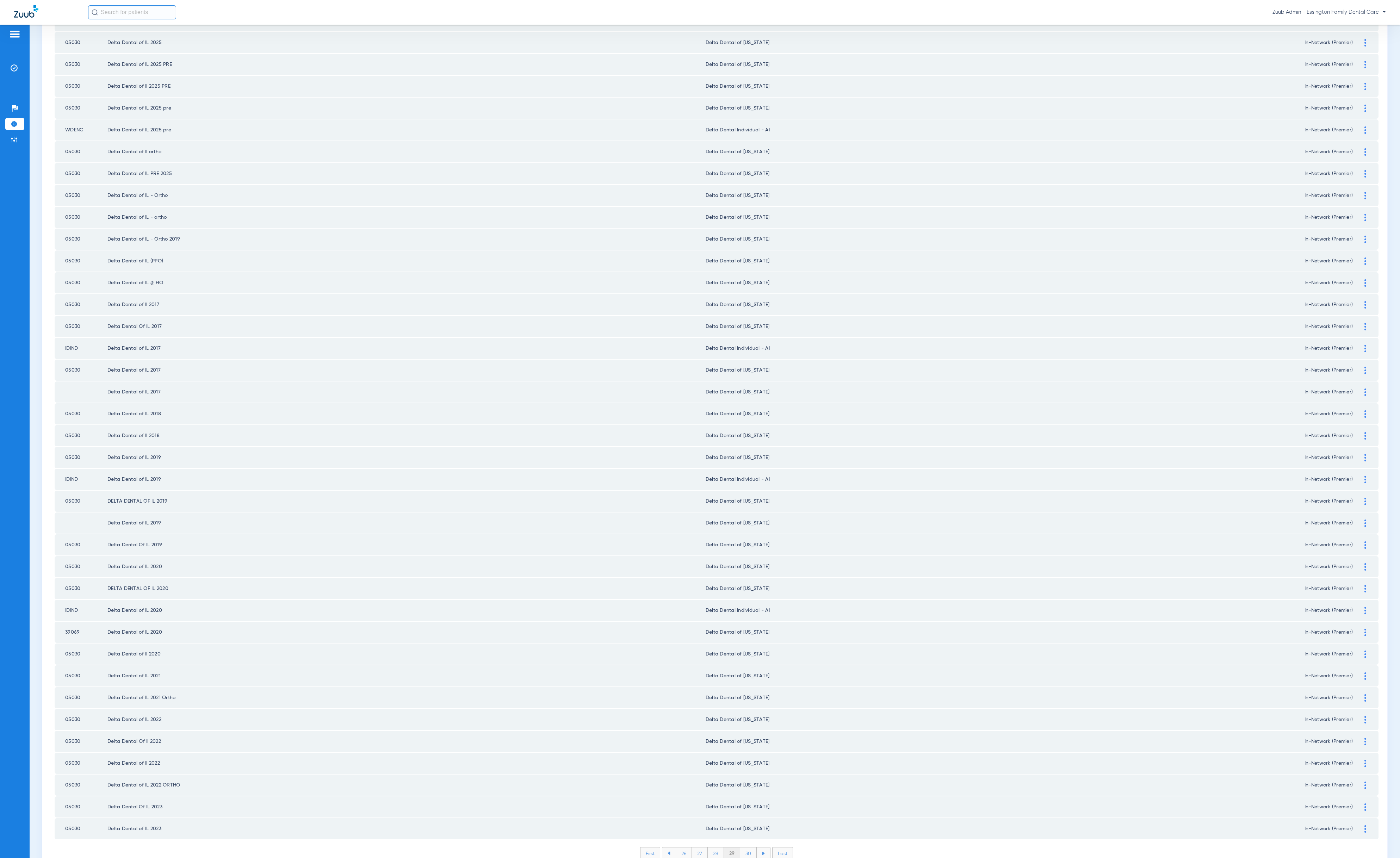
click at [740, 771] on li "30" at bounding box center [748, 854] width 16 height 12
click at [741, 771] on li "31" at bounding box center [749, 854] width 15 height 12
click at [747, 771] on li "32" at bounding box center [748, 854] width 16 height 12
click at [741, 771] on li "33" at bounding box center [748, 854] width 16 height 12
click at [741, 771] on li "34" at bounding box center [749, 854] width 16 height 12
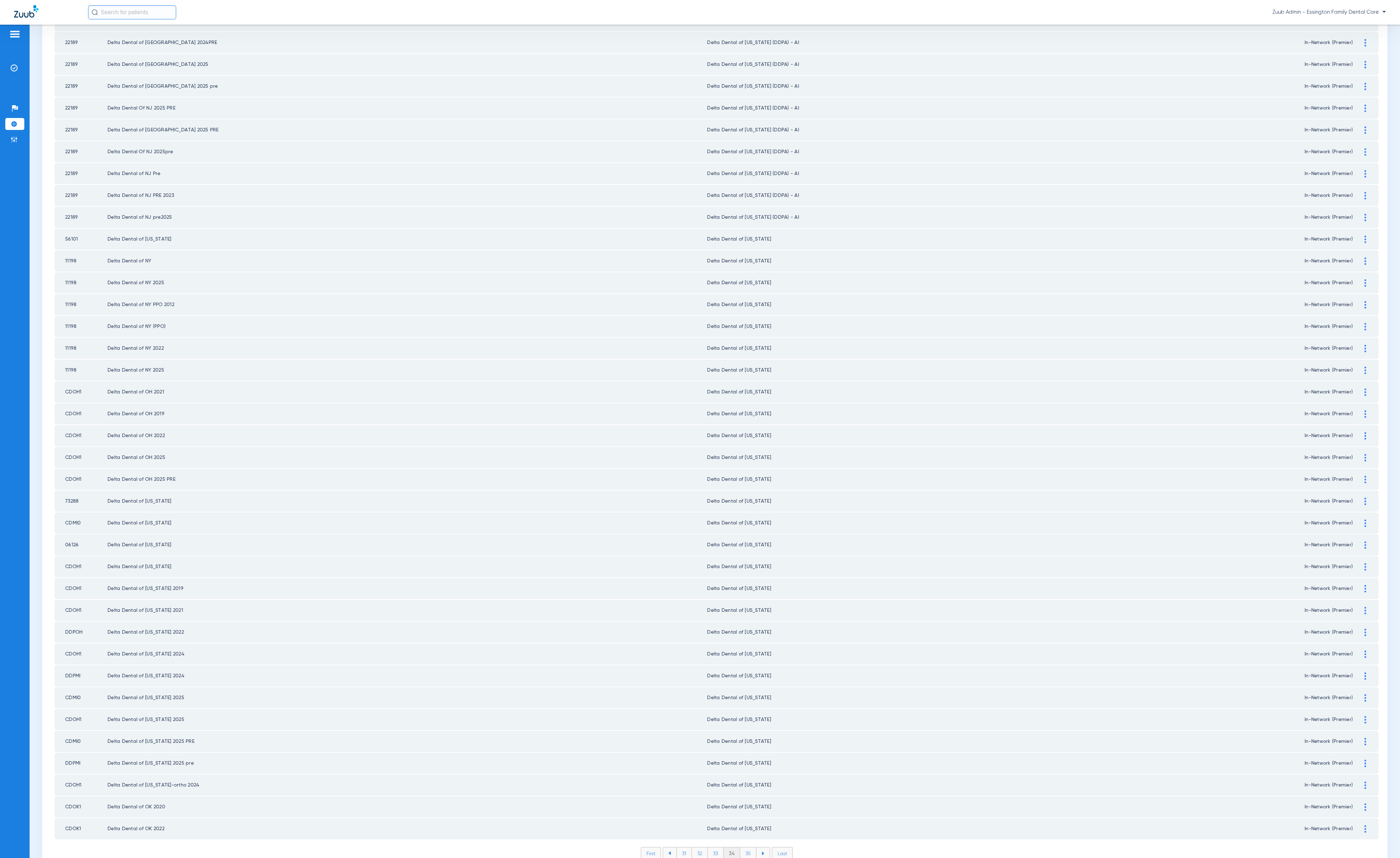
click at [743, 771] on li "35" at bounding box center [748, 854] width 16 height 12
click at [741, 771] on li "36" at bounding box center [748, 854] width 16 height 12
click at [744, 771] on li "37" at bounding box center [748, 854] width 16 height 12
click at [743, 771] on li "38" at bounding box center [749, 854] width 16 height 12
click at [745, 771] on li "39" at bounding box center [748, 854] width 16 height 12
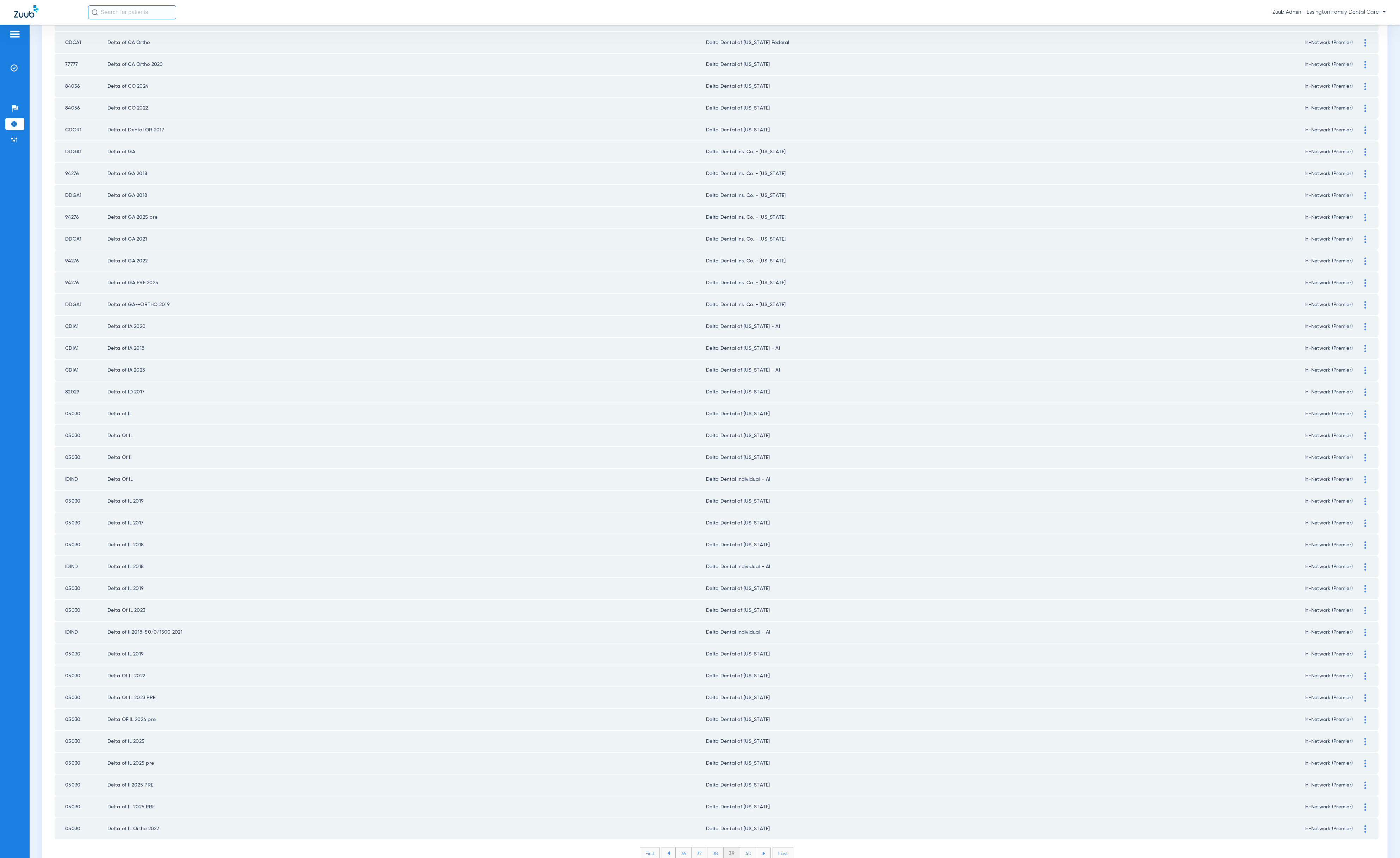
click at [747, 771] on li "40" at bounding box center [748, 854] width 17 height 12
click at [747, 771] on li "41" at bounding box center [749, 854] width 16 height 12
click at [742, 771] on li "42" at bounding box center [749, 854] width 16 height 12
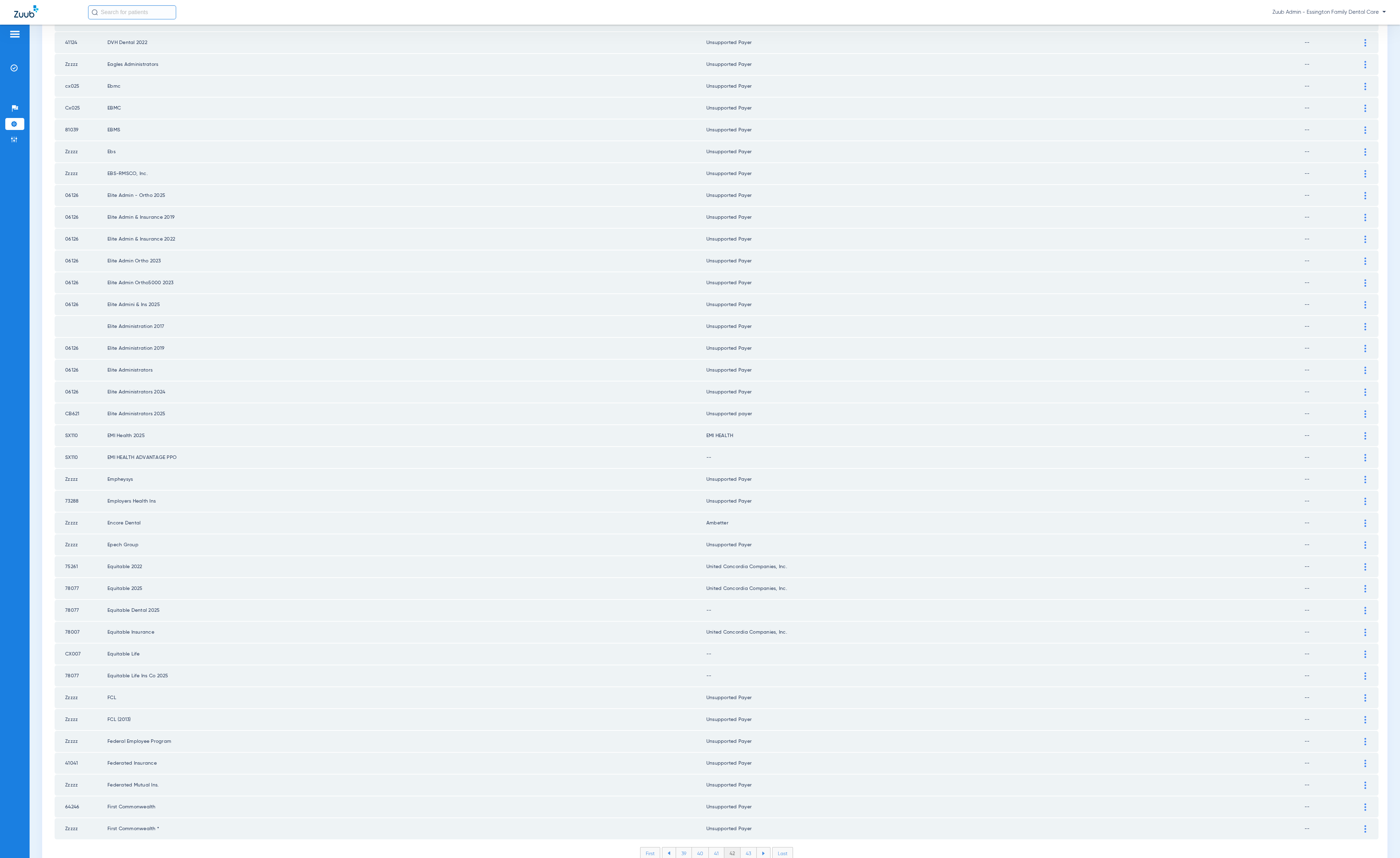
click at [1317, 454] on div at bounding box center [1365, 458] width 12 height 8
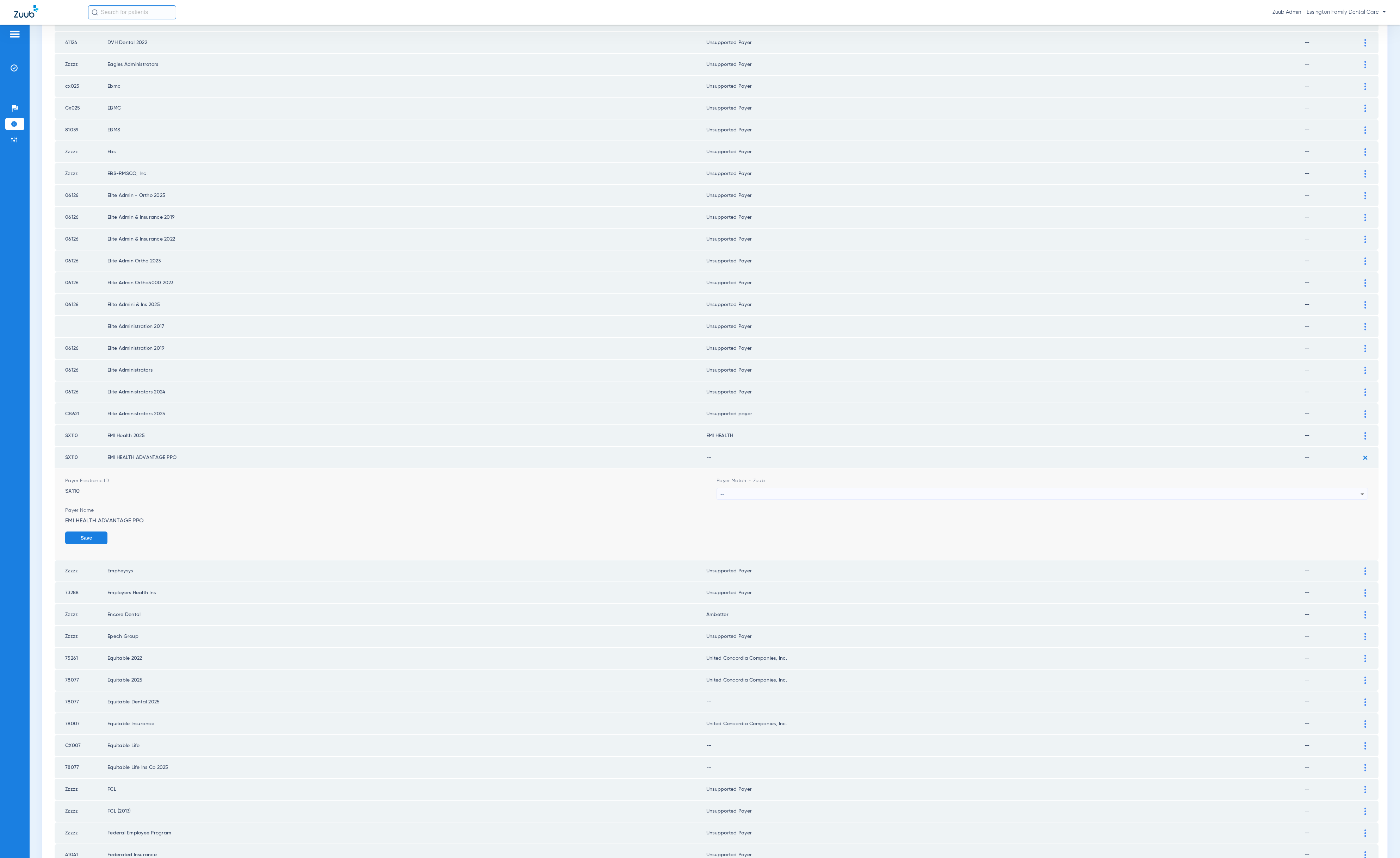
click at [922, 488] on div "--" at bounding box center [1041, 494] width 640 height 12
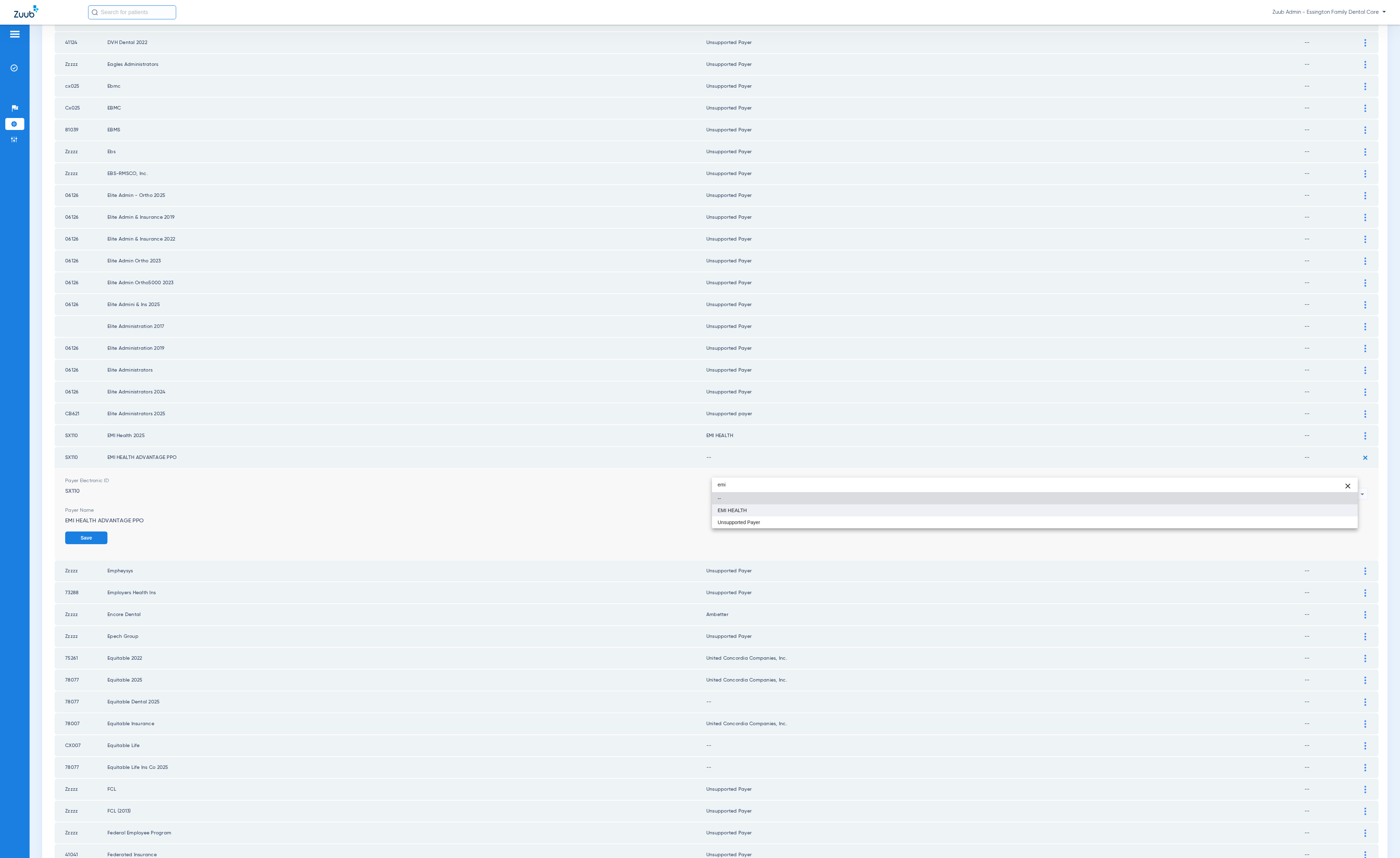
type input "emi"
click at [876, 510] on mat-option "EMI HEALTH" at bounding box center [1035, 510] width 646 height 12
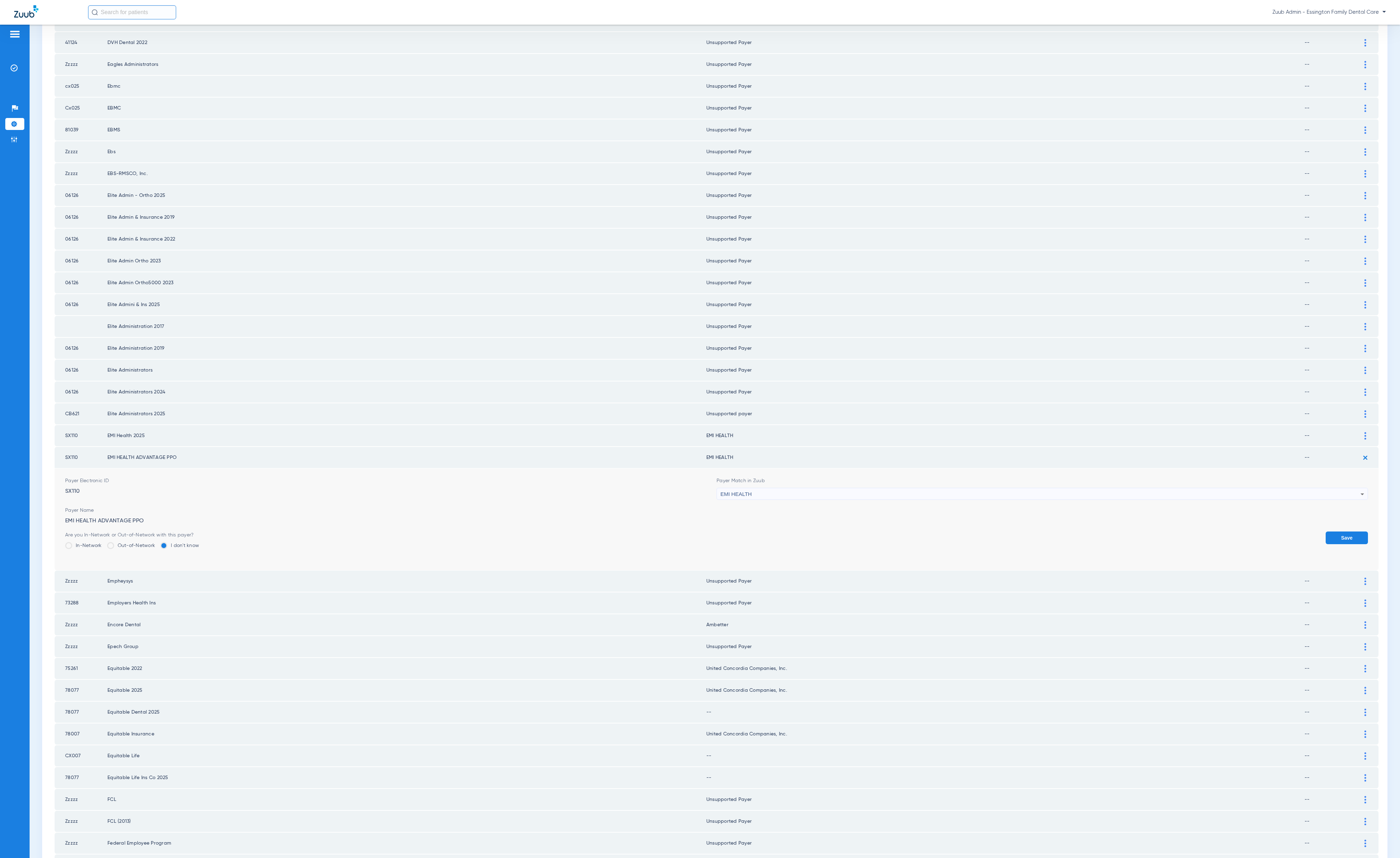
click at [1317, 531] on button "Save" at bounding box center [1347, 537] width 42 height 12
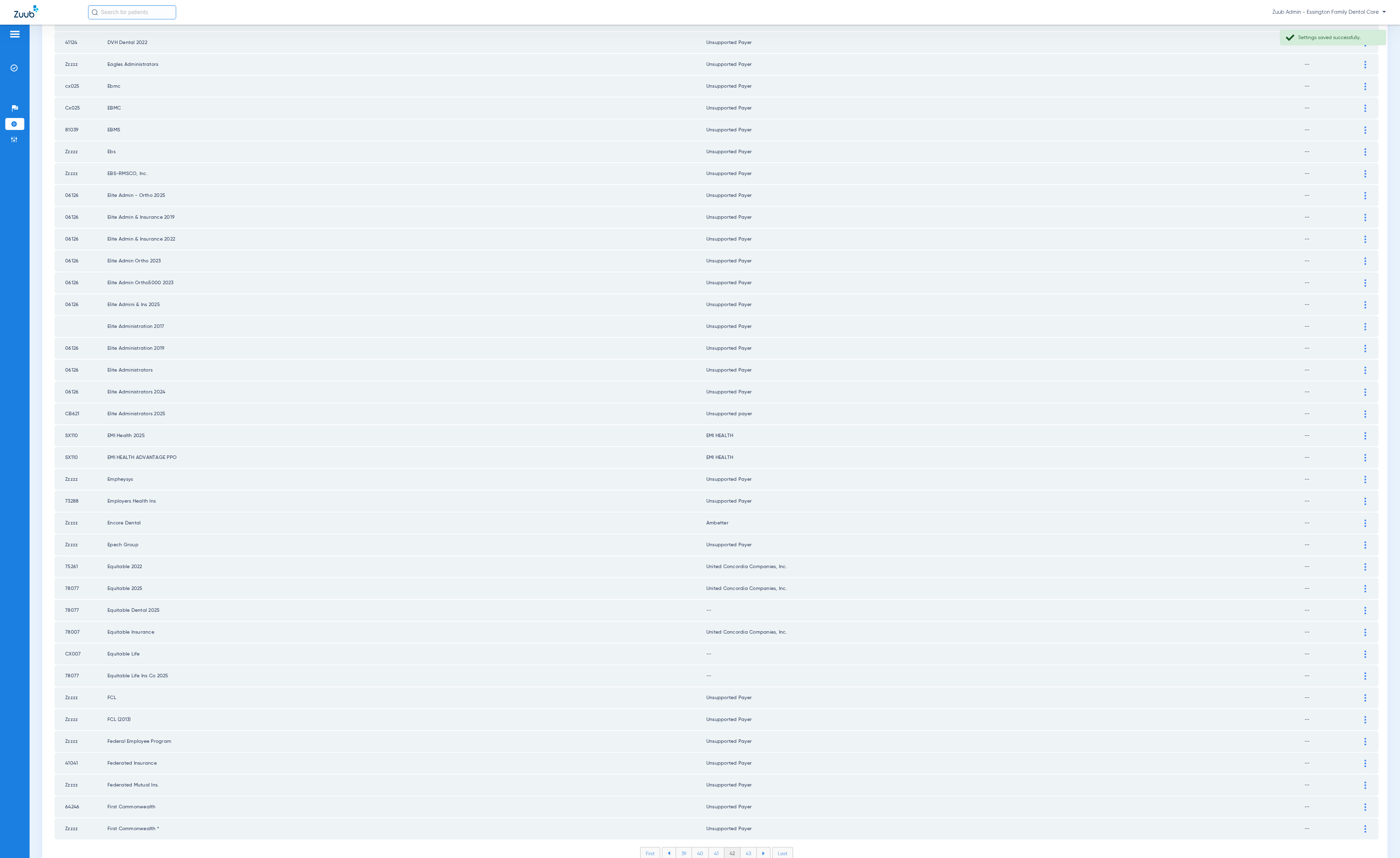
click at [1317, 607] on div at bounding box center [1365, 611] width 12 height 8
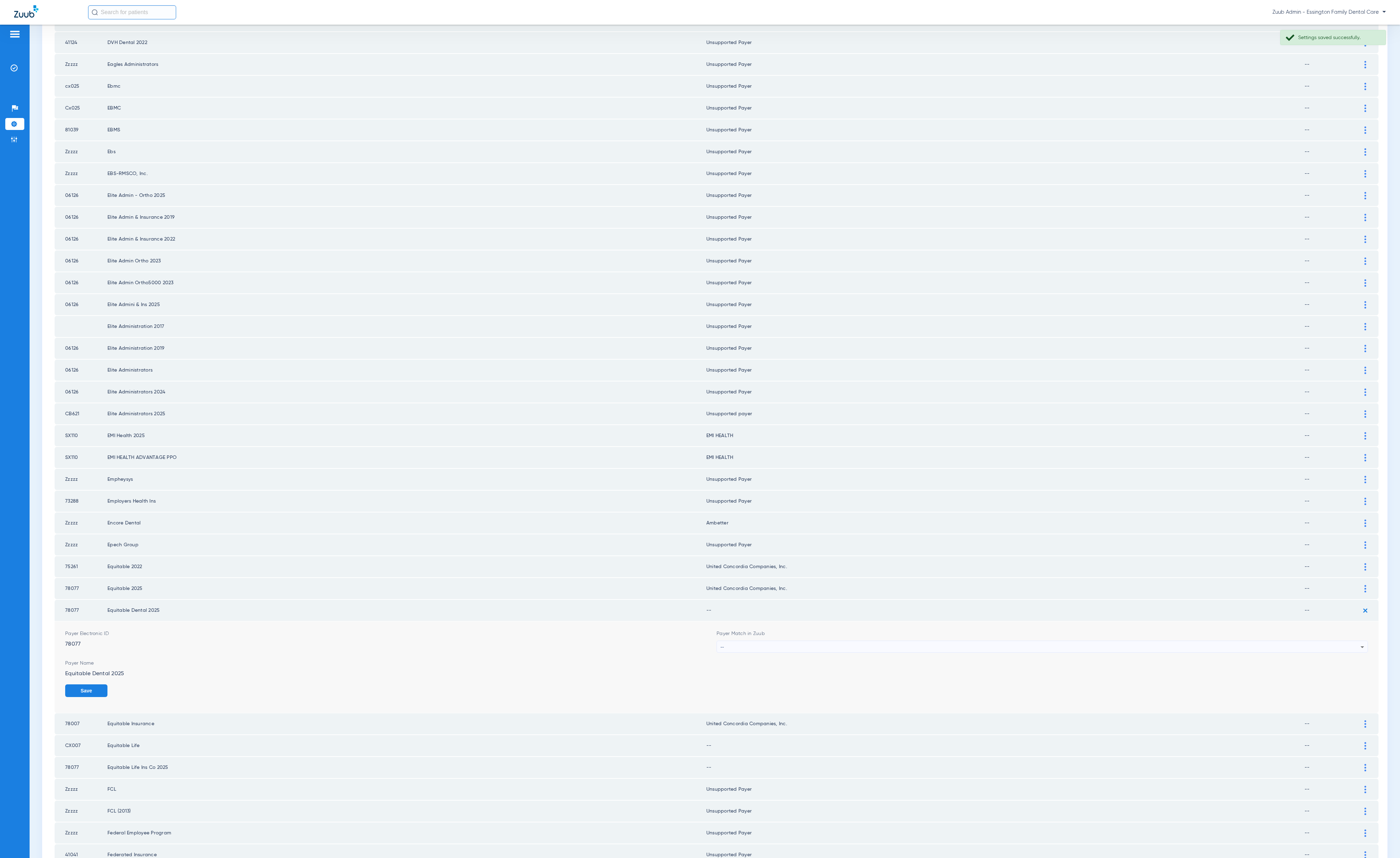
click at [1177, 641] on div "--" at bounding box center [1041, 647] width 640 height 12
type input "united"
click at [986, 707] on mat-option "United Concordia Companies, Inc." at bounding box center [1035, 706] width 646 height 12
click at [1317, 684] on button "Save" at bounding box center [1347, 690] width 42 height 12
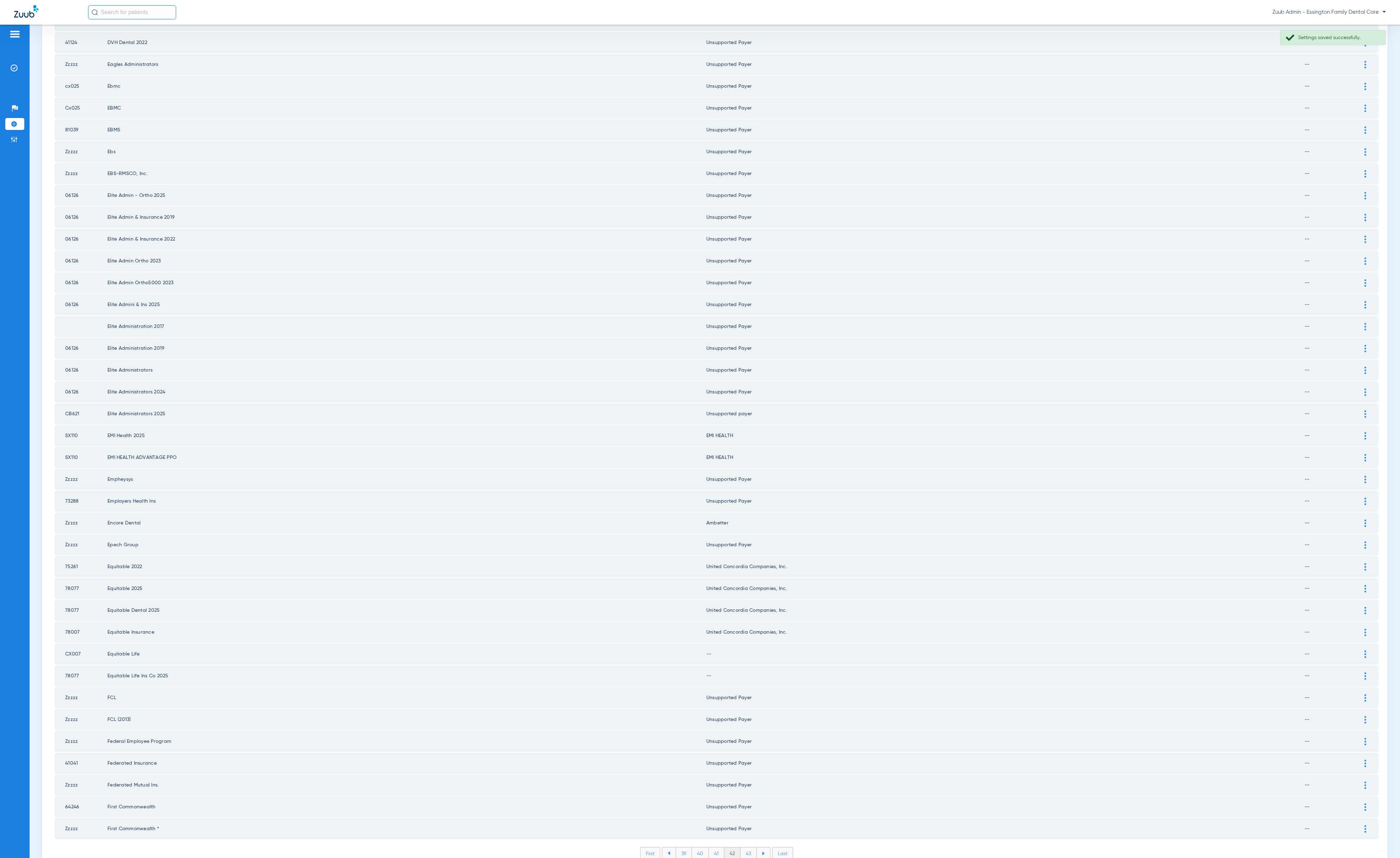
click at [1317, 665] on td at bounding box center [1369, 675] width 20 height 21
click at [1317, 672] on img at bounding box center [1365, 676] width 2 height 8
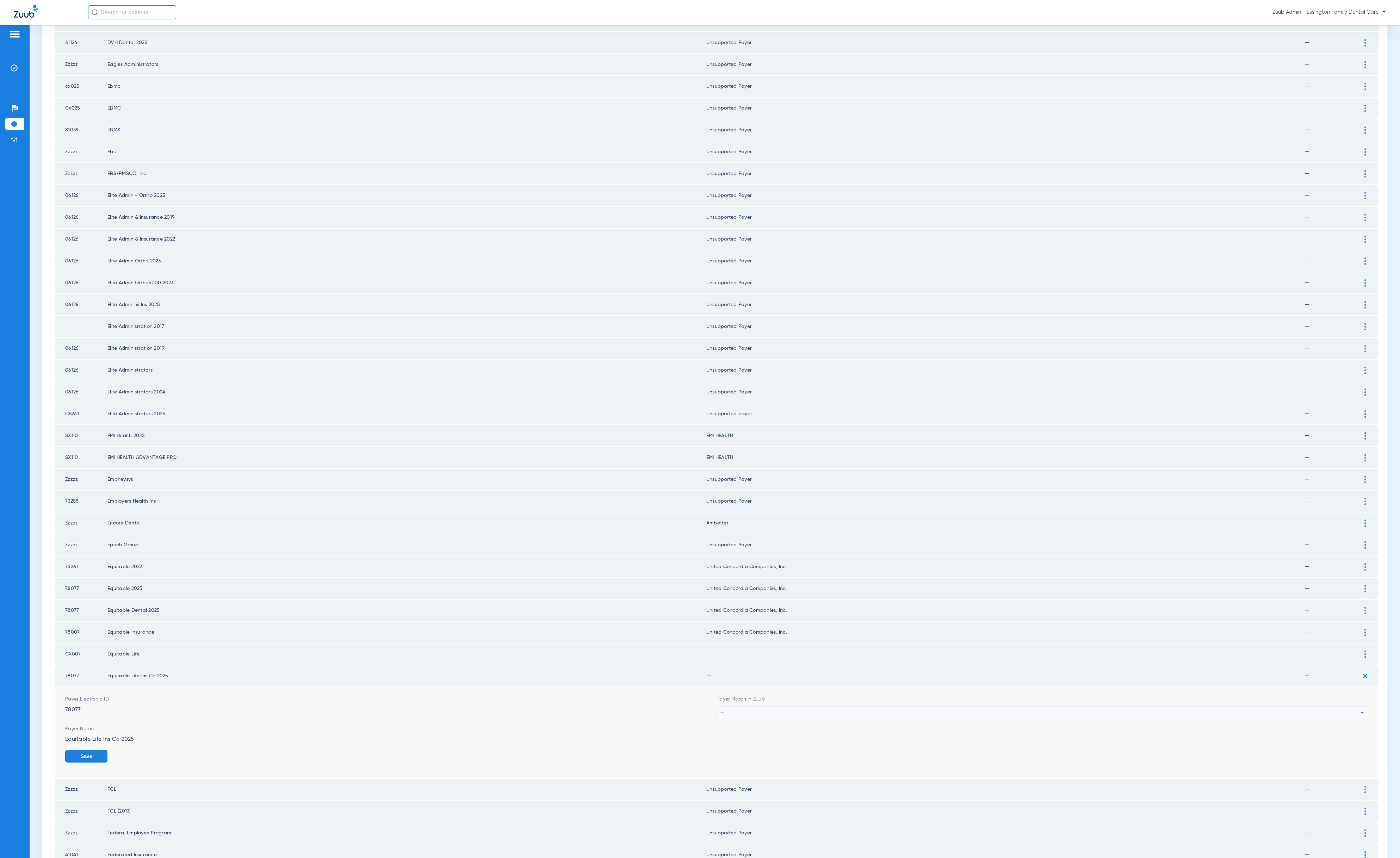
click at [759, 706] on div "--" at bounding box center [1041, 712] width 640 height 12
type input "united con"
click at [760, 767] on span "United Concordia Companies, Inc." at bounding box center [755, 769] width 75 height 5
click at [1317, 718] on form "Payer Electronic ID 78077 Payer Match in Zuub United Concordia Companies, Inc. …" at bounding box center [716, 737] width 1303 height 102
click at [1317, 750] on button "Save" at bounding box center [1347, 756] width 42 height 12
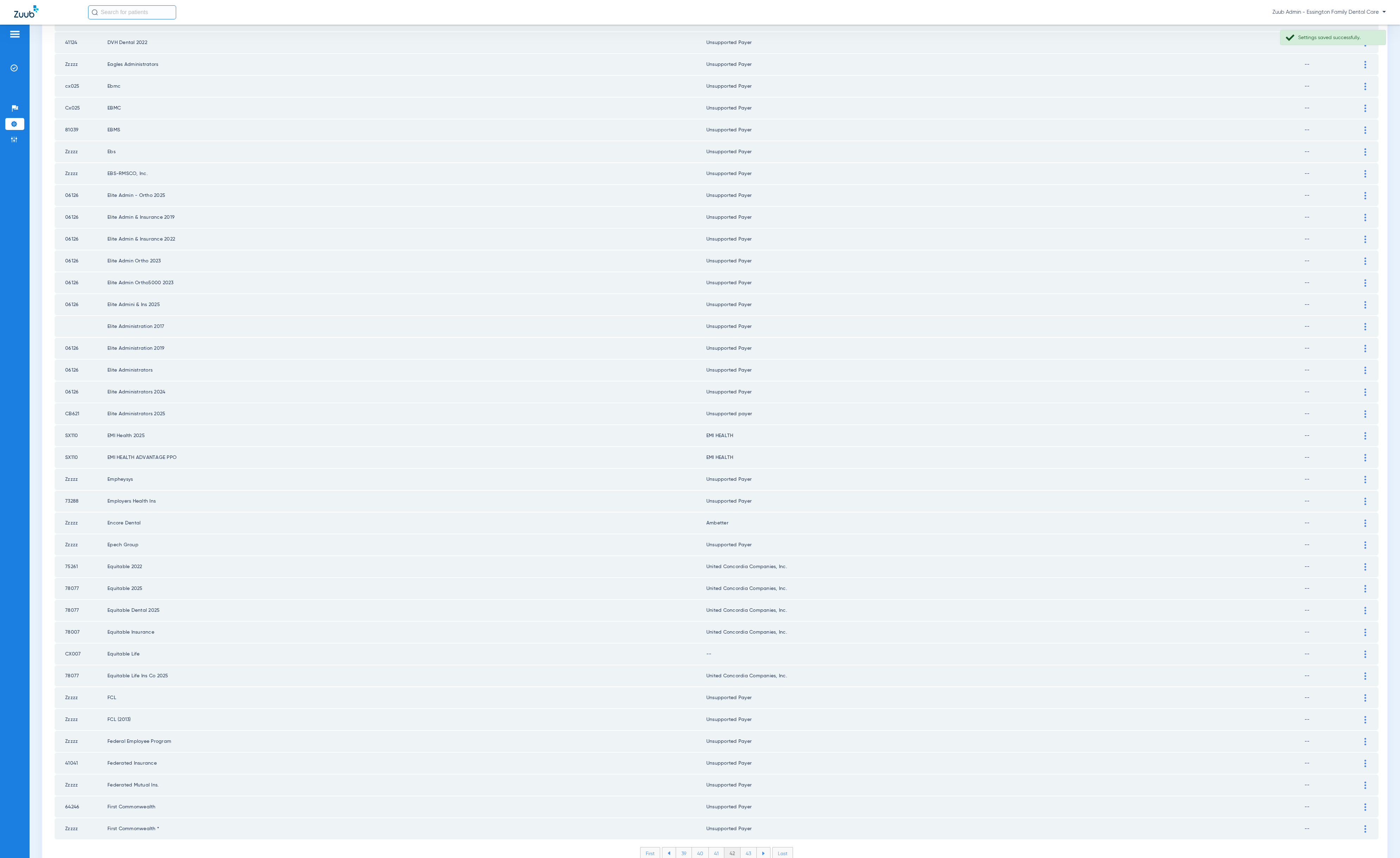
click at [1317, 650] on div at bounding box center [1365, 654] width 12 height 8
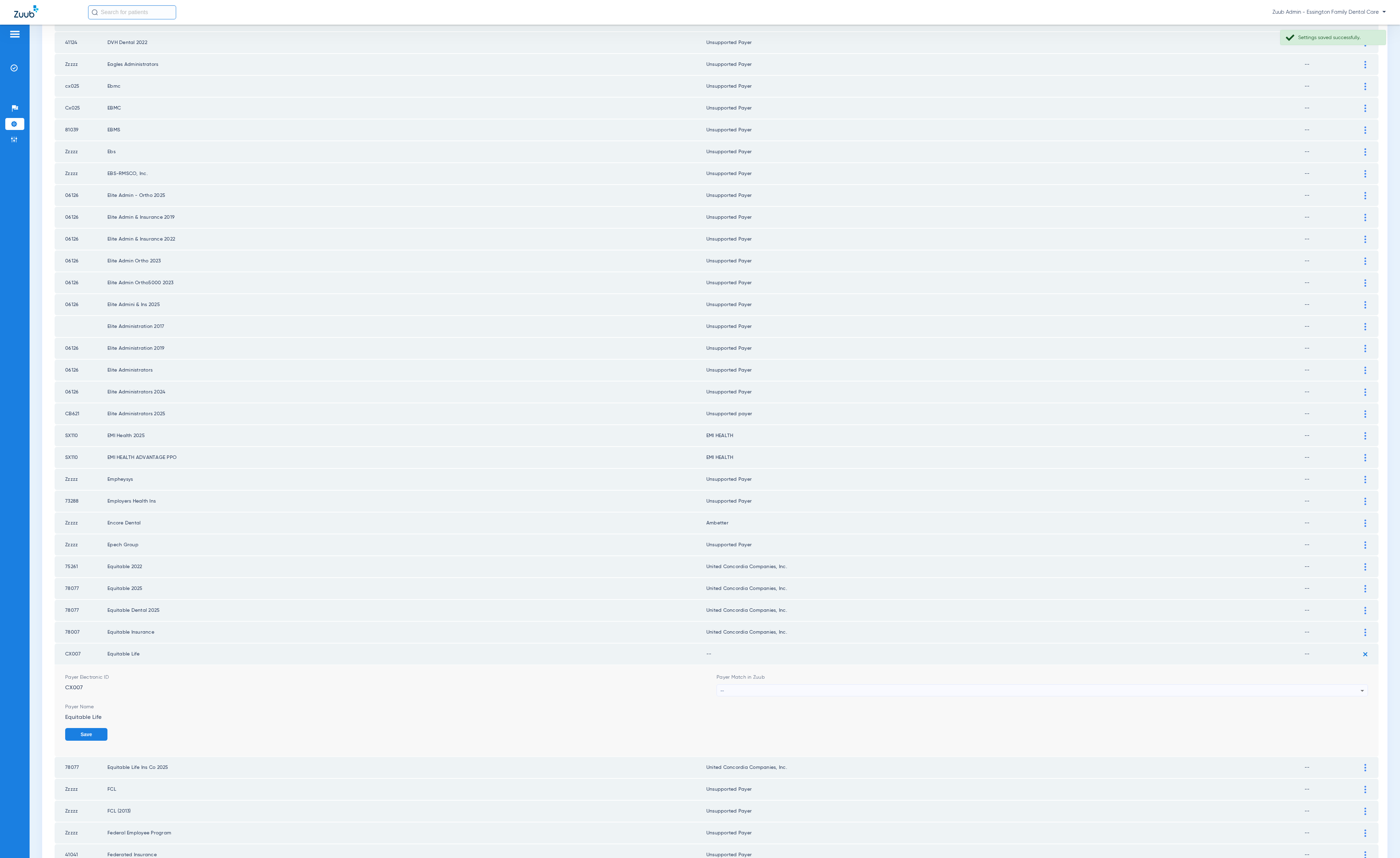
click at [983, 685] on div "--" at bounding box center [1041, 691] width 640 height 12
type input "united con"
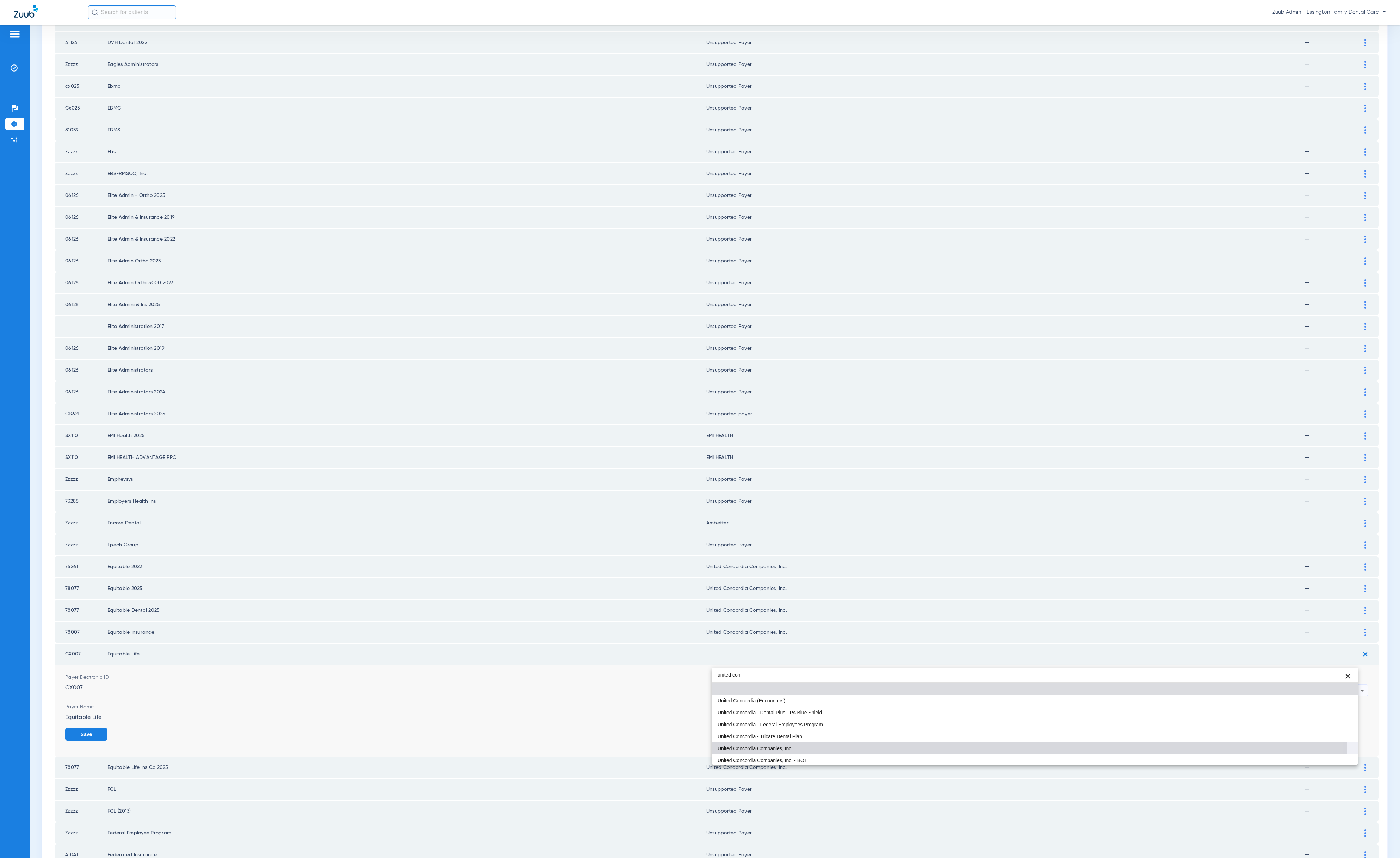
click at [942, 746] on mat-option "United Concordia Companies, Inc." at bounding box center [1035, 748] width 646 height 12
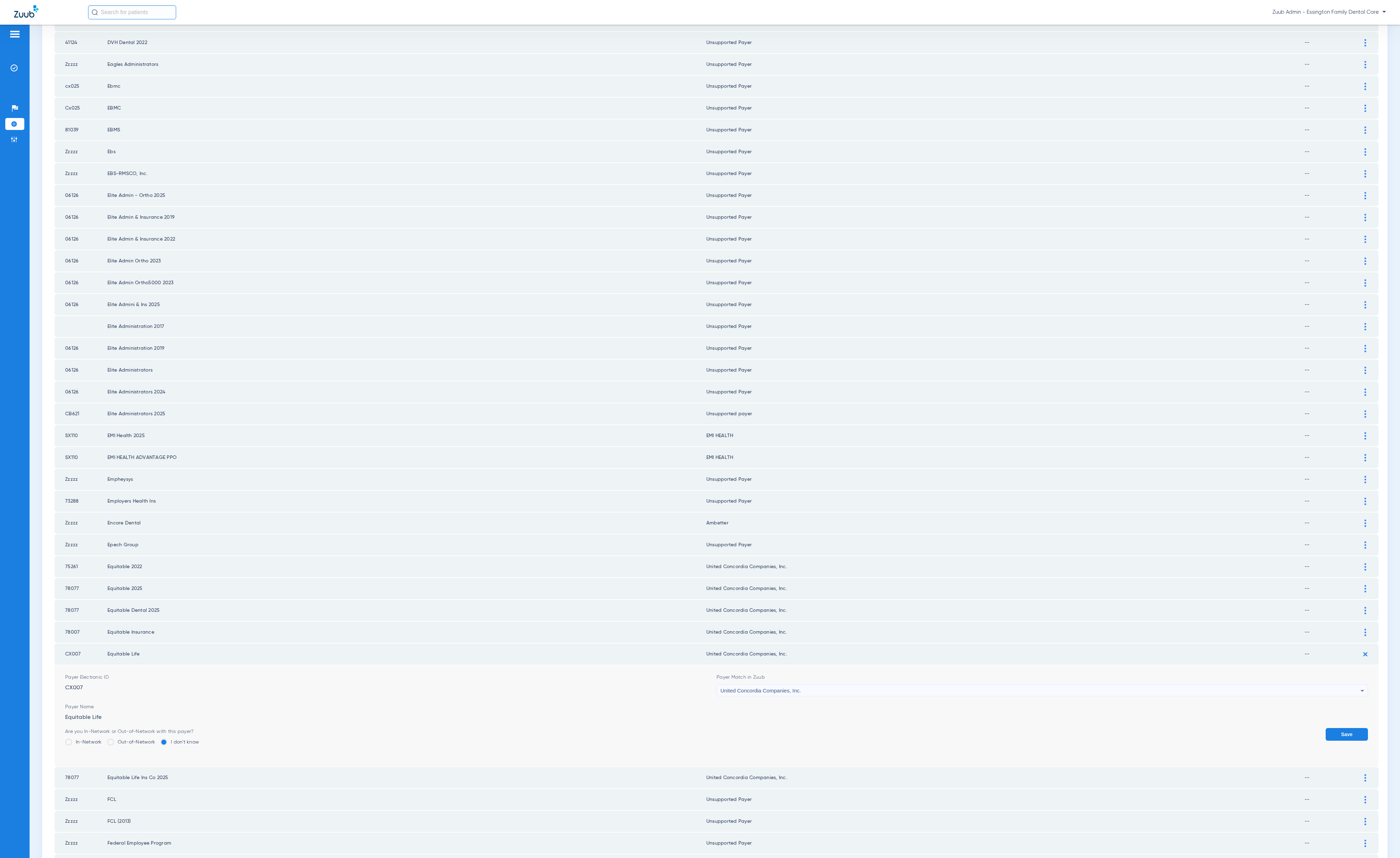
click at [1317, 728] on button "Save" at bounding box center [1347, 734] width 42 height 12
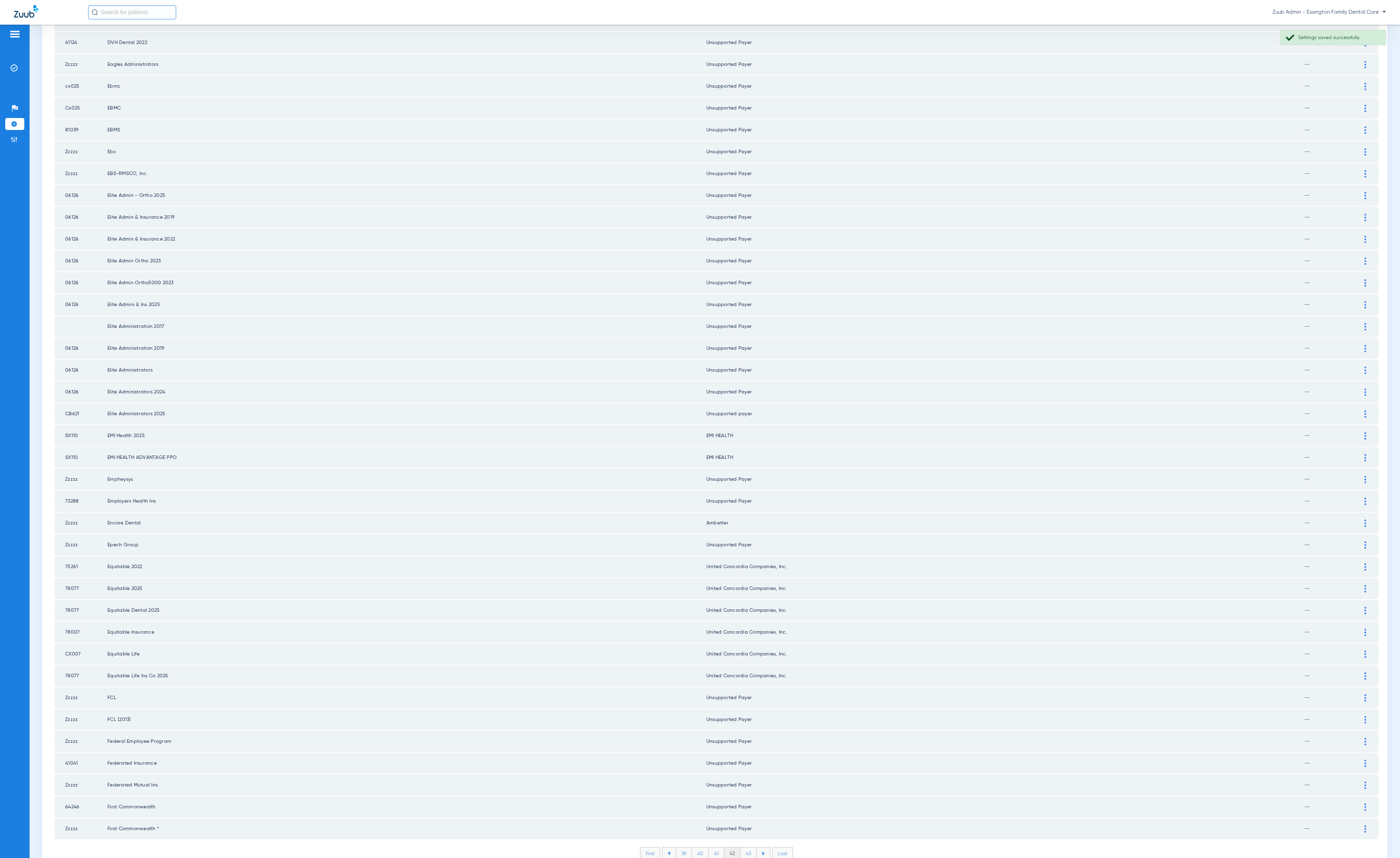
click at [748, 771] on li "43" at bounding box center [749, 854] width 16 height 12
click at [745, 771] on li "44" at bounding box center [749, 854] width 16 height 12
click at [743, 771] on li "45" at bounding box center [749, 854] width 16 height 12
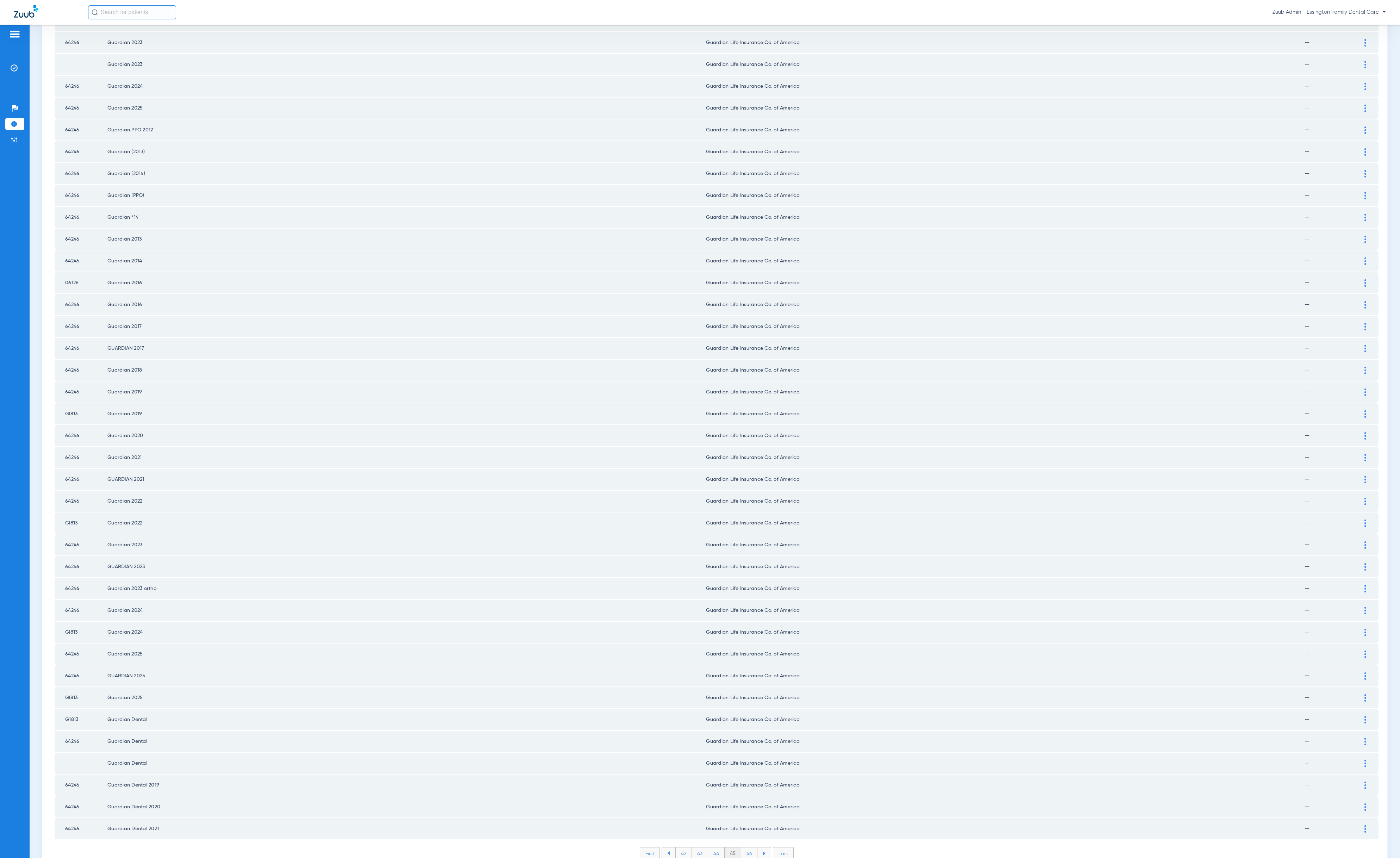
click at [746, 771] on li "46" at bounding box center [749, 854] width 16 height 12
click at [744, 771] on li "47" at bounding box center [749, 854] width 16 height 12
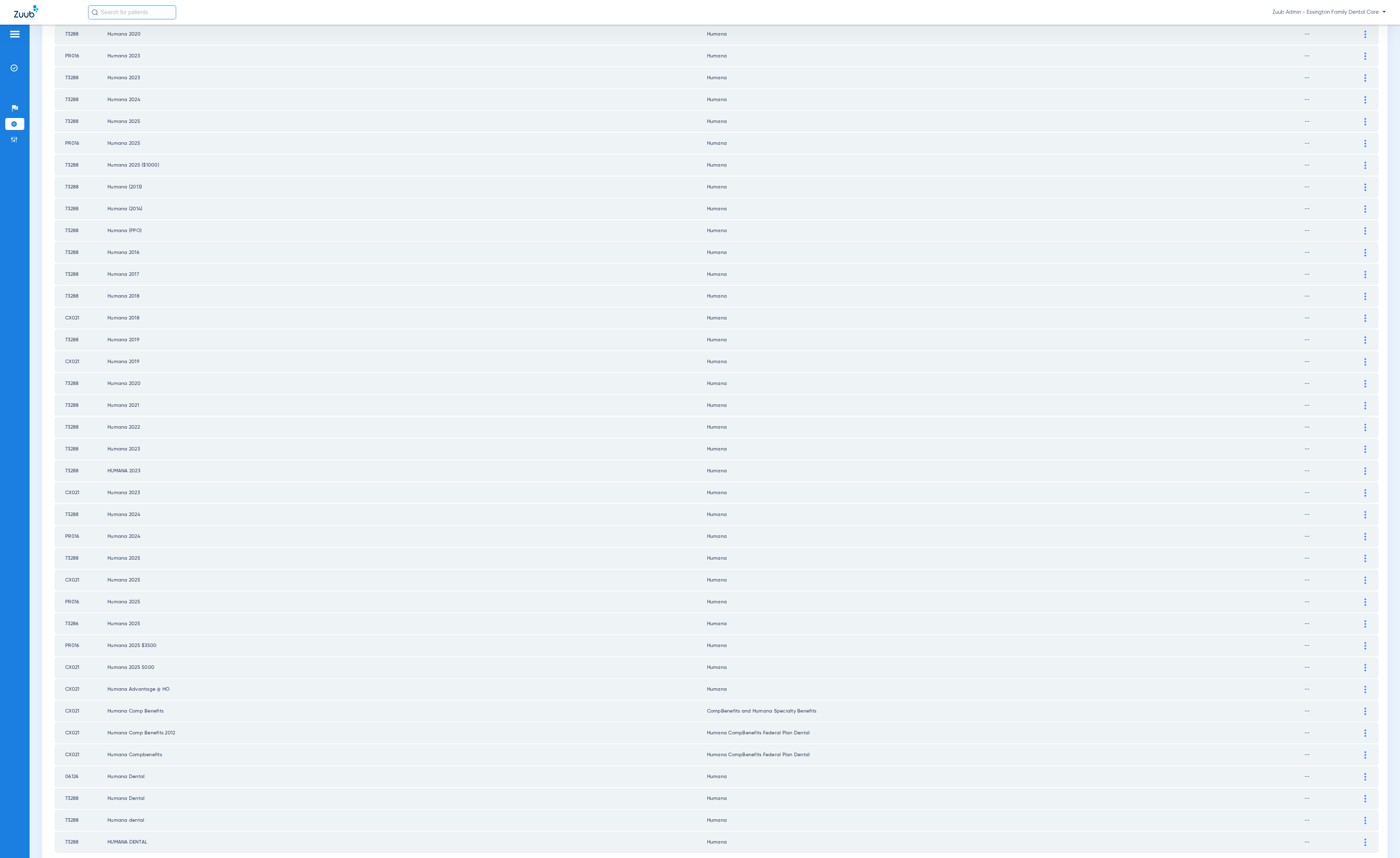
scroll to position [381, 0]
click at [741, 771] on li "48" at bounding box center [749, 854] width 16 height 12
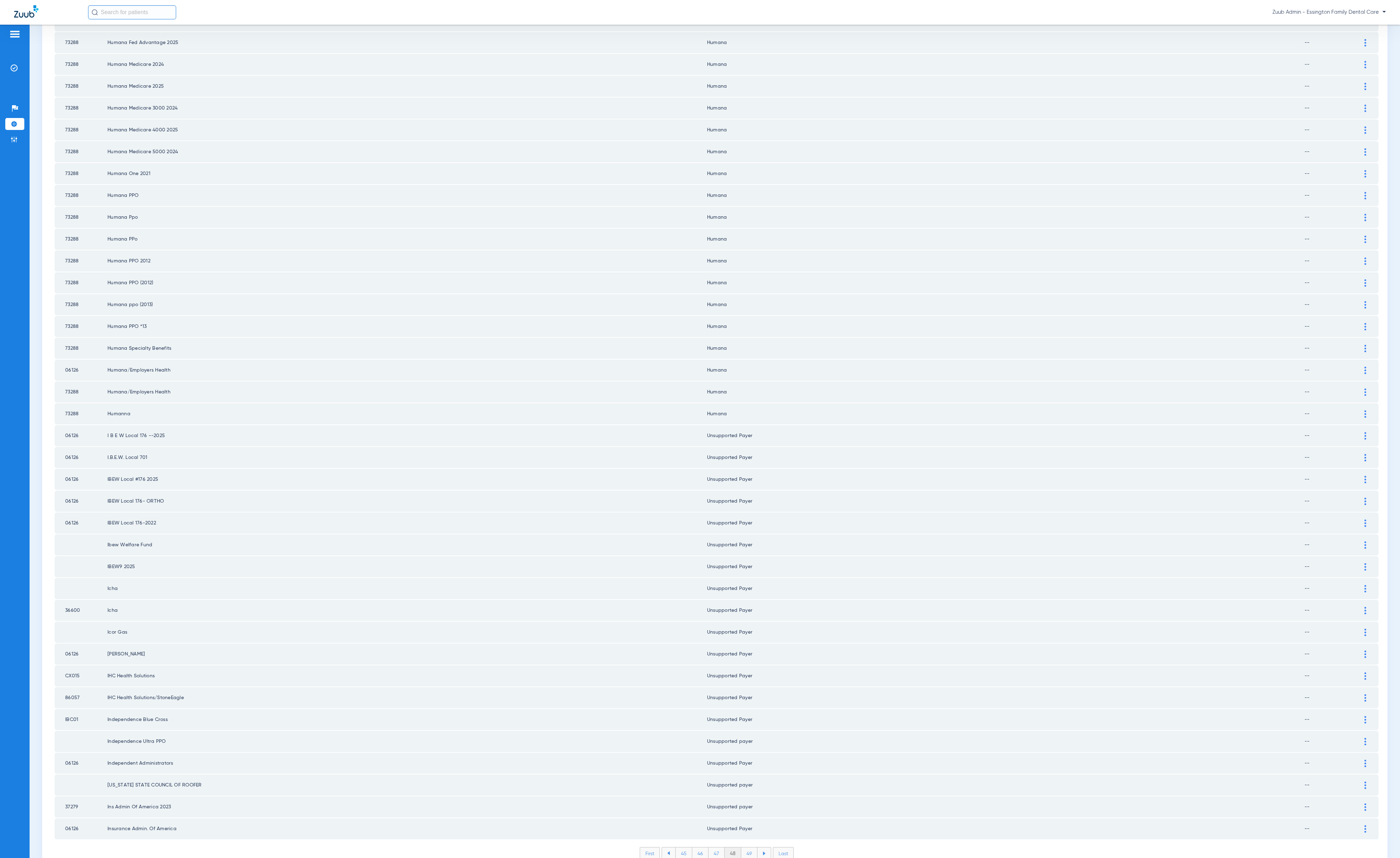
click at [748, 771] on li "49" at bounding box center [749, 854] width 16 height 12
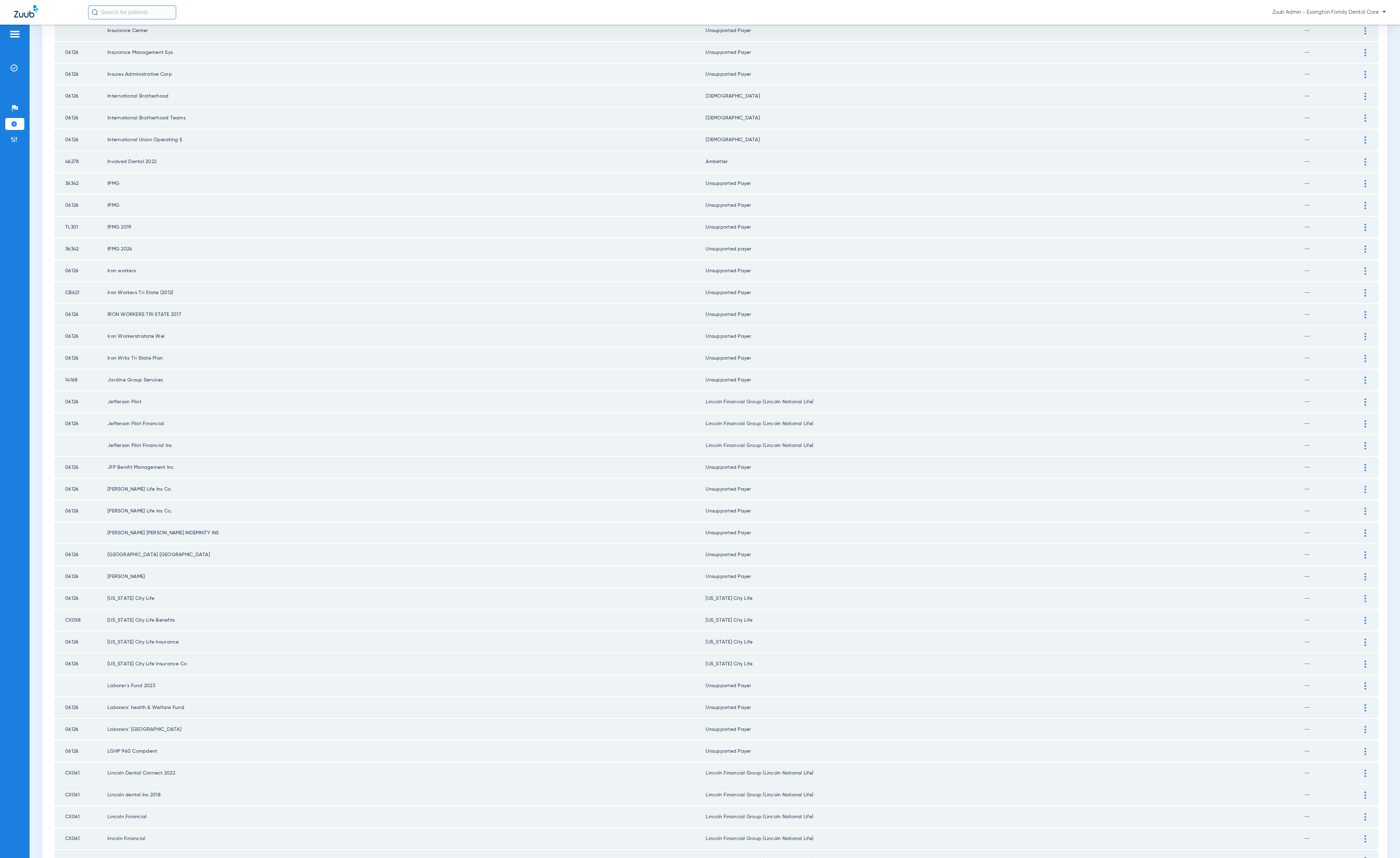
scroll to position [381, 0]
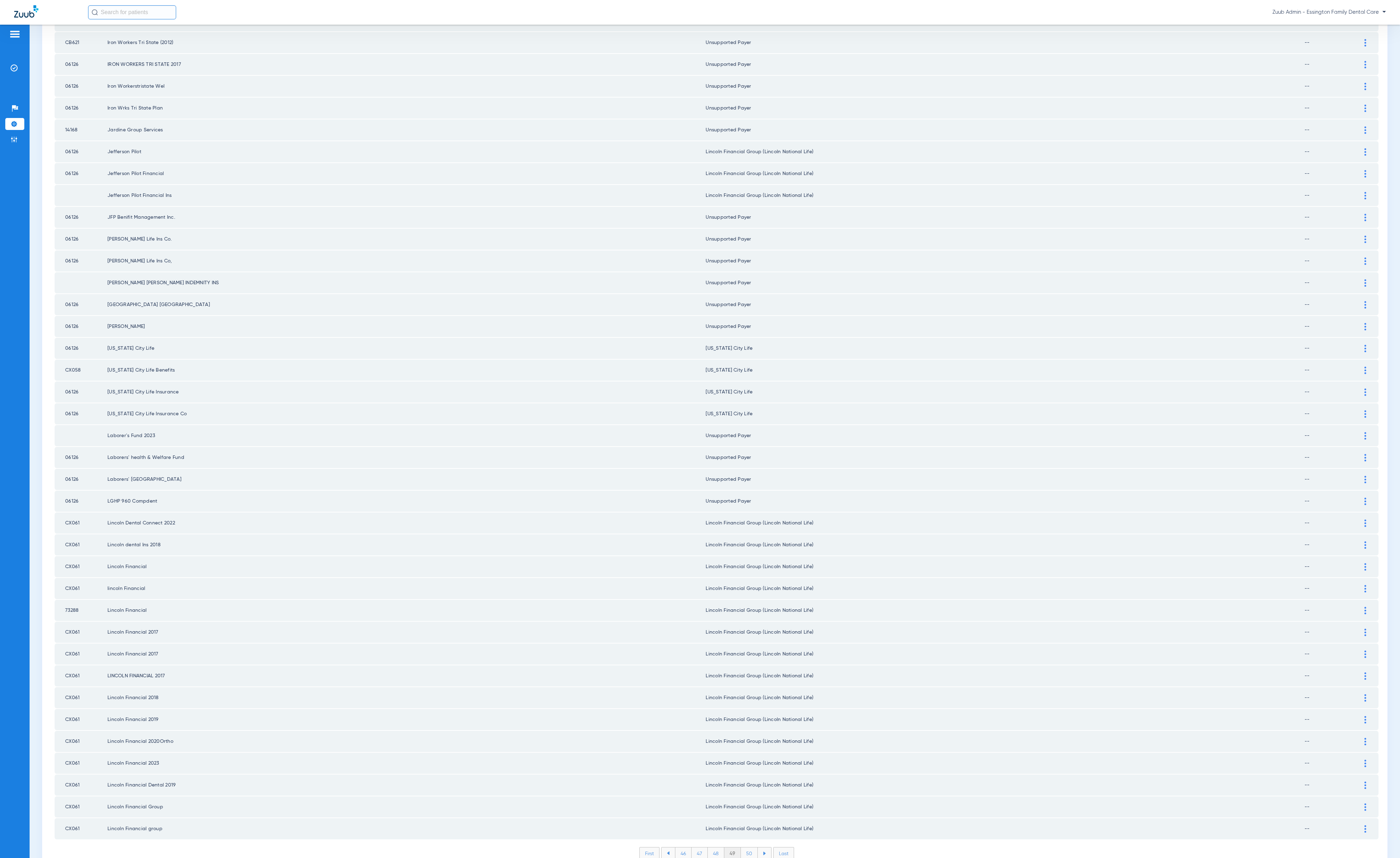
click at [741, 771] on li "50" at bounding box center [749, 854] width 17 height 12
click at [748, 771] on li "51" at bounding box center [749, 854] width 16 height 12
click at [743, 771] on li "52" at bounding box center [749, 854] width 16 height 12
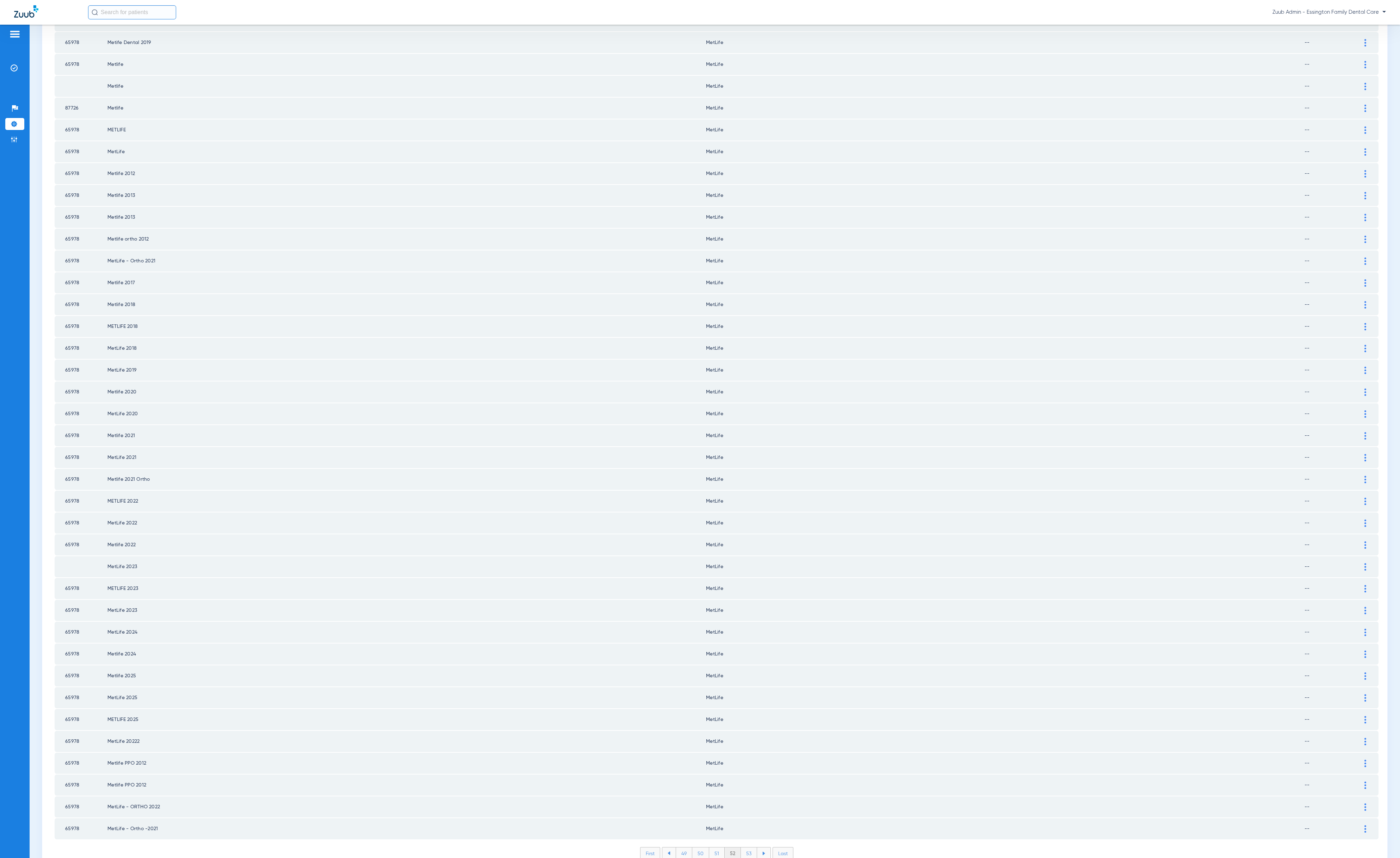
click at [741, 771] on li "53" at bounding box center [749, 854] width 16 height 12
click at [744, 771] on li "54" at bounding box center [749, 854] width 16 height 12
click at [745, 771] on li "55" at bounding box center [749, 854] width 16 height 12
click at [747, 771] on li "56" at bounding box center [749, 854] width 16 height 12
click at [744, 771] on li "57" at bounding box center [749, 854] width 16 height 12
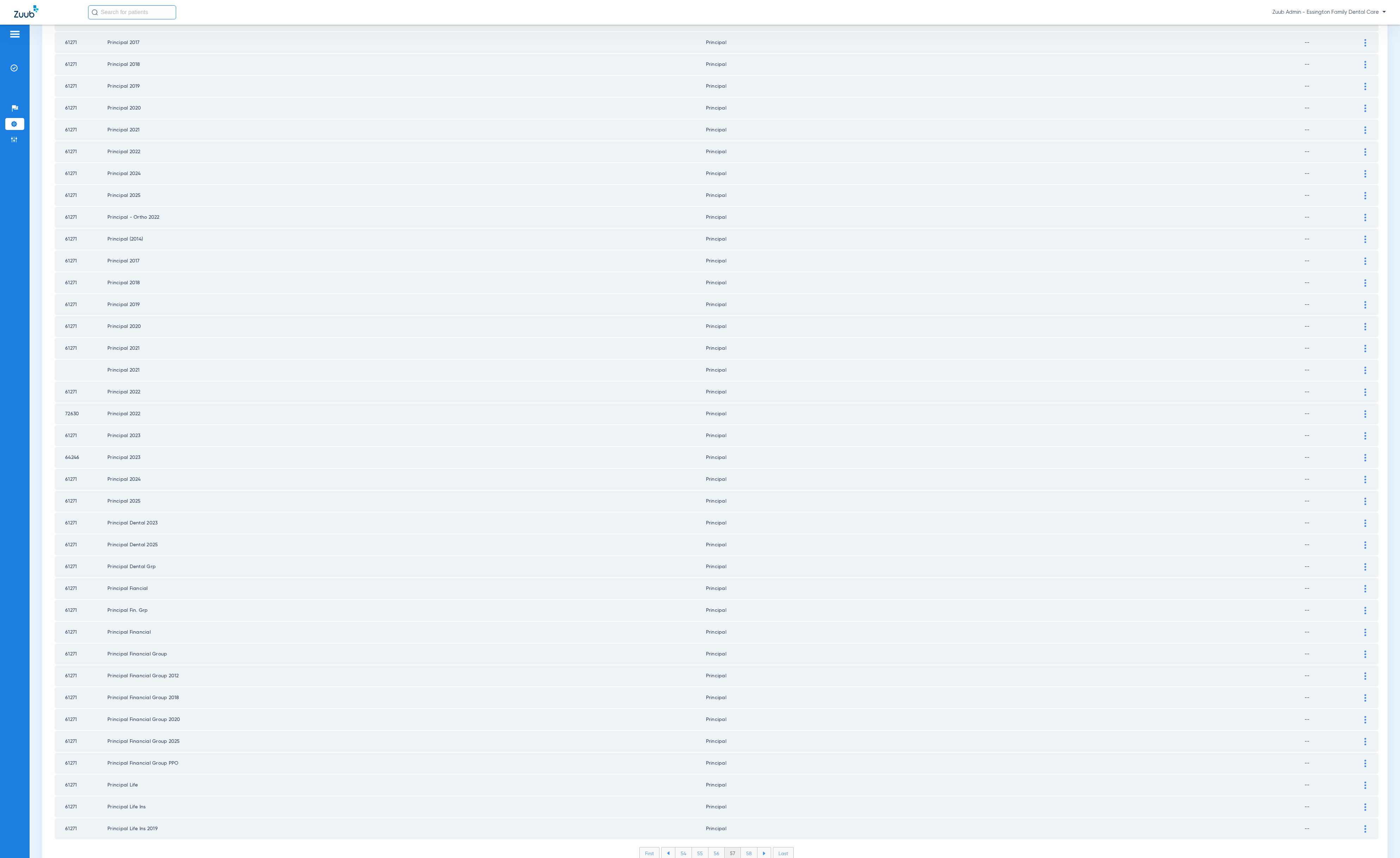
click at [742, 771] on li "58" at bounding box center [749, 854] width 16 height 12
click at [746, 771] on li "59" at bounding box center [749, 854] width 16 height 12
click at [741, 771] on li "60" at bounding box center [749, 854] width 16 height 12
click at [742, 771] on li "61" at bounding box center [749, 854] width 15 height 12
click at [741, 771] on li "62" at bounding box center [748, 854] width 16 height 12
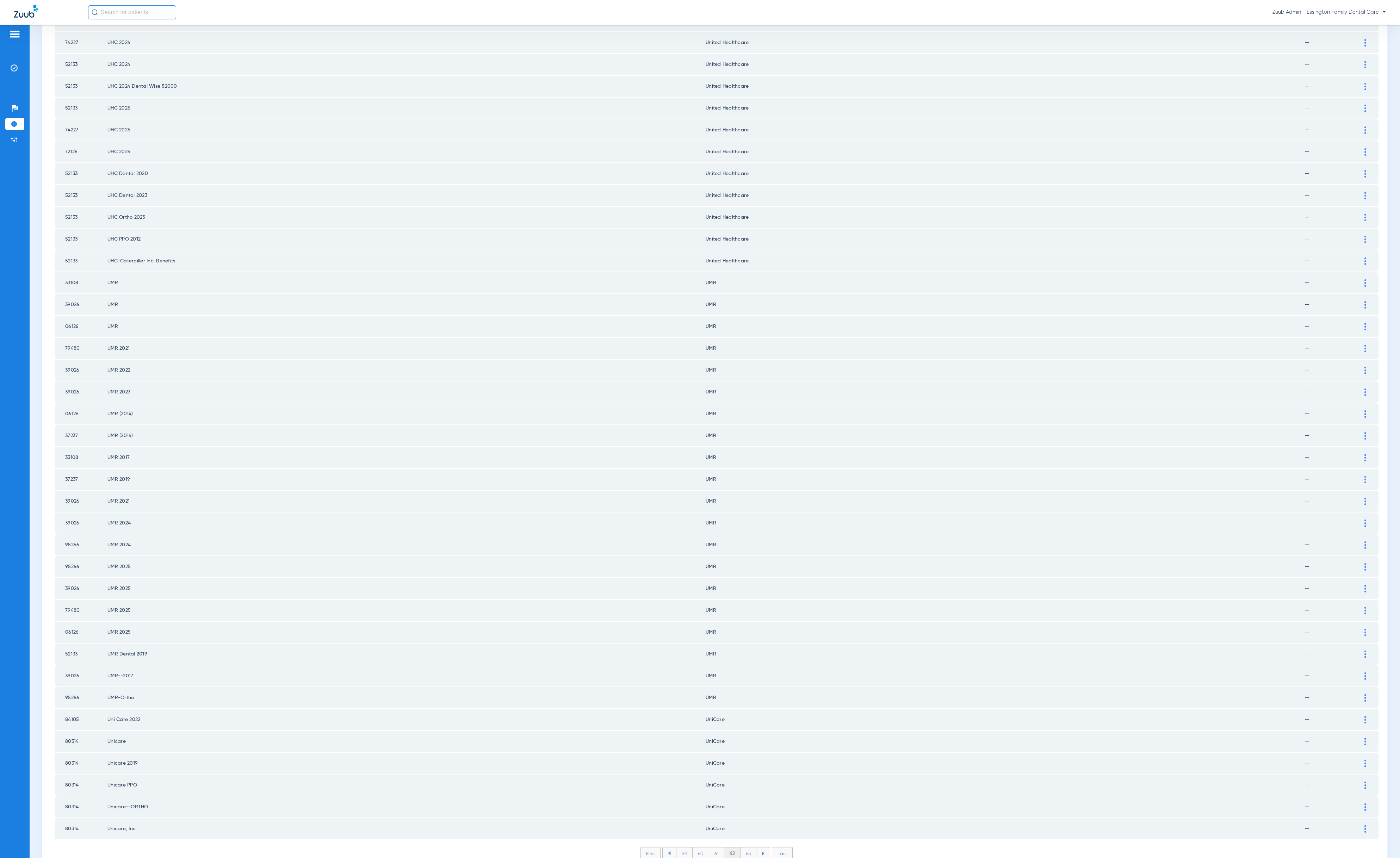
click at [741, 771] on li "63" at bounding box center [748, 854] width 16 height 12
click at [741, 771] on li "64" at bounding box center [749, 854] width 16 height 12
click at [742, 771] on div "First 61 62 63 64 65 Last Items per page: 50 3151 – 3200 of 3294" at bounding box center [716, 859] width 1324 height 23
click at [742, 771] on li "65" at bounding box center [748, 854] width 16 height 12
click at [1317, 650] on img at bounding box center [1365, 654] width 2 height 8
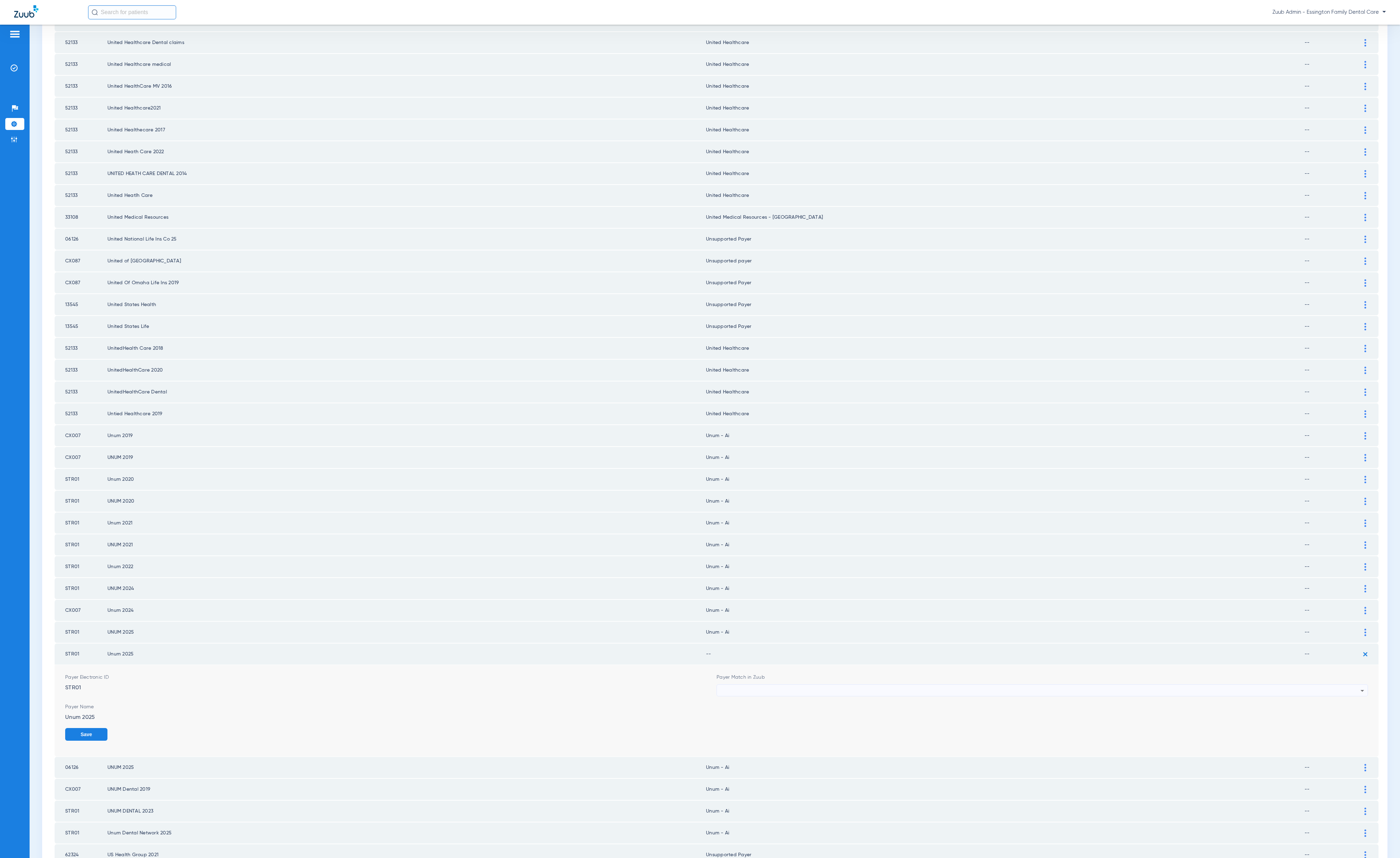
click at [885, 685] on div at bounding box center [1041, 691] width 640 height 12
type input "unu"
click at [842, 696] on mat-option "Unum - AI" at bounding box center [1035, 700] width 646 height 12
click at [1317, 728] on button "Save" at bounding box center [1347, 734] width 42 height 12
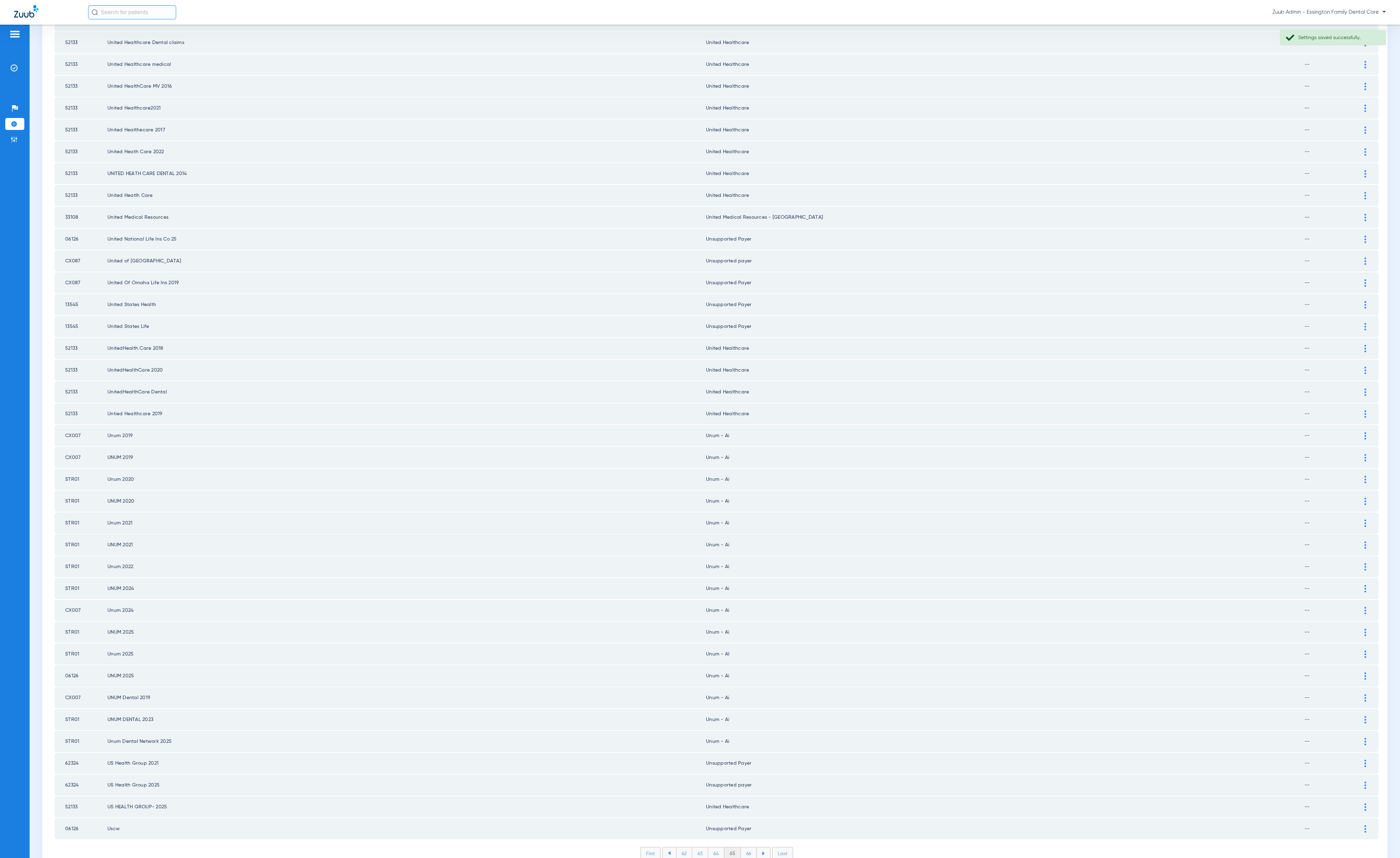
click at [748, 771] on li "66" at bounding box center [748, 854] width 16 height 12
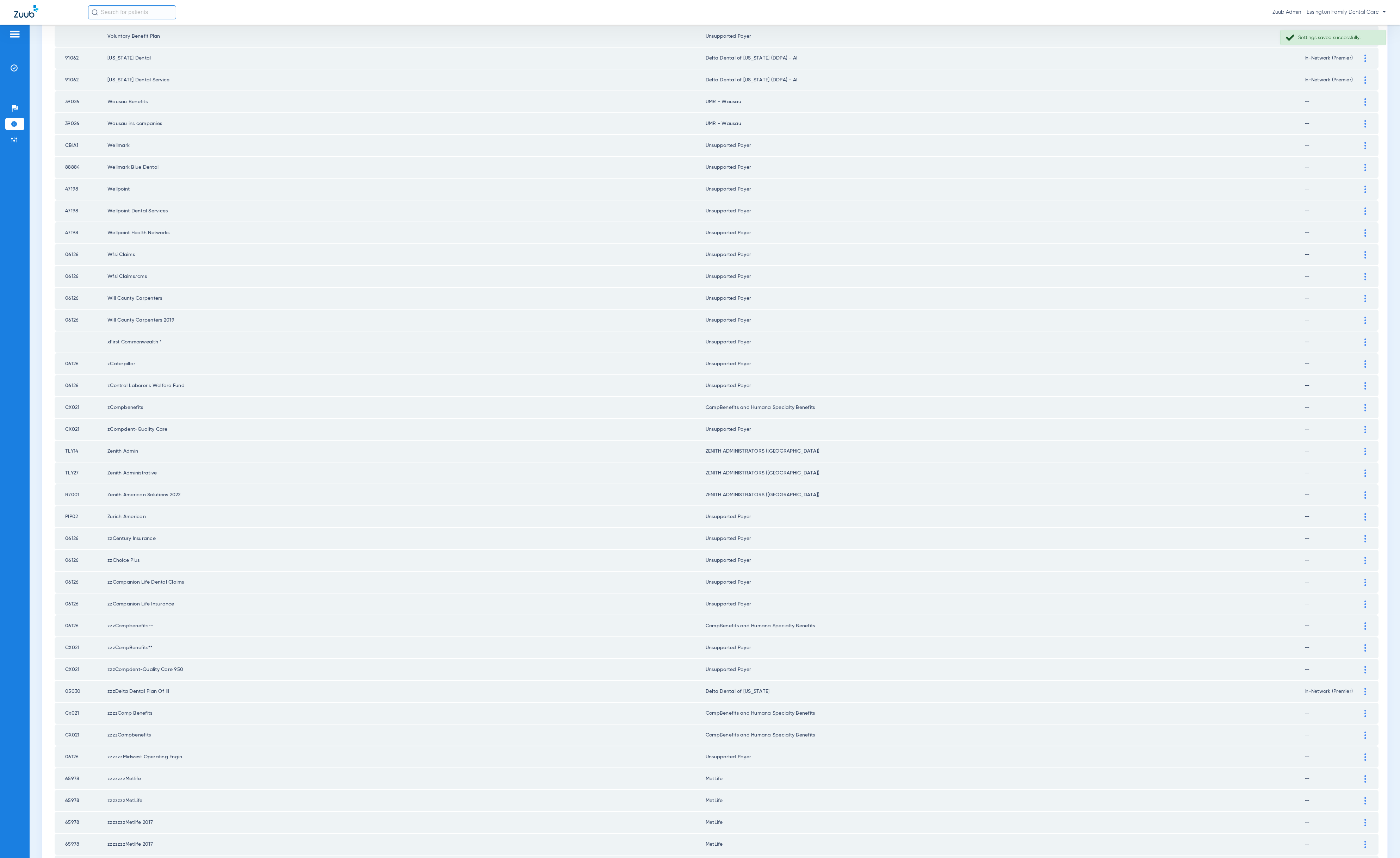
scroll to position [254, 0]
